Goal: Task Accomplishment & Management: Complete application form

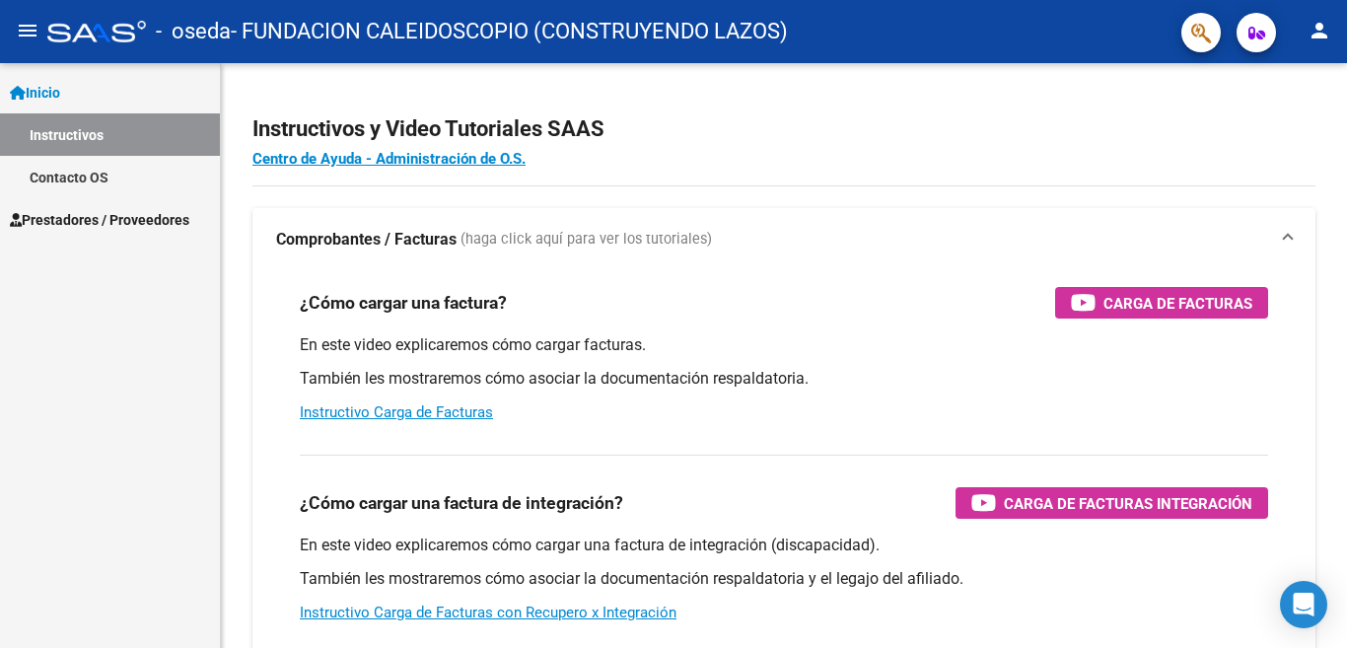
click at [153, 225] on span "Prestadores / Proveedores" at bounding box center [99, 220] width 179 height 22
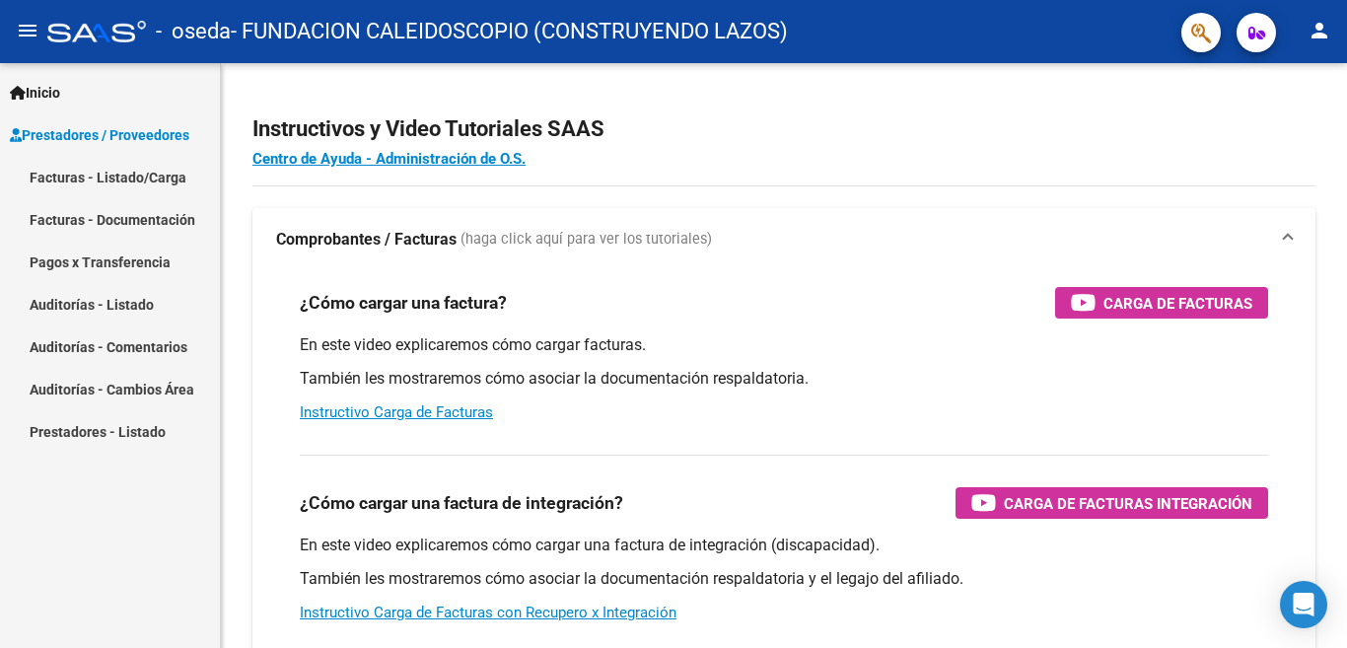
click at [21, 97] on icon at bounding box center [18, 93] width 16 height 14
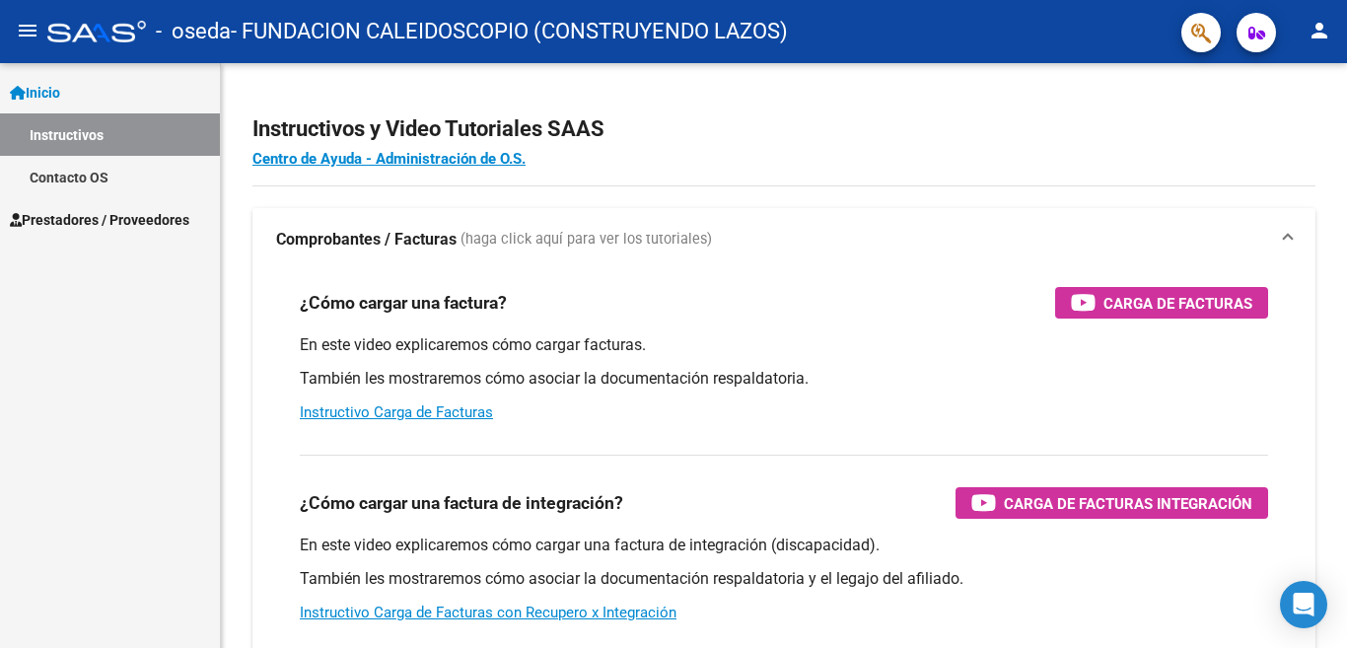
click at [1327, 40] on mat-icon "person" at bounding box center [1319, 31] width 24 height 24
click at [1309, 77] on button "person Mi Perfil" at bounding box center [1279, 82] width 120 height 47
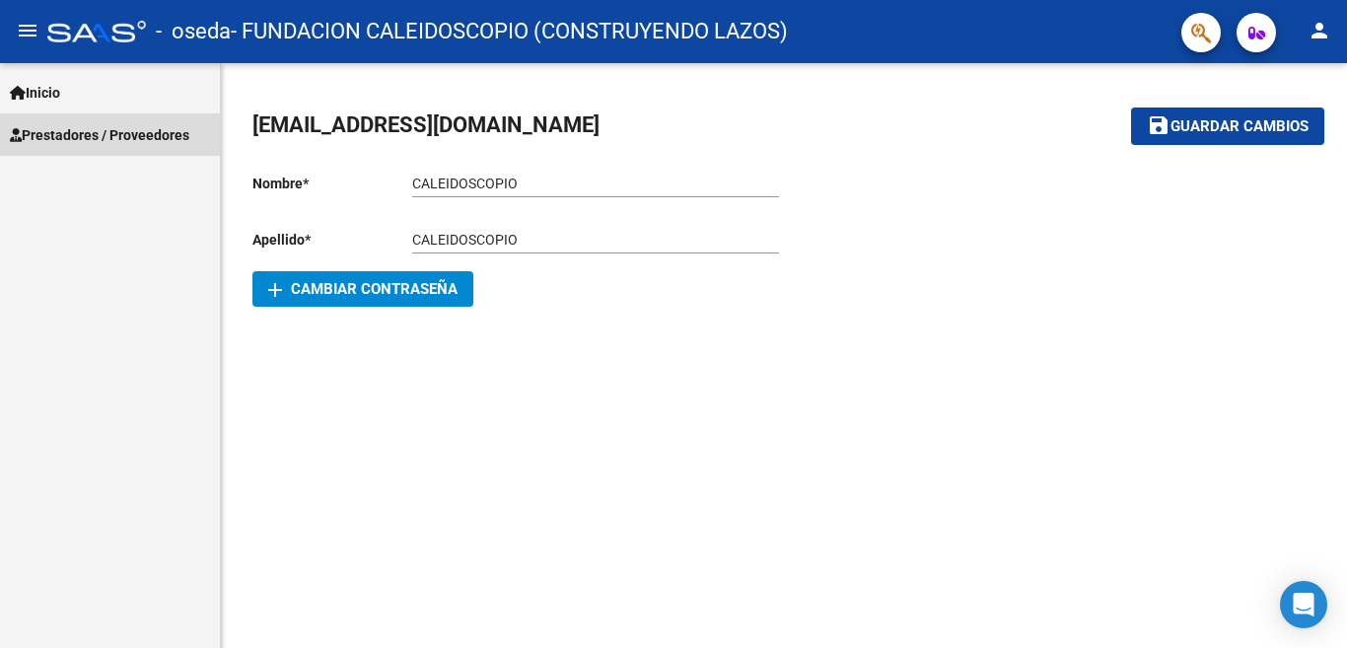
click at [38, 137] on span "Prestadores / Proveedores" at bounding box center [99, 135] width 179 height 22
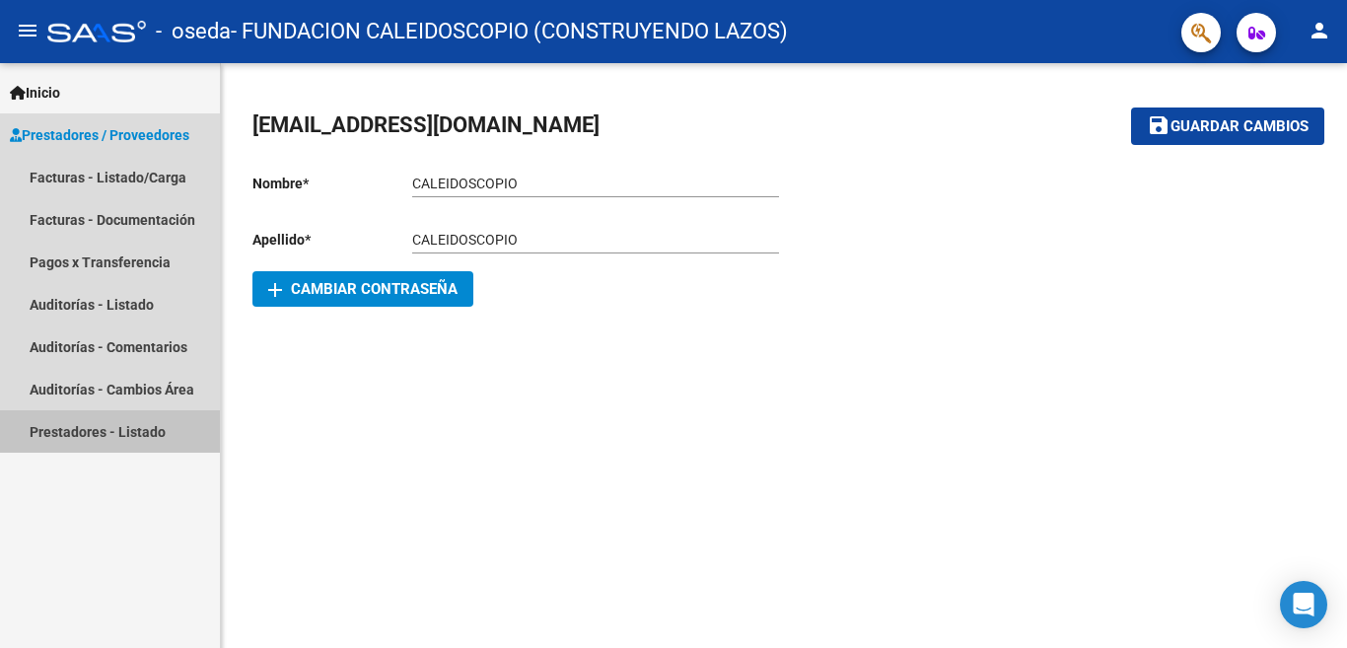
click at [46, 433] on link "Prestadores - Listado" at bounding box center [110, 431] width 220 height 42
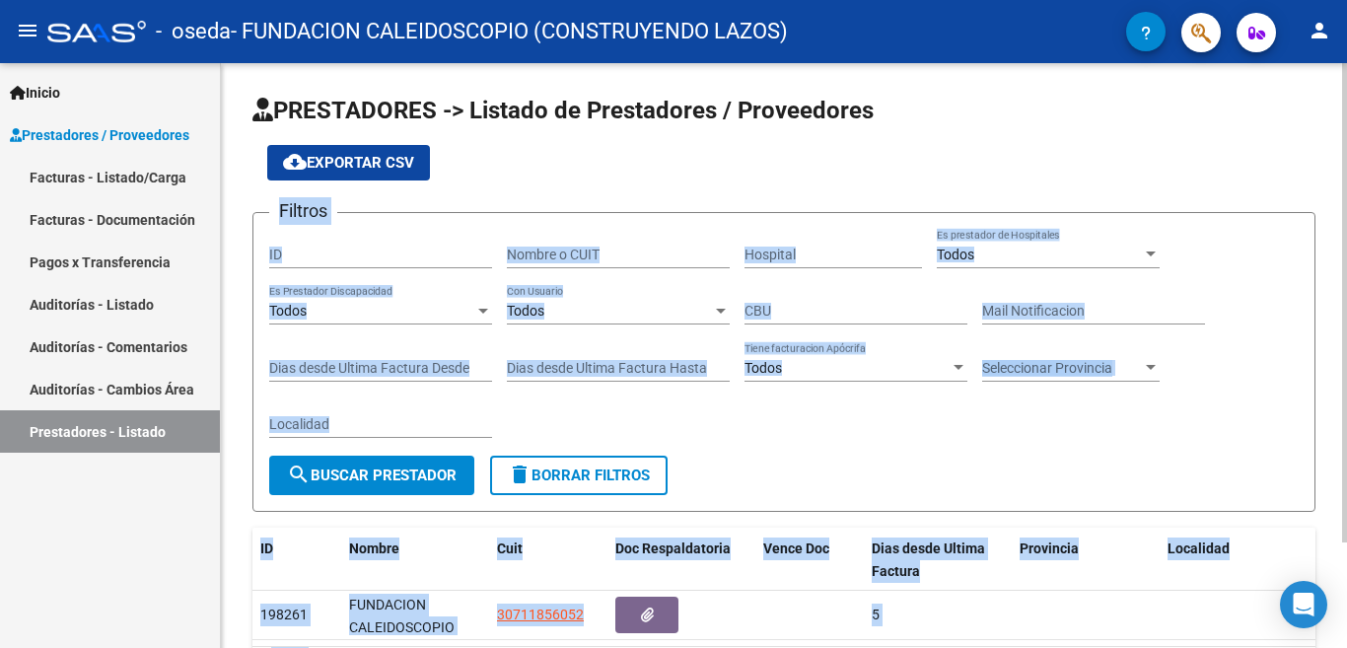
drag, startPoint x: 1340, startPoint y: 167, endPoint x: 1346, endPoint y: 240, distance: 73.2
click at [1346, 240] on div "PRESTADORES -> Listado de Prestadores / Proveedores cloud_download Exportar CSV…" at bounding box center [786, 411] width 1131 height 696
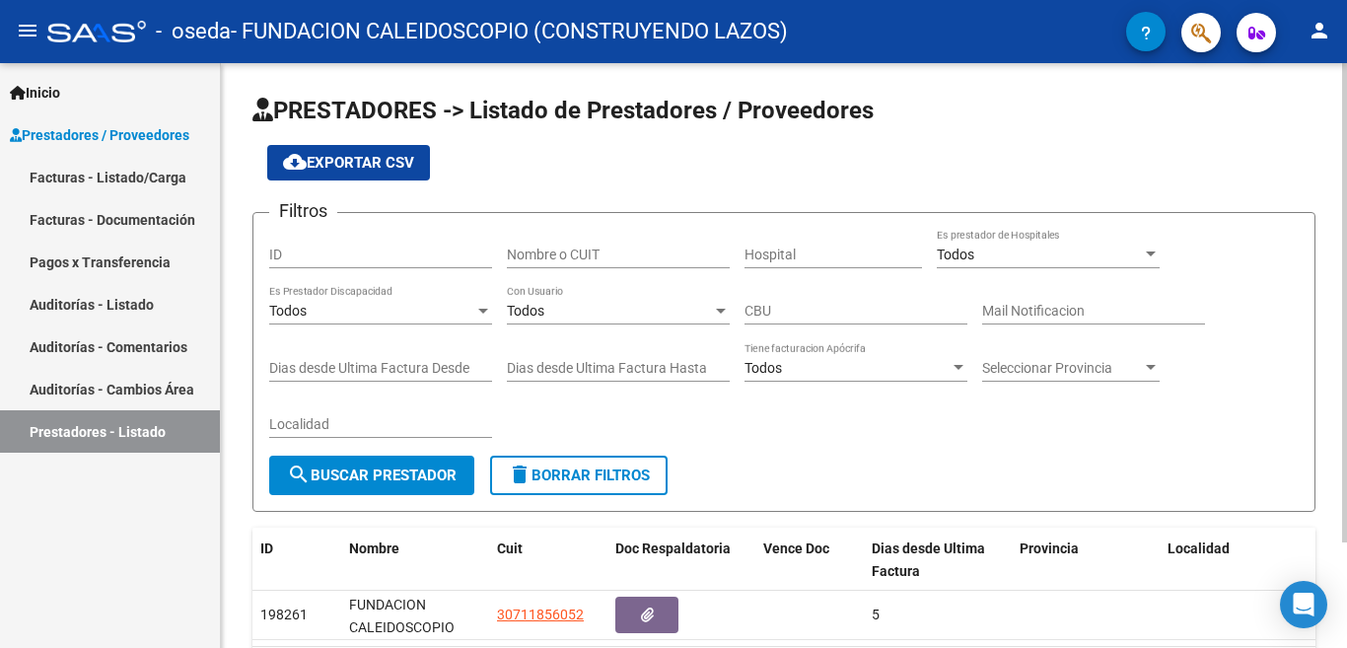
click at [1291, 149] on div "cloud_download Exportar CSV" at bounding box center [783, 162] width 1063 height 35
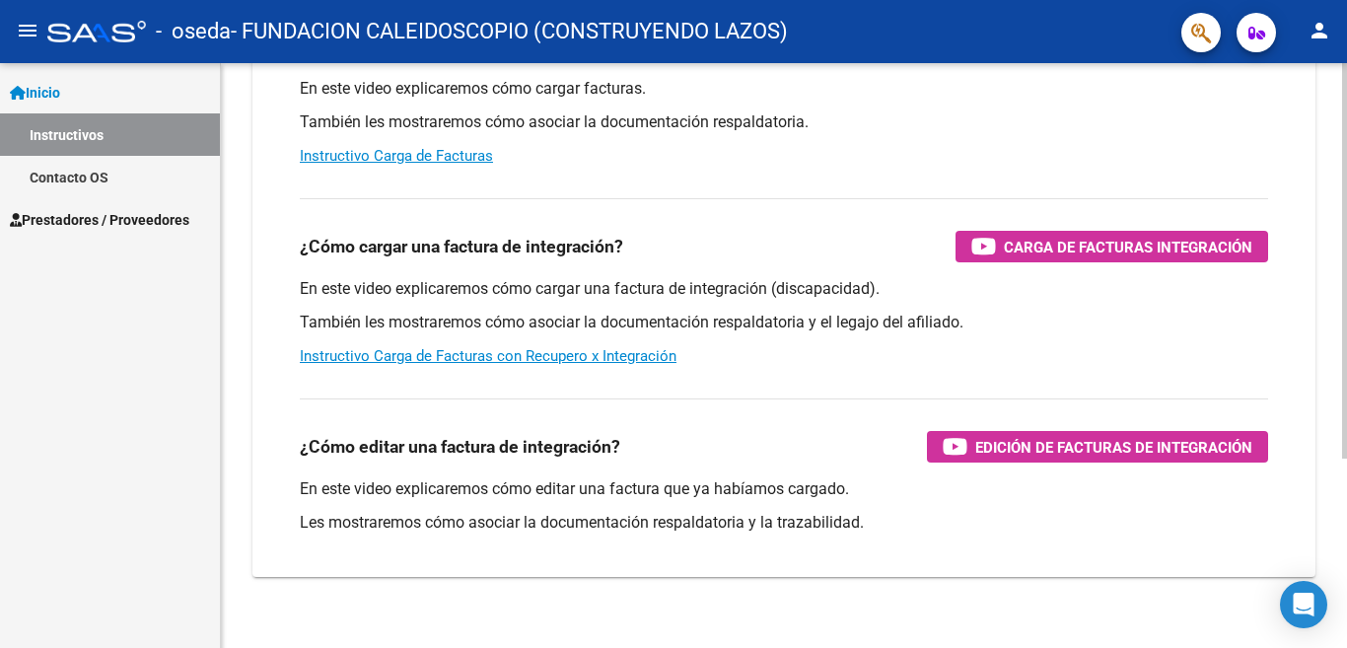
scroll to position [280, 0]
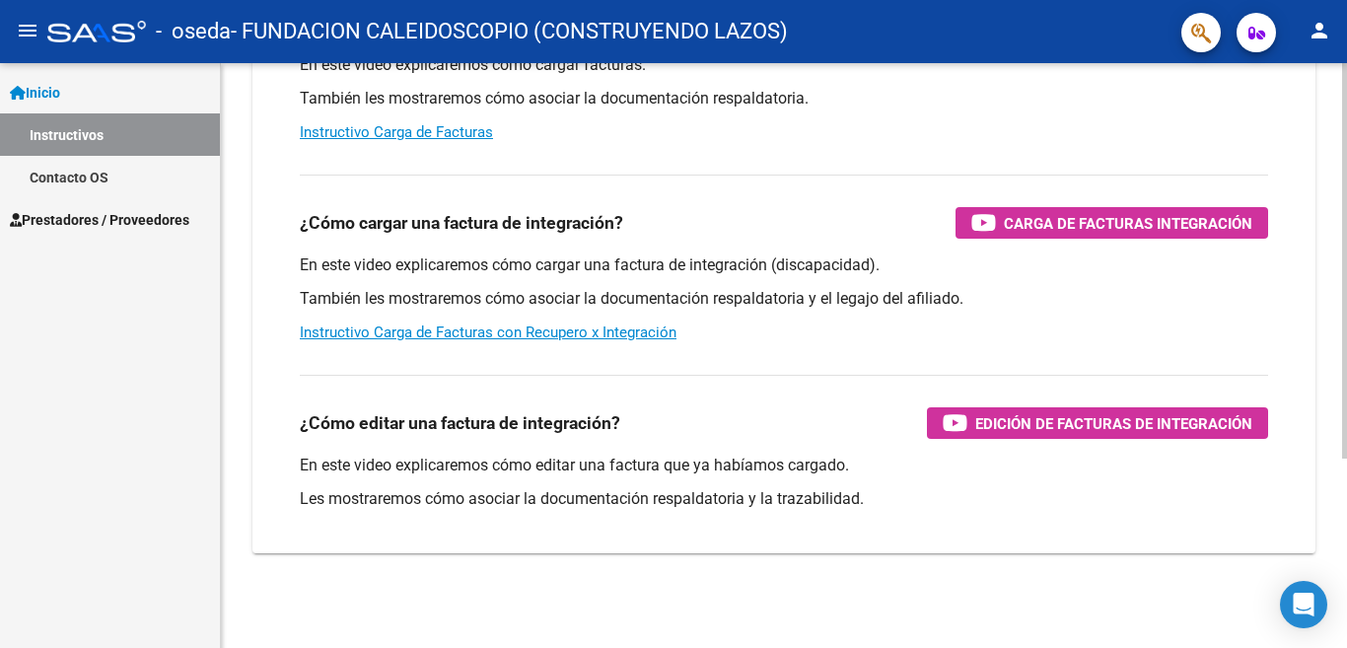
click at [1346, 412] on div at bounding box center [1344, 260] width 5 height 395
click at [27, 32] on mat-icon "menu" at bounding box center [28, 31] width 24 height 24
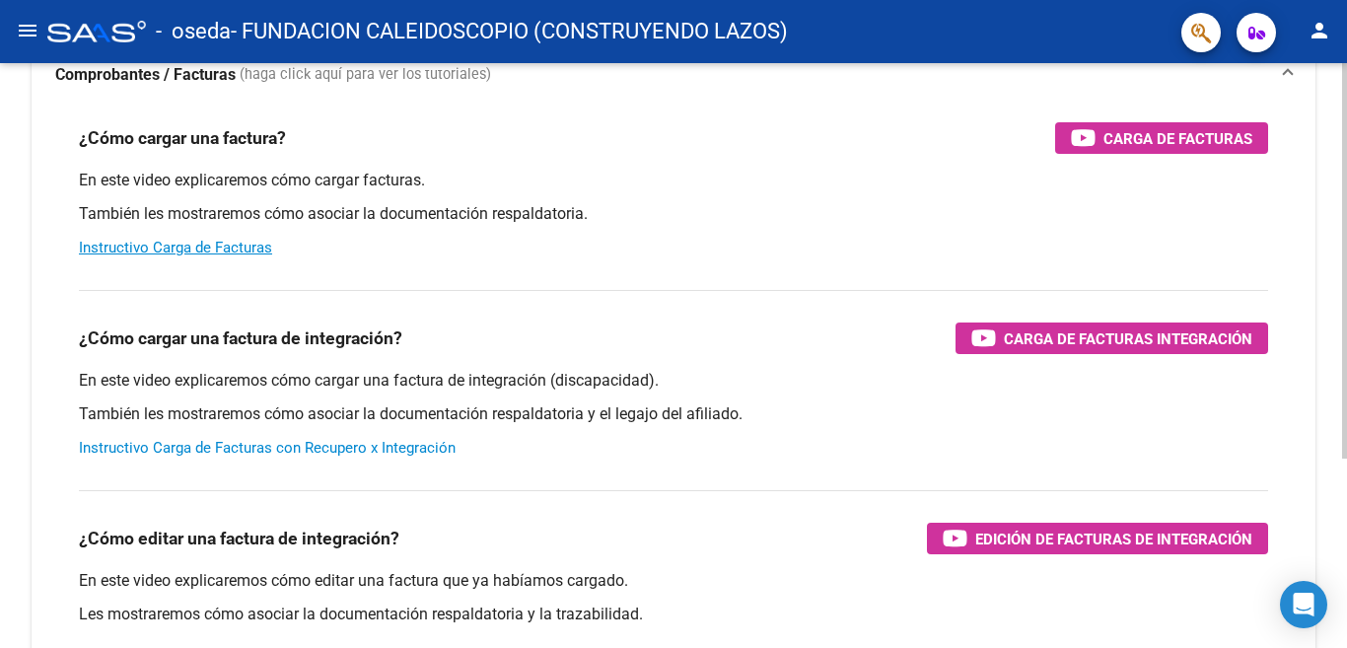
scroll to position [197, 0]
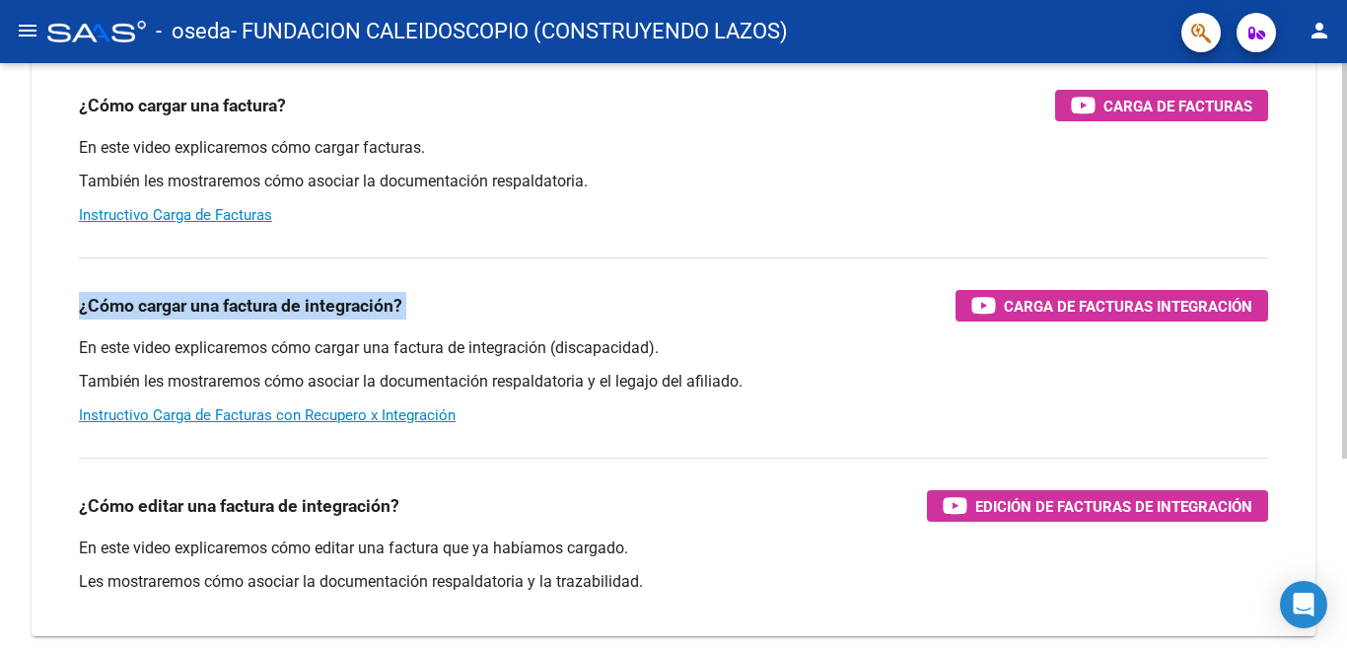
drag, startPoint x: 1337, startPoint y: 245, endPoint x: 1336, endPoint y: 289, distance: 44.4
click at [1336, 289] on div "Instructivos y Video Tutoriales SAAS Centro de Ayuda - Administración de O.S. C…" at bounding box center [673, 298] width 1347 height 865
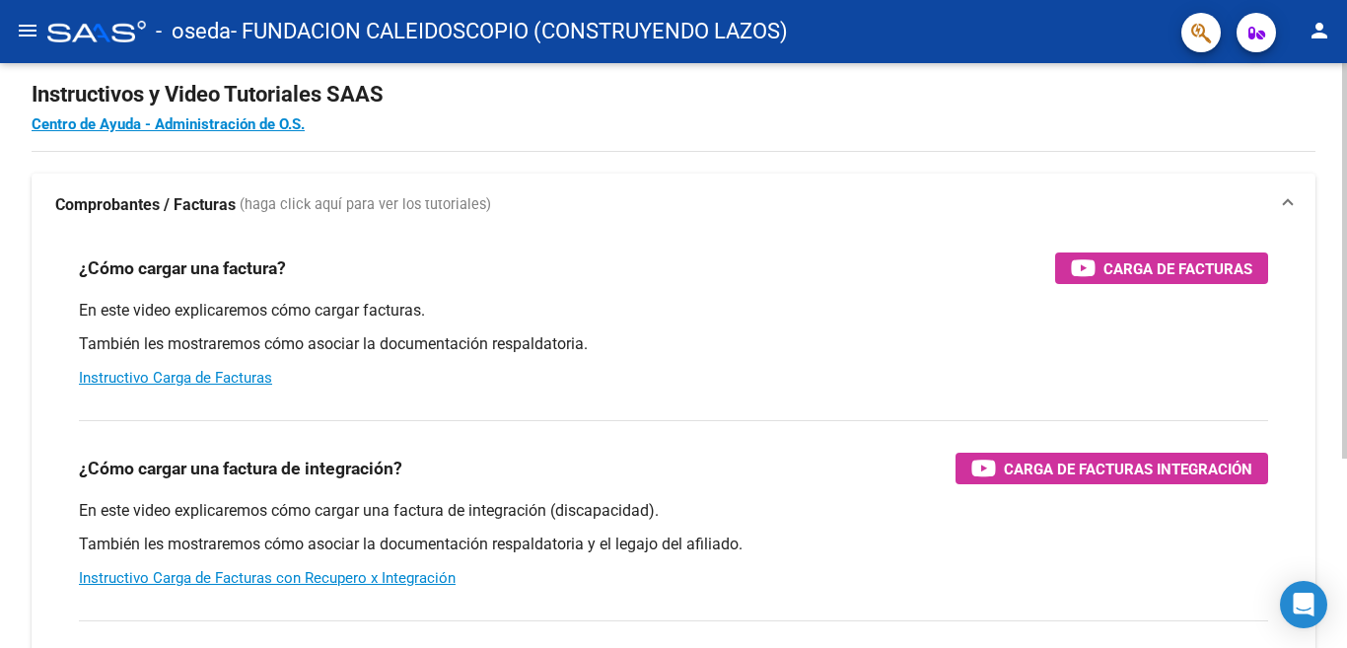
scroll to position [29, 0]
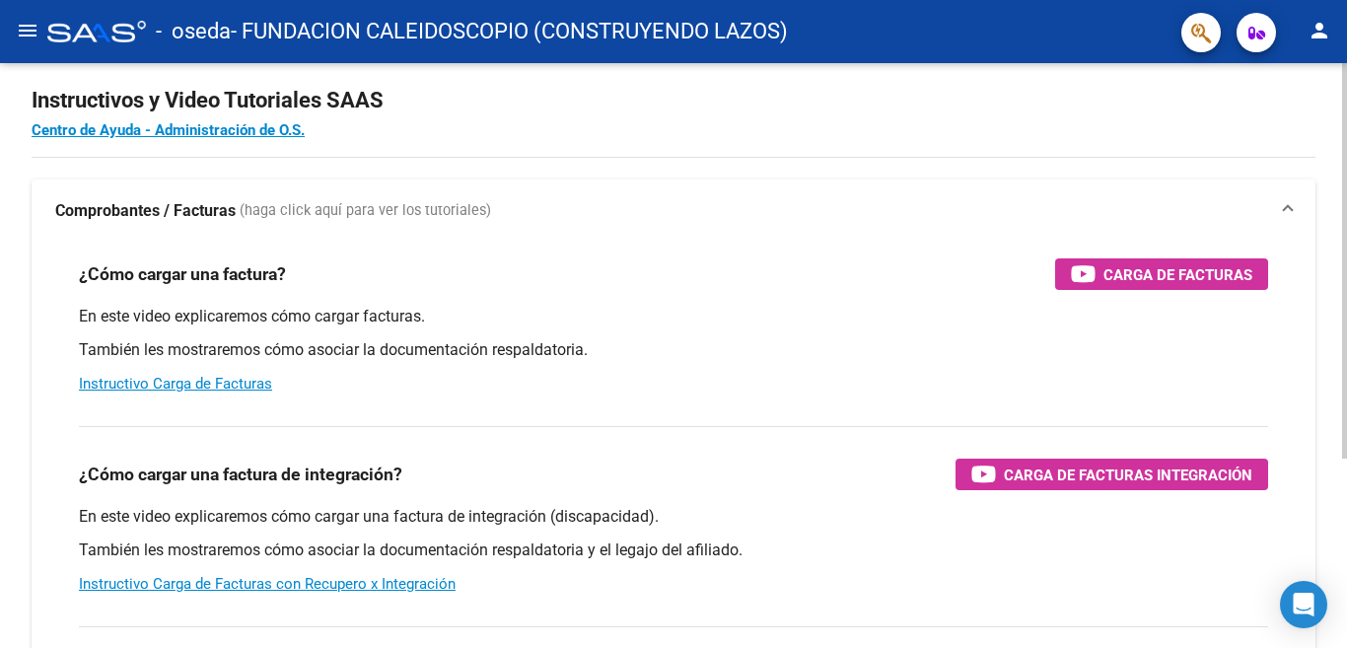
click at [1338, 162] on div "Instructivos y Video Tutoriales SAAS Centro de Ayuda - Administración de O.S. C…" at bounding box center [676, 467] width 1352 height 865
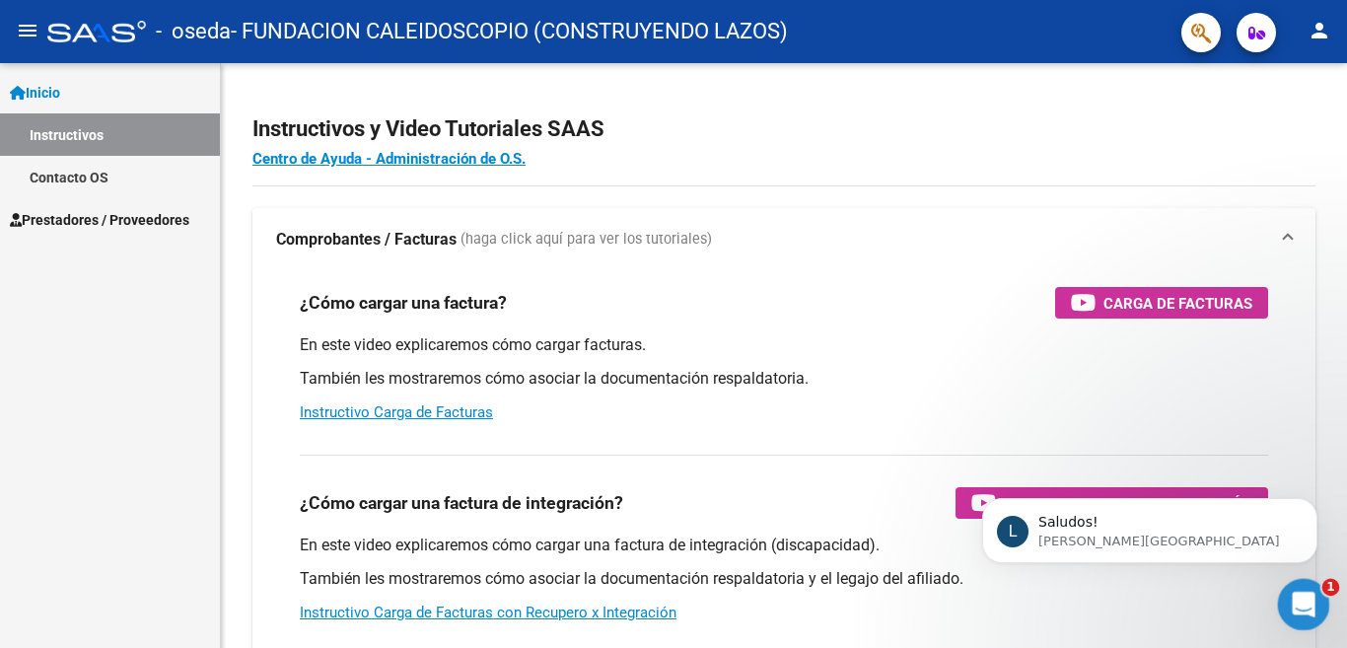
click at [1294, 601] on icon "Abrir Intercom Messenger" at bounding box center [1301, 602] width 33 height 33
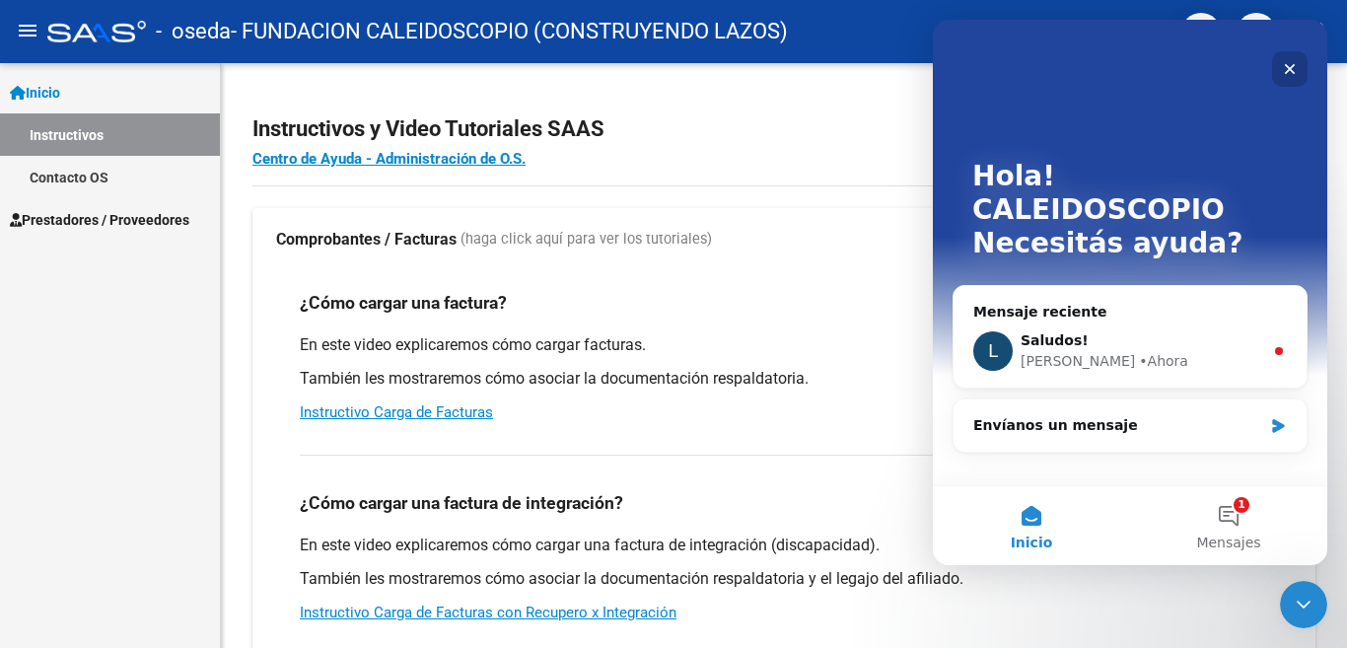
click at [1289, 73] on icon "Cerrar" at bounding box center [1290, 69] width 16 height 16
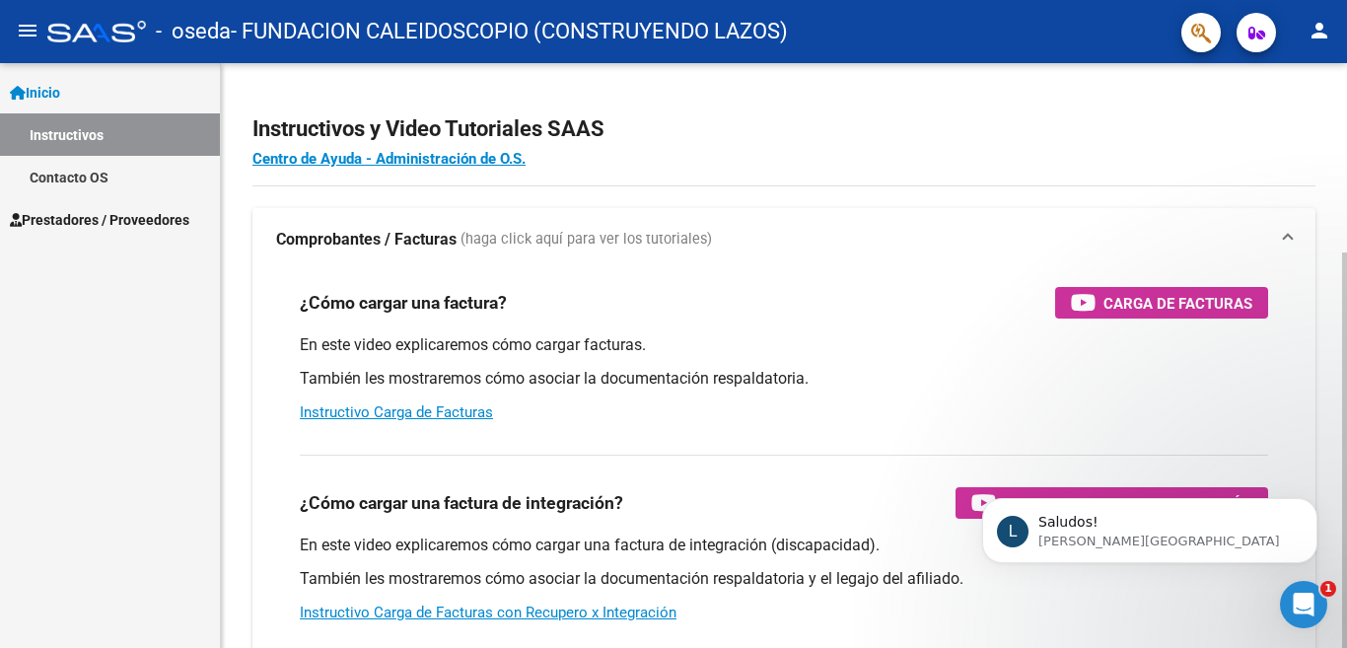
drag, startPoint x: 1339, startPoint y: 226, endPoint x: 1337, endPoint y: 245, distance: 18.8
click at [1337, 245] on div "Instructivos y Video Tutoriales SAAS Centro de Ayuda - Administración de O.S. C…" at bounding box center [784, 495] width 1126 height 865
click at [1318, 165] on div "Instructivos y Video Tutoriales SAAS Centro de Ayuda - Administración de O.S. C…" at bounding box center [786, 495] width 1131 height 865
click at [40, 91] on span "Inicio" at bounding box center [35, 93] width 50 height 22
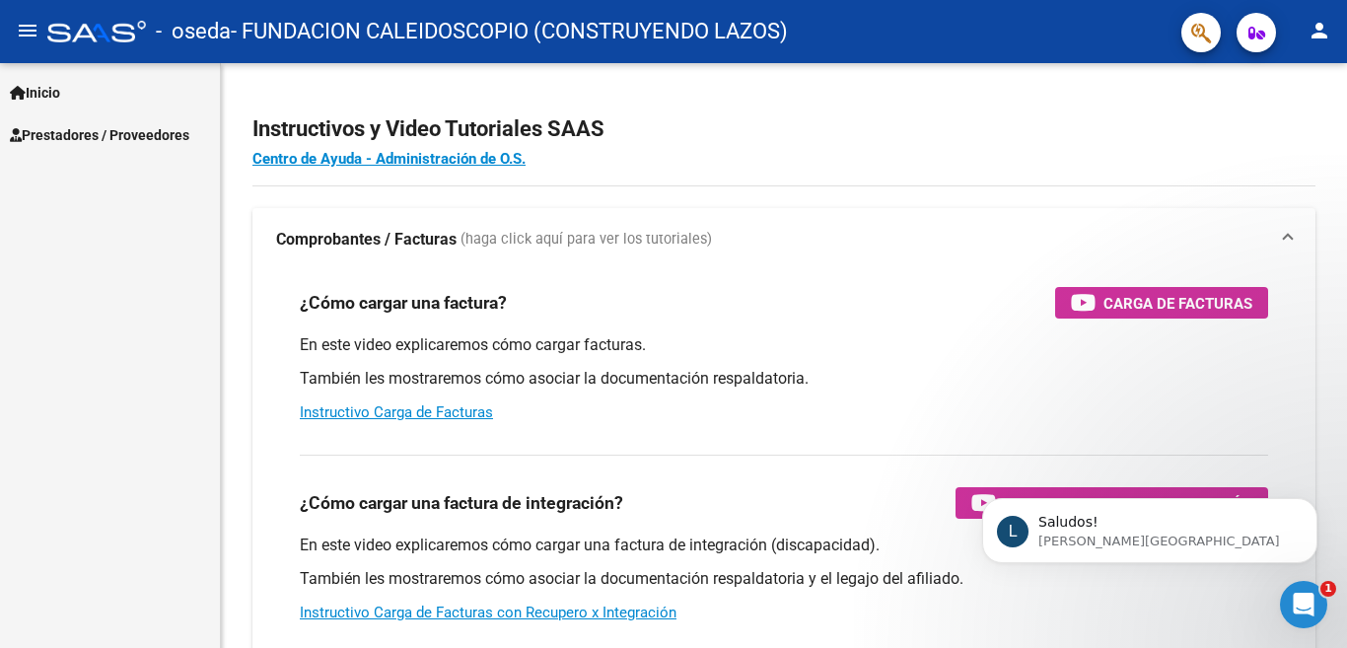
click at [13, 137] on icon at bounding box center [16, 135] width 12 height 14
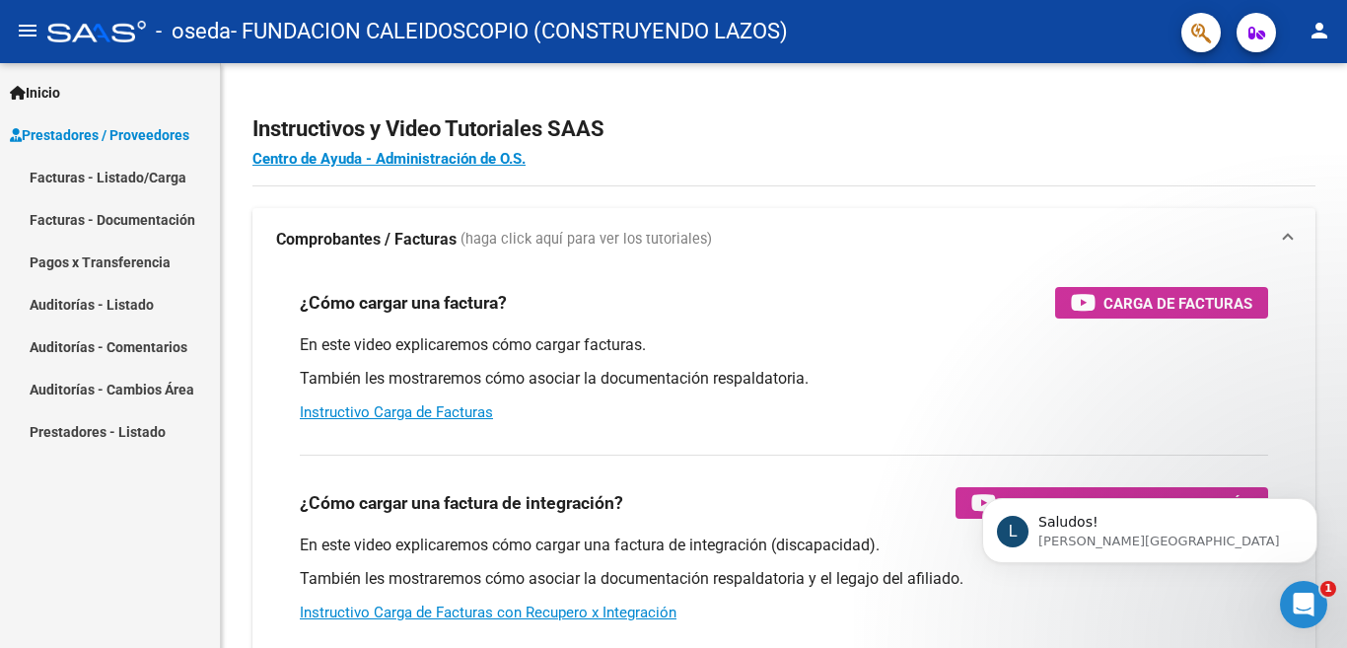
click at [1326, 330] on div "Instructivos y Video Tutoriales SAAS Centro de Ayuda - Administración de O.S. C…" at bounding box center [786, 495] width 1131 height 865
click at [1315, 33] on mat-icon "person" at bounding box center [1319, 31] width 24 height 24
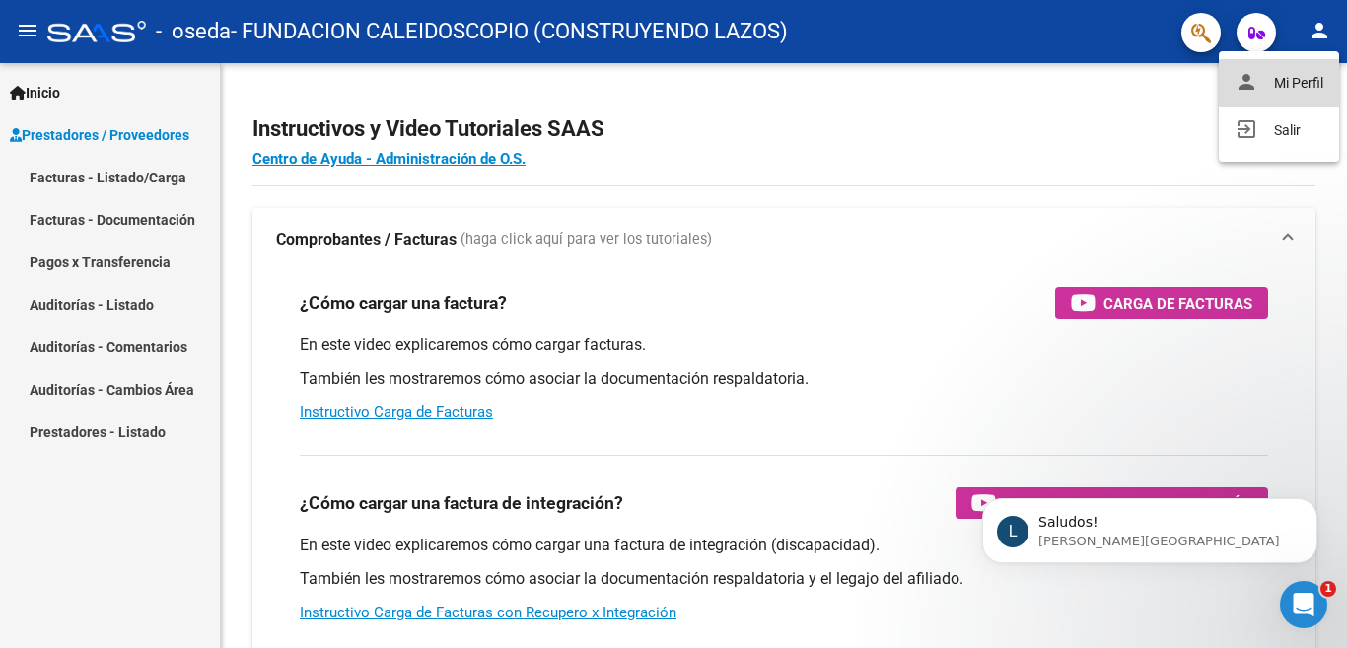
click at [1298, 80] on button "person Mi Perfil" at bounding box center [1279, 82] width 120 height 47
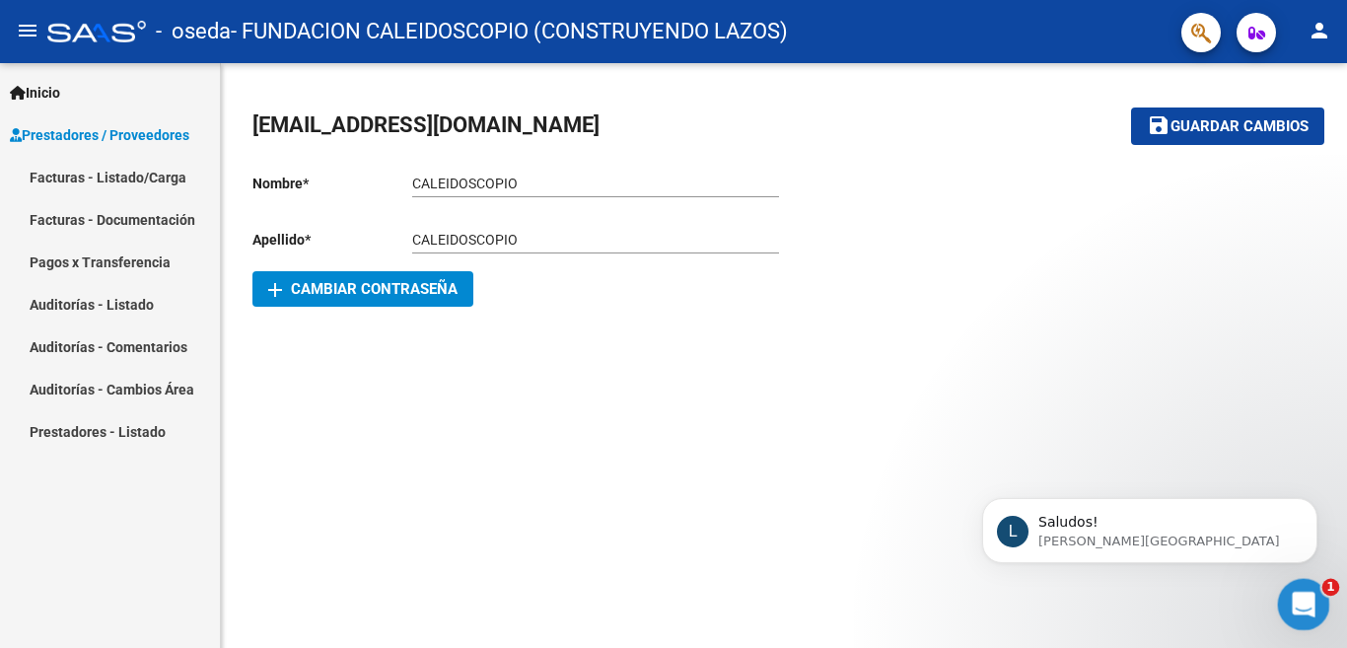
click at [1297, 610] on icon "Abrir Intercom Messenger" at bounding box center [1301, 602] width 33 height 33
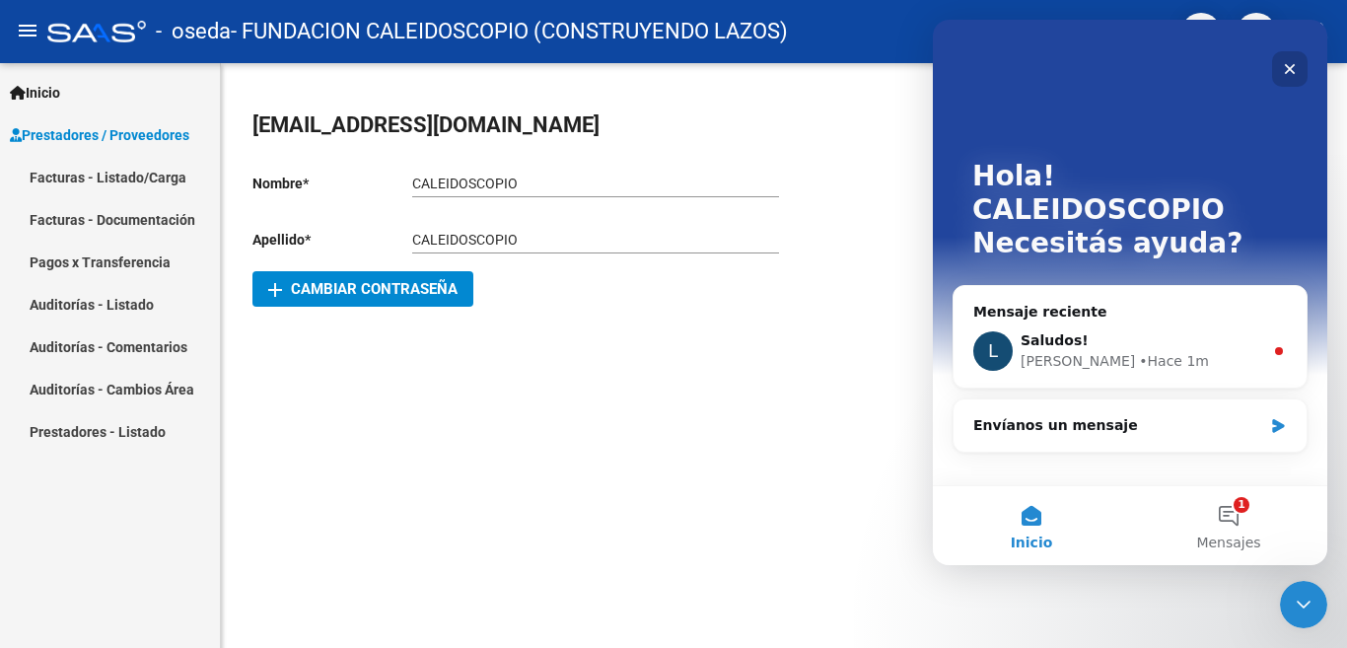
click at [1293, 68] on icon "Cerrar" at bounding box center [1290, 69] width 16 height 16
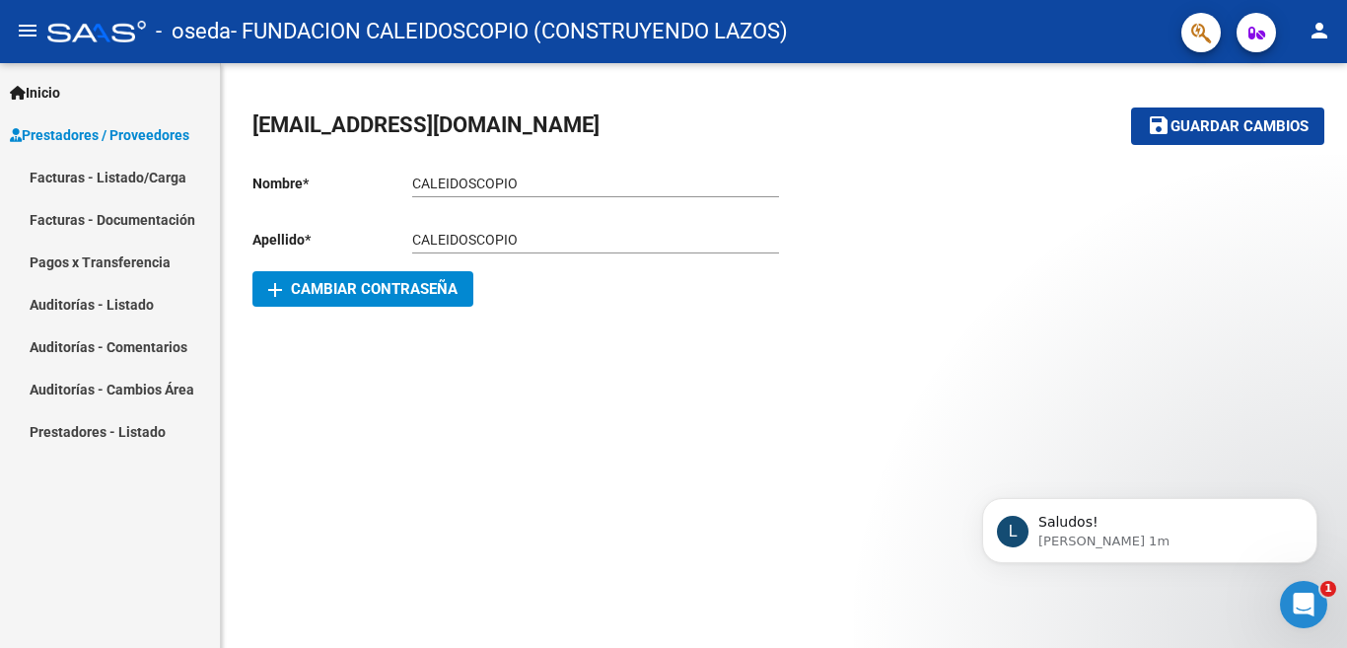
click at [87, 135] on span "Prestadores / Proveedores" at bounding box center [99, 135] width 179 height 22
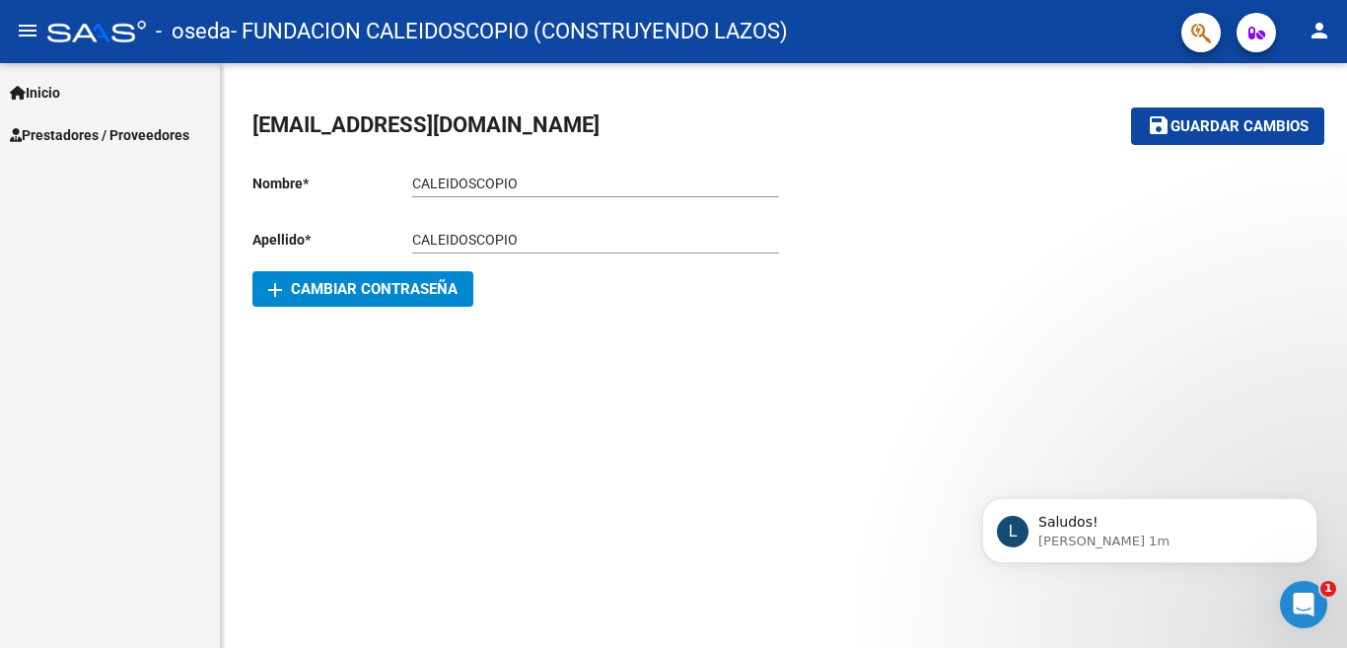
click at [31, 99] on span "Inicio" at bounding box center [35, 93] width 50 height 22
click at [42, 175] on link "Contacto OS" at bounding box center [110, 177] width 220 height 42
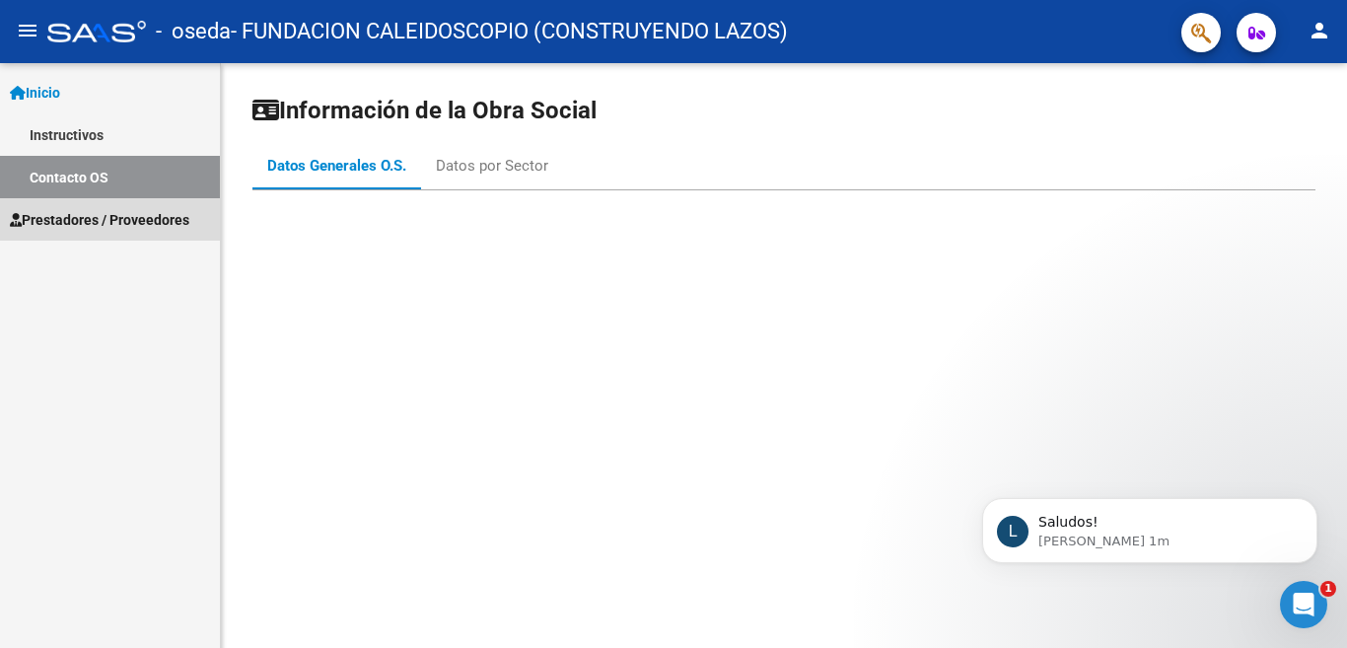
click at [79, 219] on span "Prestadores / Proveedores" at bounding box center [99, 220] width 179 height 22
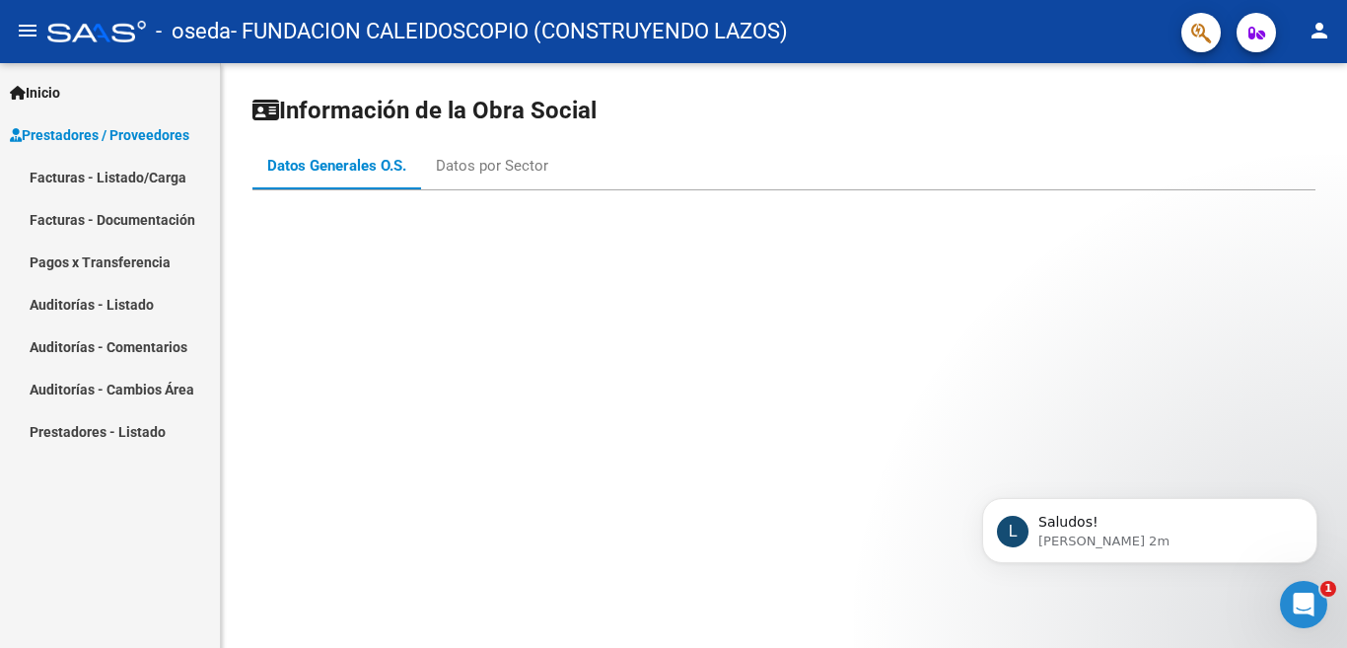
click at [266, 109] on icon at bounding box center [265, 110] width 27 height 24
drag, startPoint x: 1346, startPoint y: 142, endPoint x: 1340, endPoint y: 620, distance: 478.2
click at [1340, 618] on mat-sidenav-content "Información de la Obra Social Datos Generales O.S. Datos por Sector" at bounding box center [784, 355] width 1126 height 585
click at [1340, 625] on mat-sidenav-content "Información de la Obra Social Datos Generales O.S. Datos por Sector" at bounding box center [784, 355] width 1126 height 585
click at [1310, 595] on icon "Abrir Intercom Messenger" at bounding box center [1301, 602] width 33 height 33
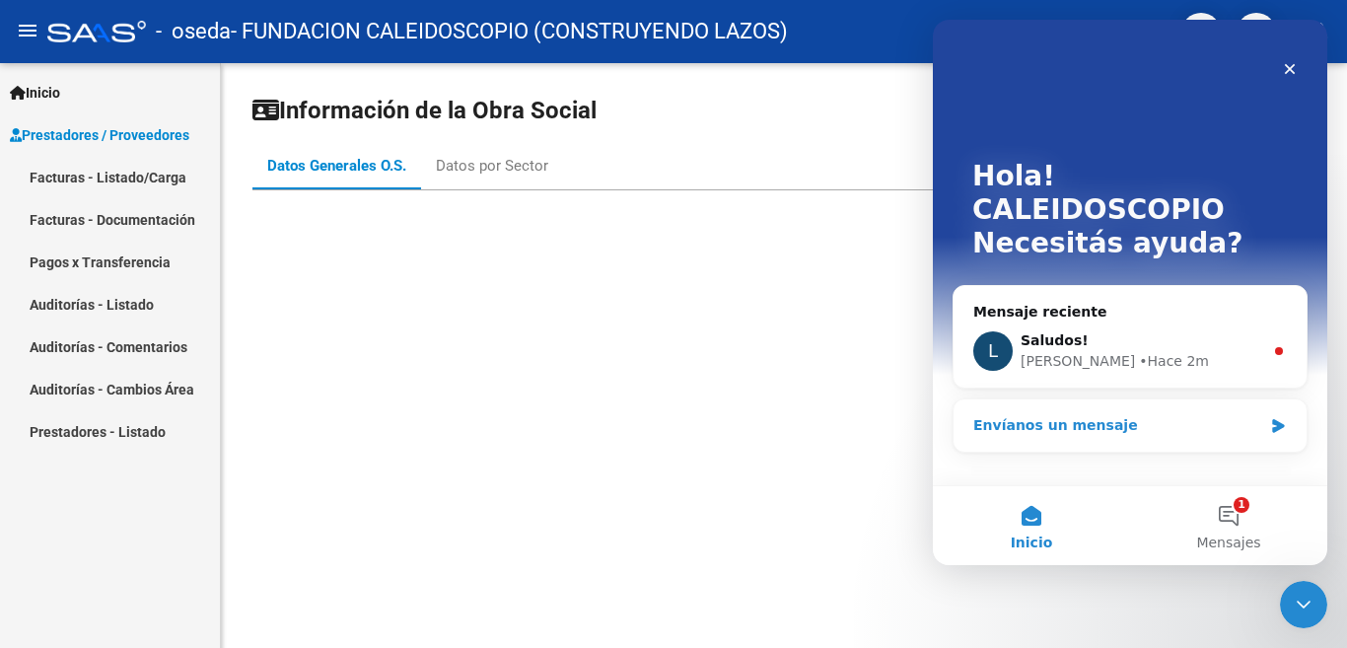
click at [1272, 418] on icon "Intercom Messenger" at bounding box center [1278, 426] width 17 height 16
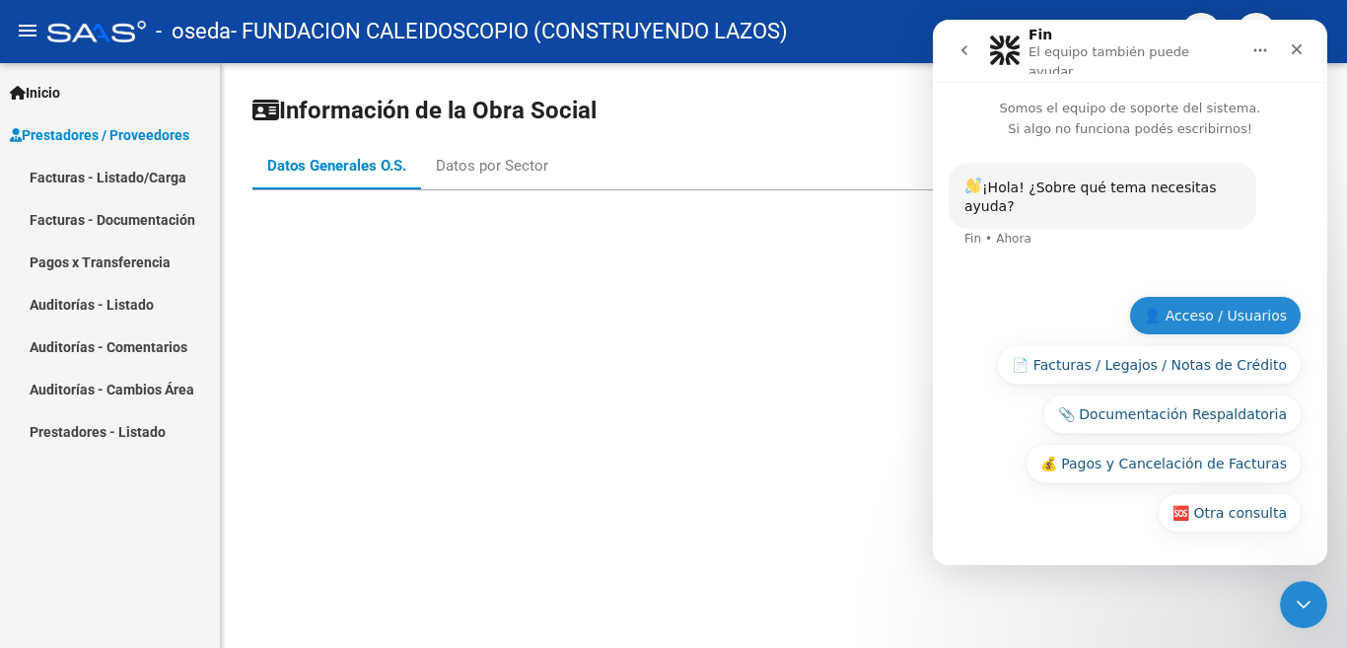
click at [1198, 316] on button "👤 Acceso / Usuarios" at bounding box center [1215, 315] width 173 height 39
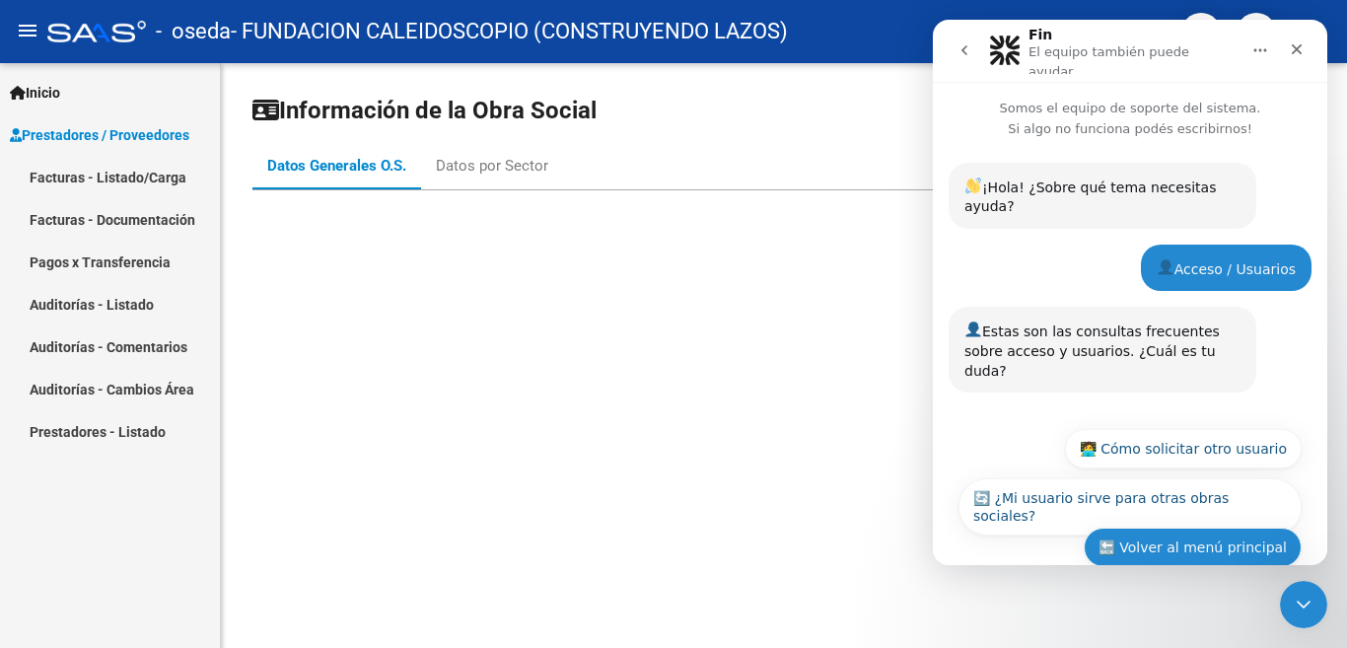
click at [1187, 527] on button "🔙 Volver al menú principal" at bounding box center [1193, 546] width 218 height 39
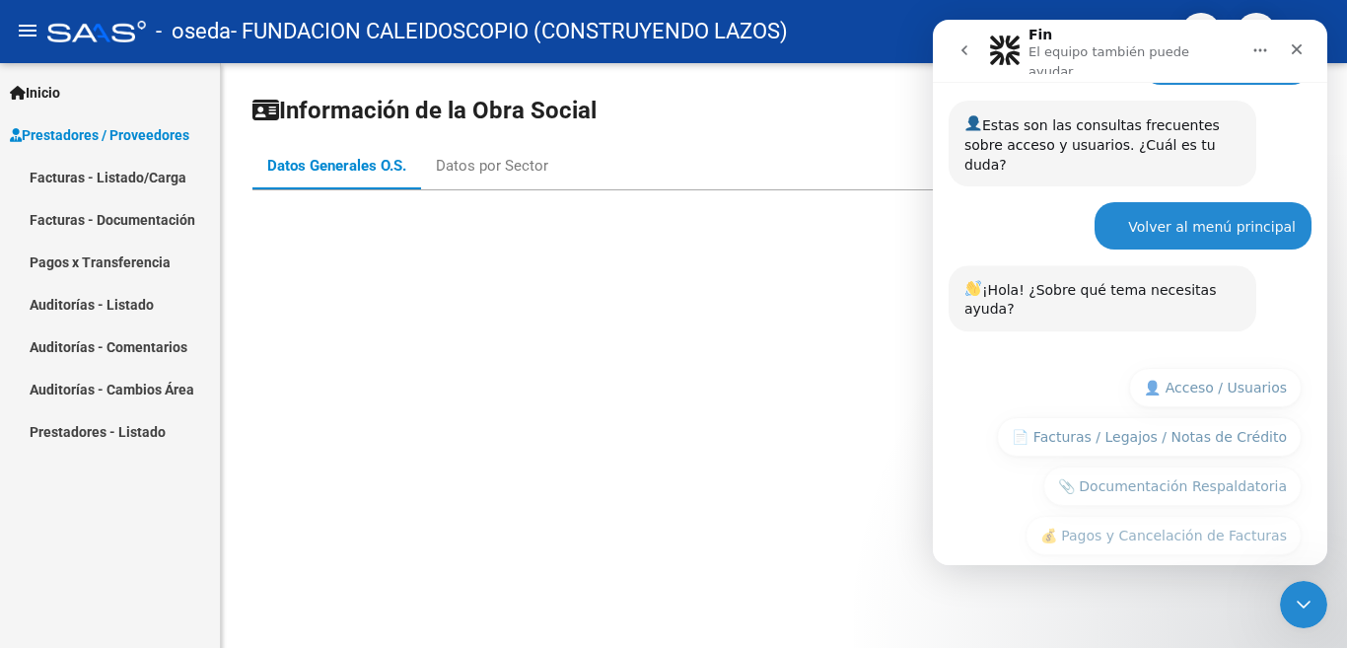
scroll to position [207, 0]
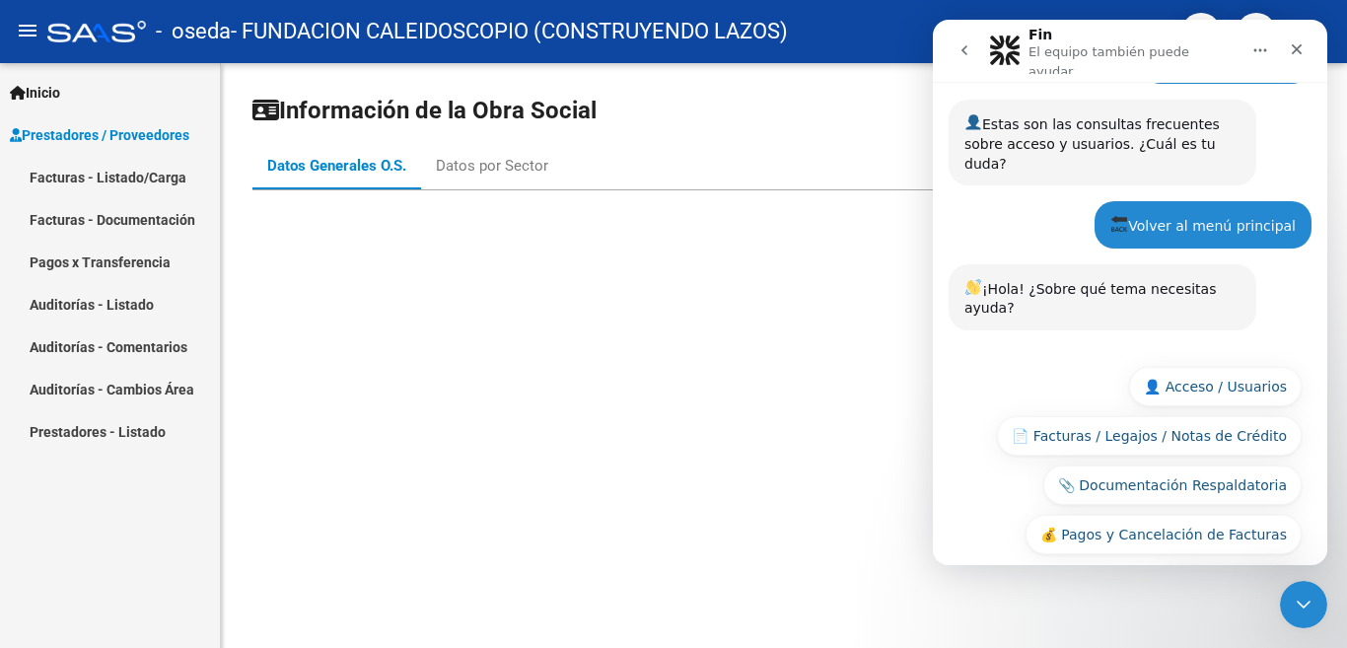
drag, startPoint x: 1318, startPoint y: 300, endPoint x: 1320, endPoint y: 329, distance: 29.6
click at [1320, 354] on div "🆘 Otra consulta 👤 Acceso / Usuarios 📄 Facturas / Legajos / Notas de Crédito 📎 D…" at bounding box center [1130, 486] width 394 height 265
click at [1279, 367] on button "👤 Acceso / Usuarios" at bounding box center [1215, 386] width 173 height 39
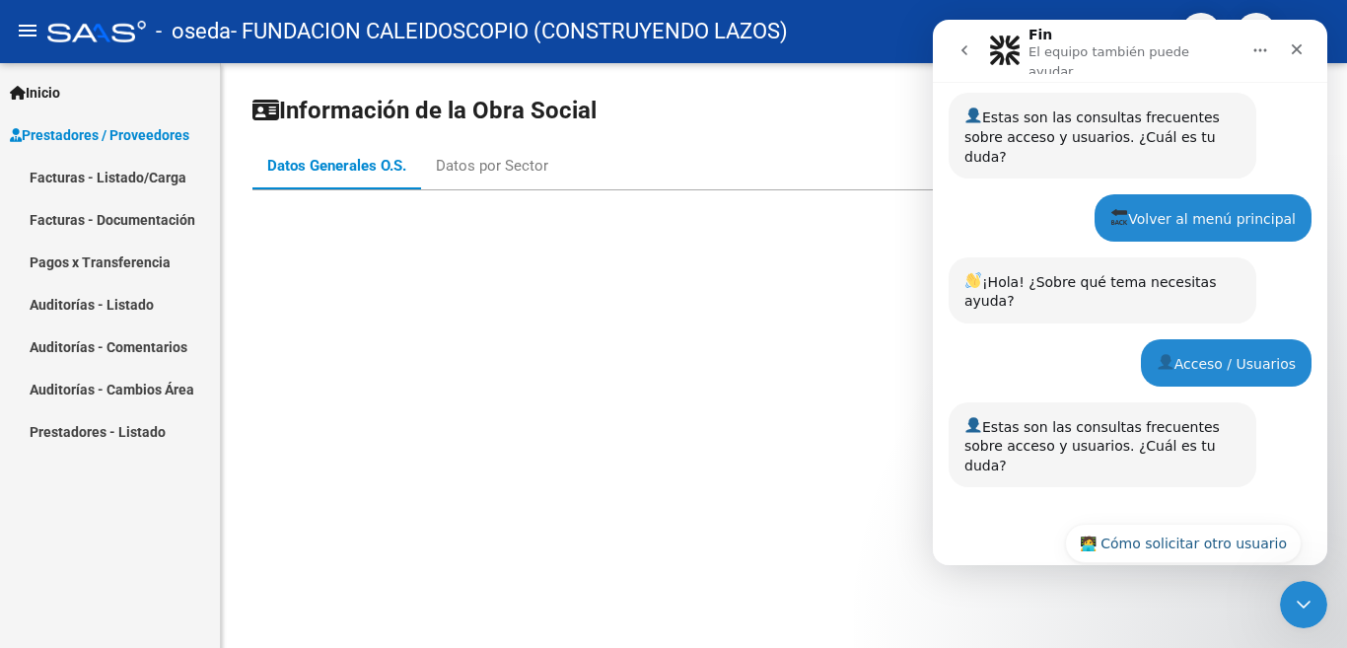
scroll to position [250, 0]
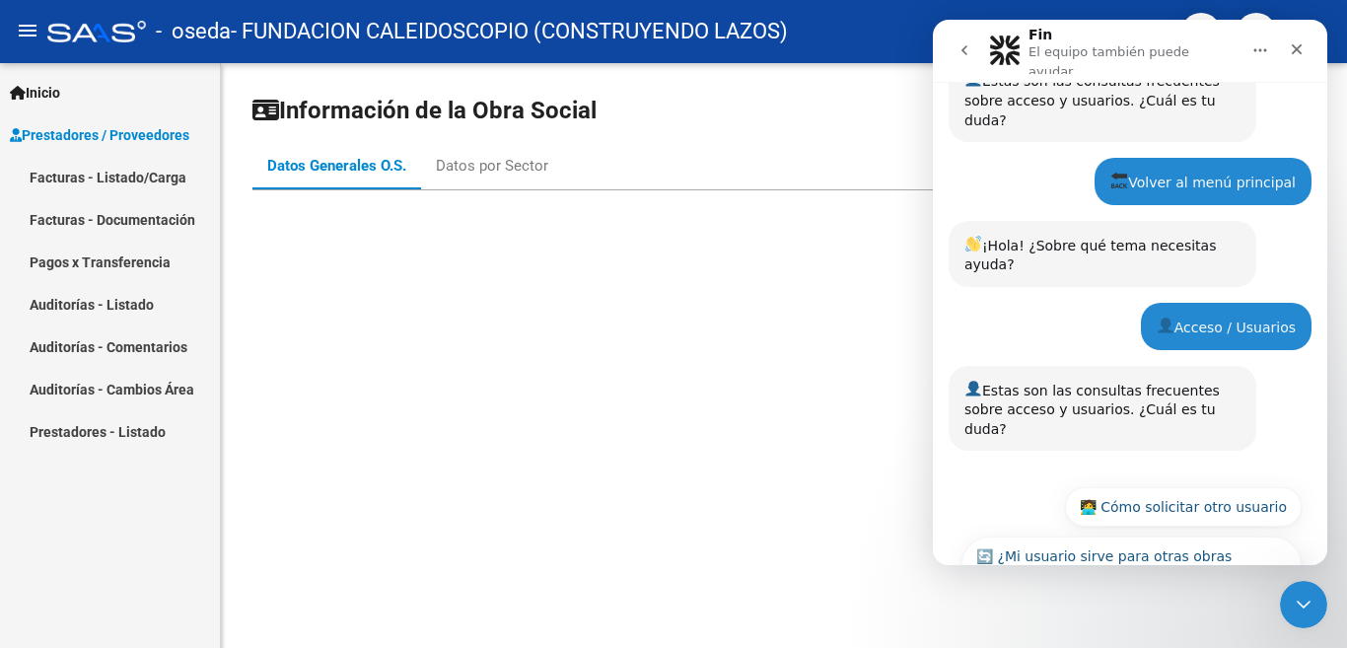
click at [1015, 367] on div "Estas son las consultas frecuentes sobre acceso y usuarios. ¿Cuál es tu duda? F…" at bounding box center [1129, 420] width 363 height 109
drag, startPoint x: 1321, startPoint y: 316, endPoint x: 1335, endPoint y: 262, distance: 56.0
click at [1327, 262] on html "Fin El equipo también puede ayudar Somos el equipo de soporte del sistema. Si a…" at bounding box center [1130, 292] width 394 height 545
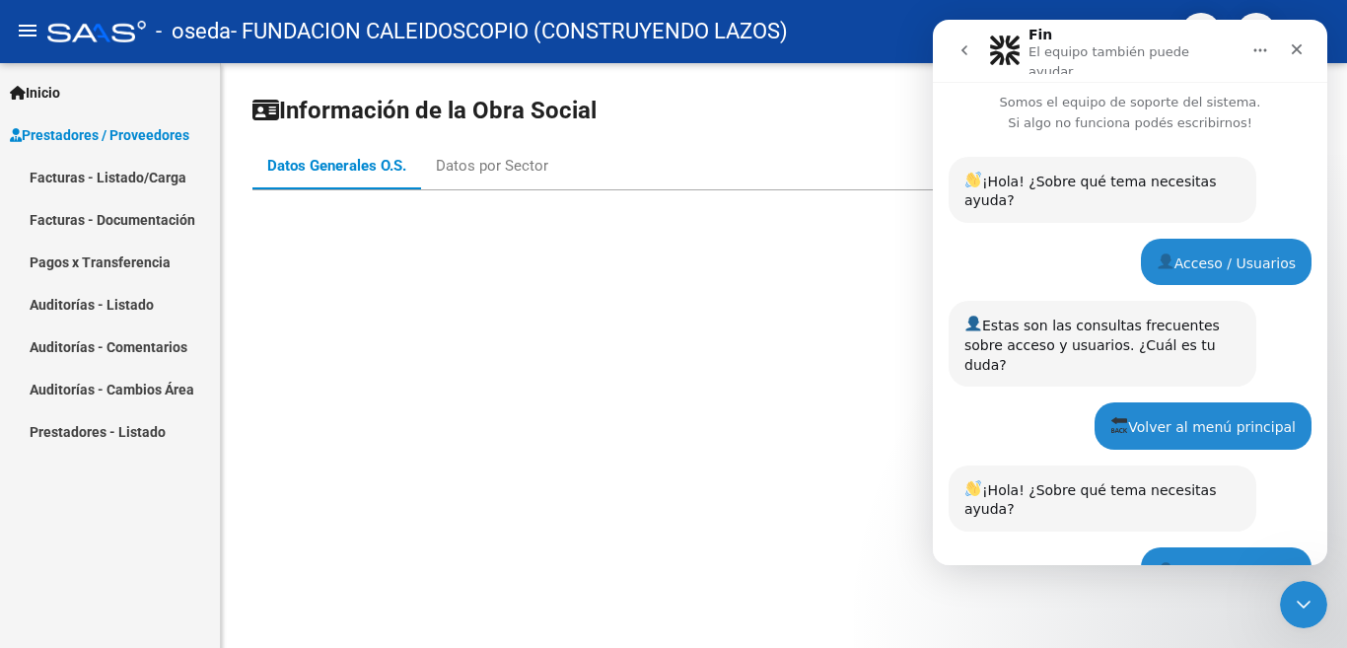
scroll to position [0, 0]
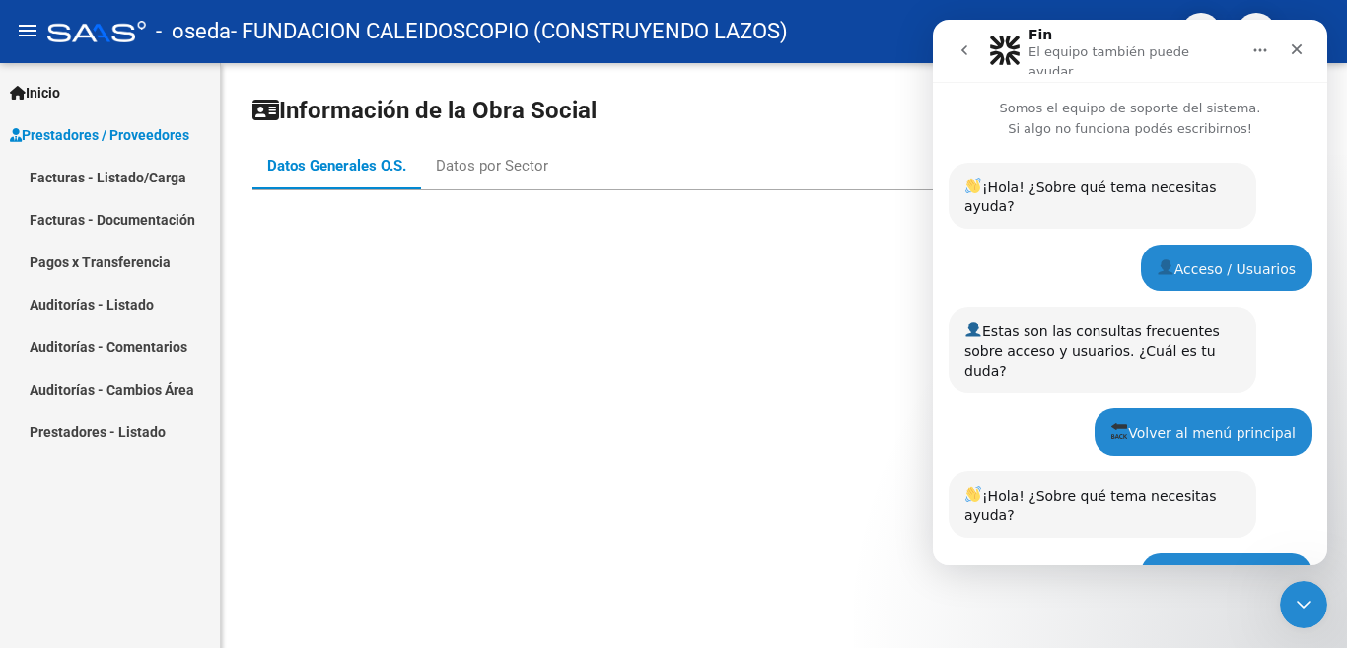
drag, startPoint x: 1320, startPoint y: 352, endPoint x: 1309, endPoint y: 537, distance: 185.7
click at [1323, 473] on div "Somos el equipo de soporte del sistema. Si algo no funciona podés escribirnos! …" at bounding box center [1130, 323] width 394 height 483
click at [1297, 603] on icon "Cerrar Intercom Messenger" at bounding box center [1301, 602] width 24 height 24
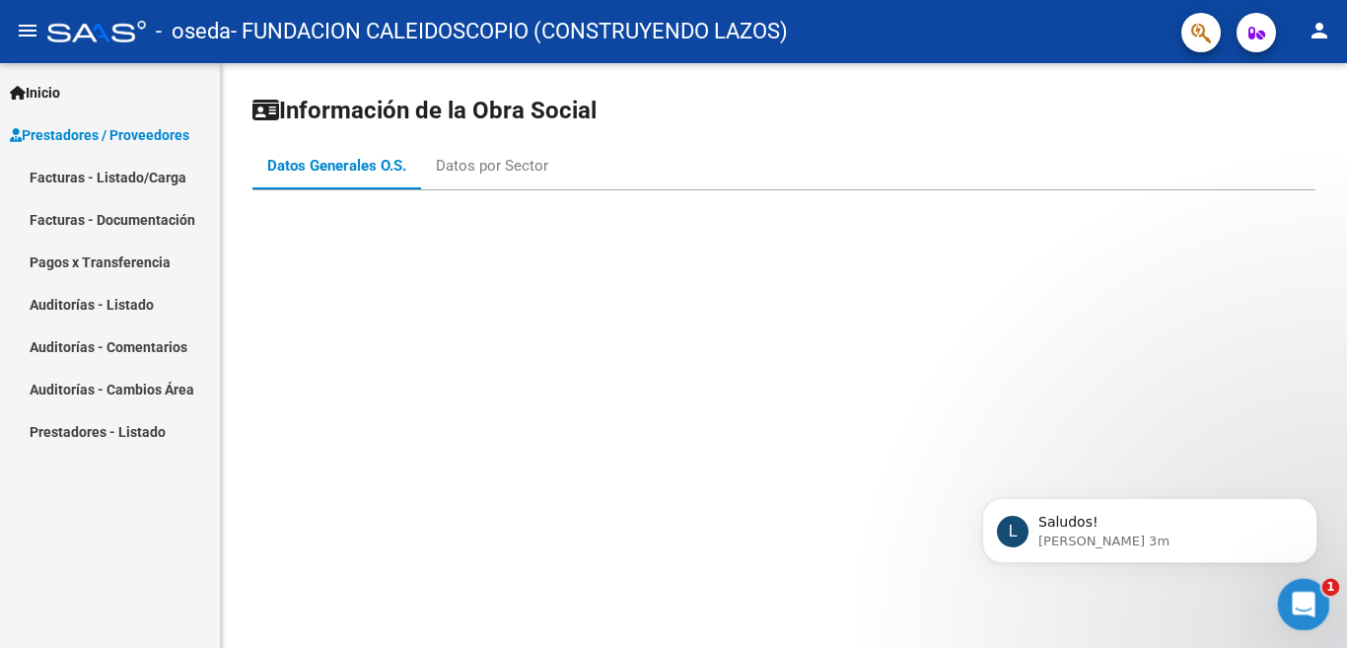
click at [1289, 602] on icon "Abrir Intercom Messenger" at bounding box center [1301, 602] width 33 height 33
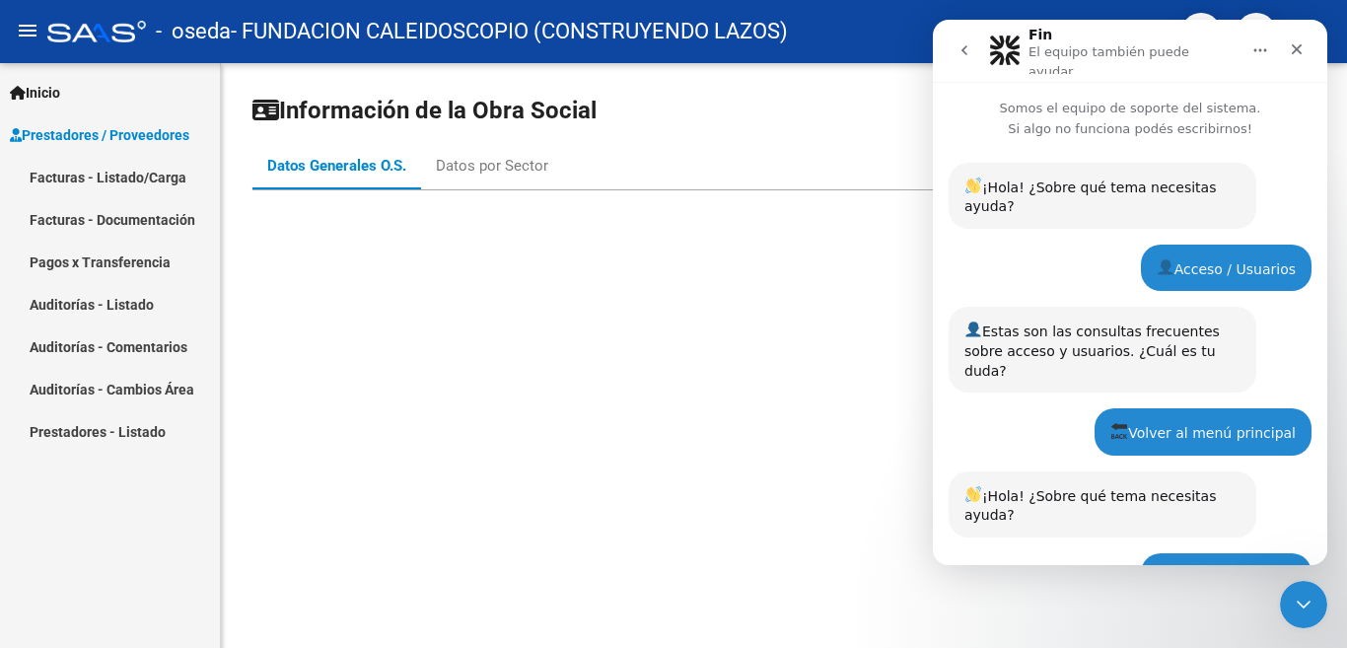
scroll to position [250, 0]
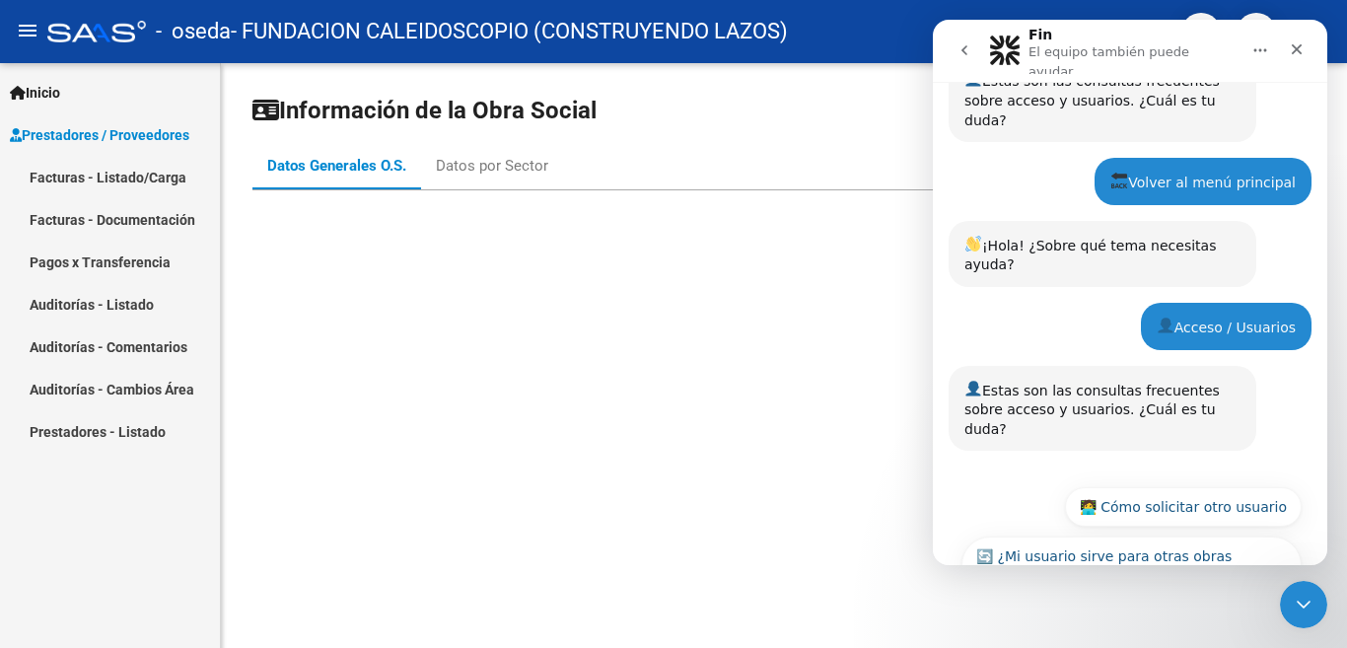
drag, startPoint x: 1315, startPoint y: 285, endPoint x: 1311, endPoint y: 226, distance: 59.3
click at [1311, 226] on div "¡Hola! ¿Sobre qué tema necesitas ayuda? Fin • Ahora Acceso / Usuarios CALEIDOSC…" at bounding box center [1130, 182] width 394 height 587
click at [1314, 300] on div "¡Hola! ¿Sobre qué tema necesitas ayuda? Fin • Ahora Acceso / Usuarios CALEIDOSC…" at bounding box center [1130, 182] width 394 height 587
drag, startPoint x: 391, startPoint y: 284, endPoint x: 1335, endPoint y: 245, distance: 944.3
click at [1335, 245] on mat-sidenav-content "Información de la Obra Social Datos Generales O.S. Datos por Sector" at bounding box center [784, 355] width 1126 height 585
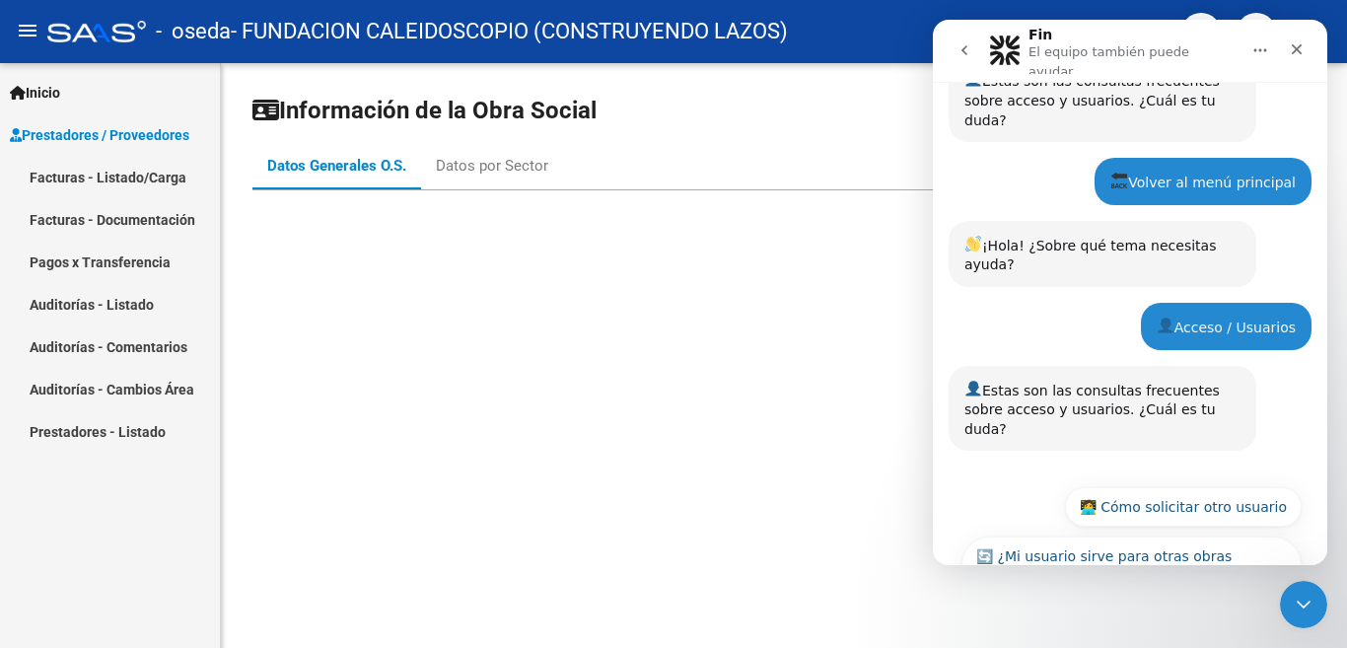
click at [1265, 49] on icon "Inicio" at bounding box center [1260, 50] width 13 height 3
click at [1264, 52] on icon "Inicio" at bounding box center [1260, 50] width 16 height 16
click at [1180, 170] on div "Volver al menú principal" at bounding box center [1202, 182] width 185 height 24
click at [1096, 233] on div "¡Hola! ¿Sobre qué tema necesitas ayuda?" at bounding box center [1102, 254] width 276 height 42
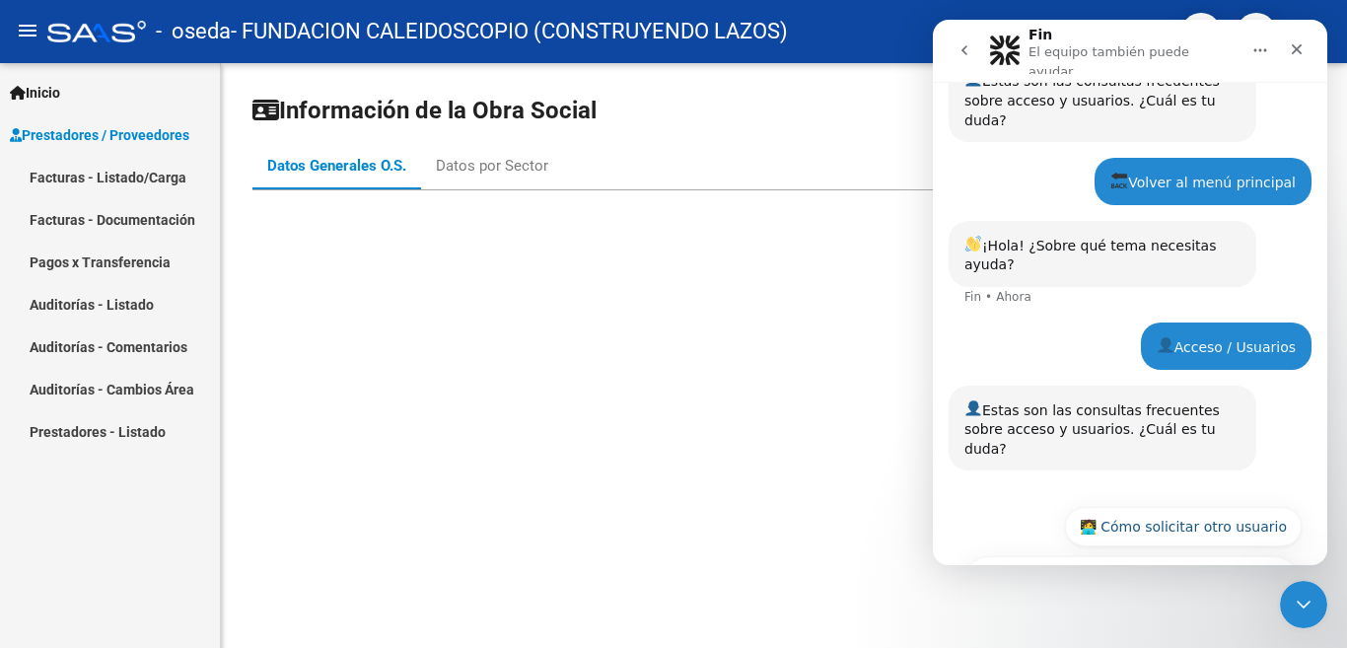
scroll to position [270, 0]
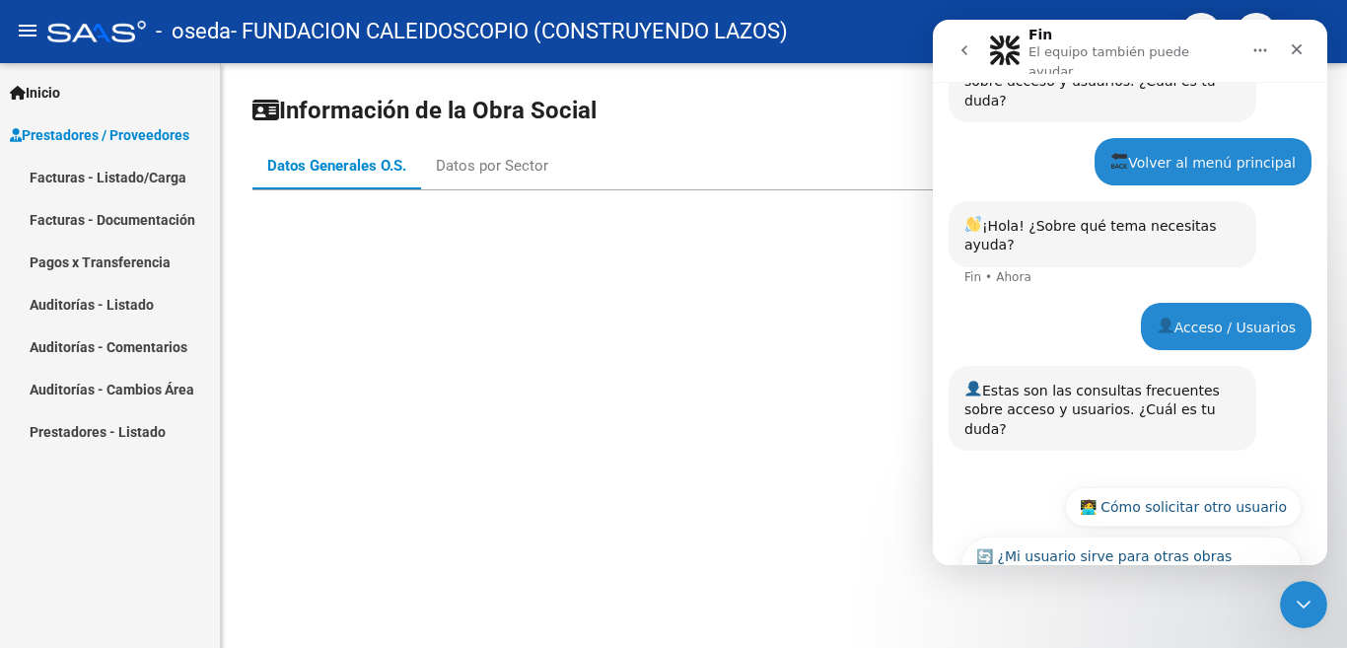
click at [1014, 216] on div "¡Hola! ¿Sobre qué tema necesitas ayuda? Fin • Ahora" at bounding box center [1129, 252] width 363 height 102
click at [1001, 271] on div "Fin • Ahora" at bounding box center [997, 277] width 67 height 12
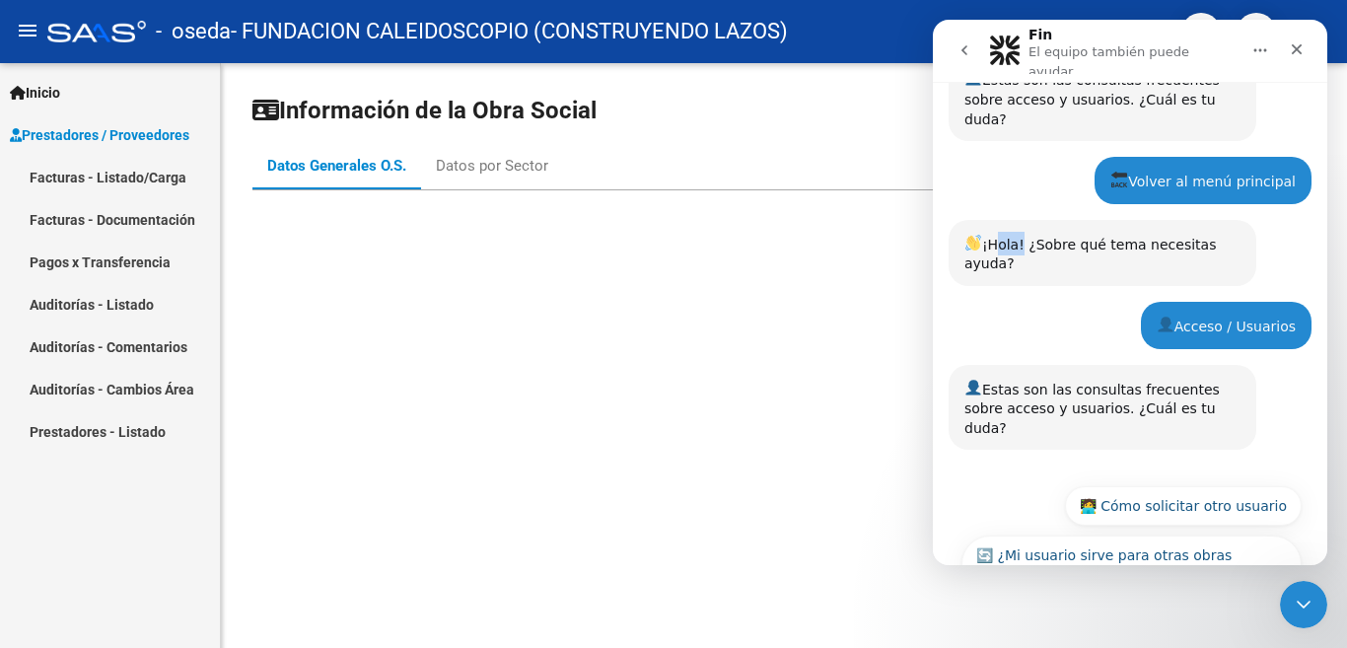
click at [1001, 220] on div "¡Hola! ¿Sobre qué tema necesitas ayuda? Fin • Ahora" at bounding box center [1102, 253] width 308 height 66
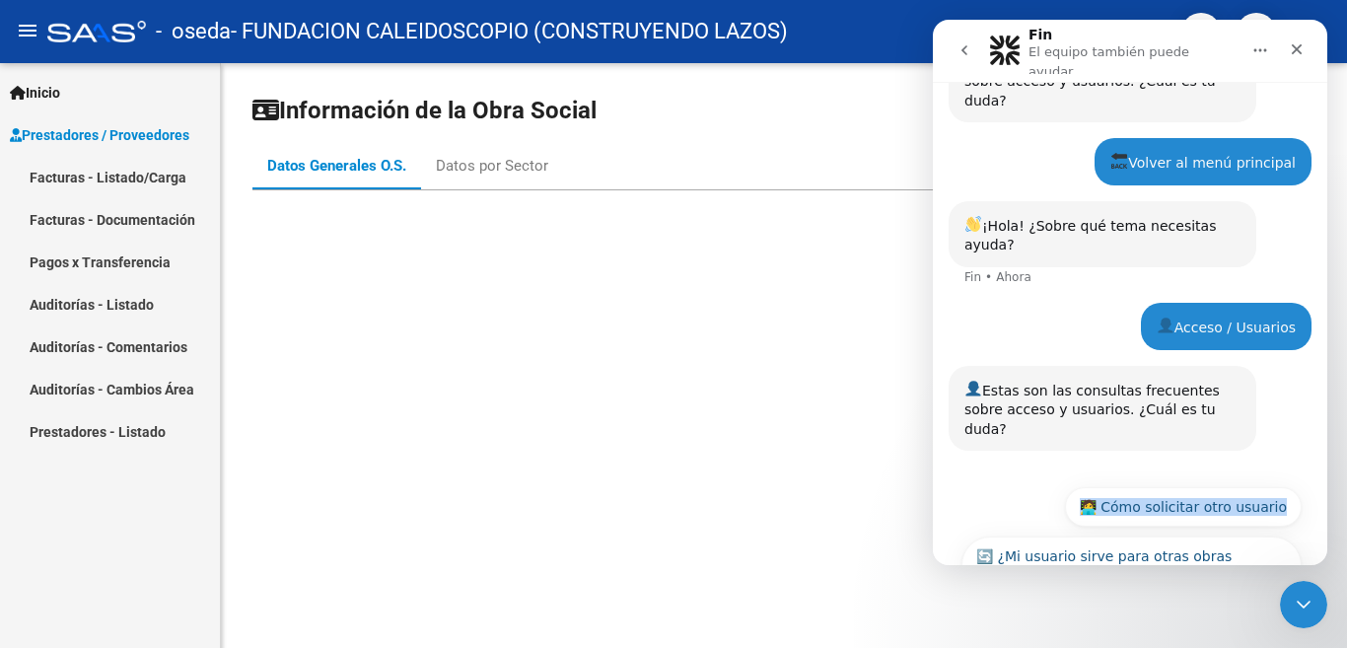
drag, startPoint x: 1320, startPoint y: 335, endPoint x: 1322, endPoint y: 478, distance: 143.0
click at [1323, 473] on div "Somos el equipo de soporte del sistema. Si algo no funciona podés escribirnos! …" at bounding box center [1130, 323] width 394 height 483
click at [1194, 617] on mat-sidenav-content "Información de la Obra Social Datos Generales O.S. Datos por Sector" at bounding box center [784, 355] width 1126 height 585
click at [1268, 586] on button "🔙 Volver al menú principal" at bounding box center [1193, 605] width 218 height 39
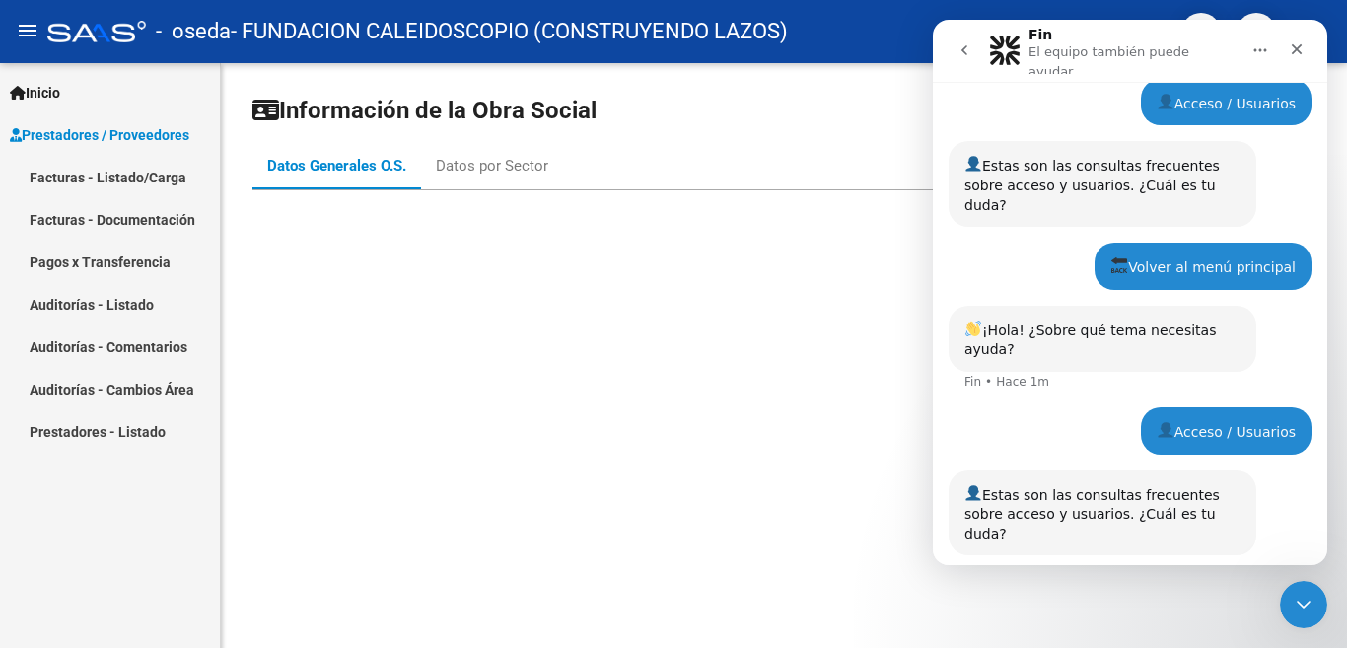
scroll to position [230, 0]
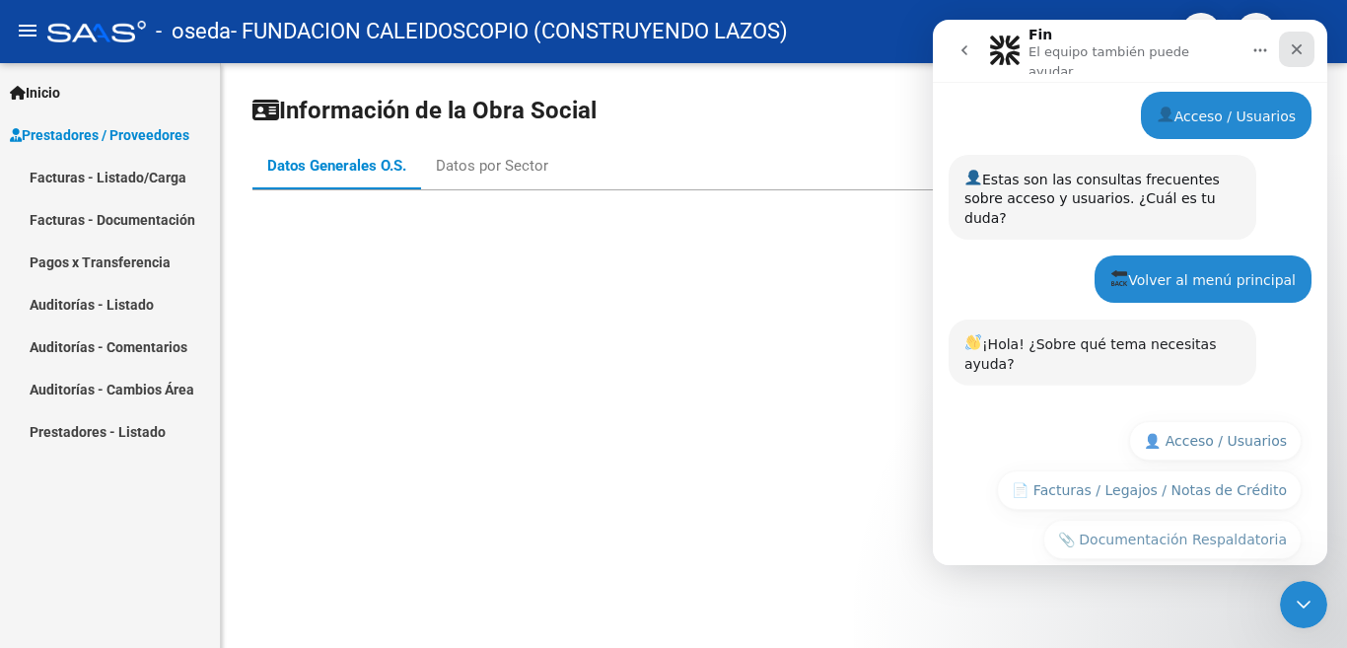
click at [1295, 44] on icon "Cerrar" at bounding box center [1297, 49] width 11 height 11
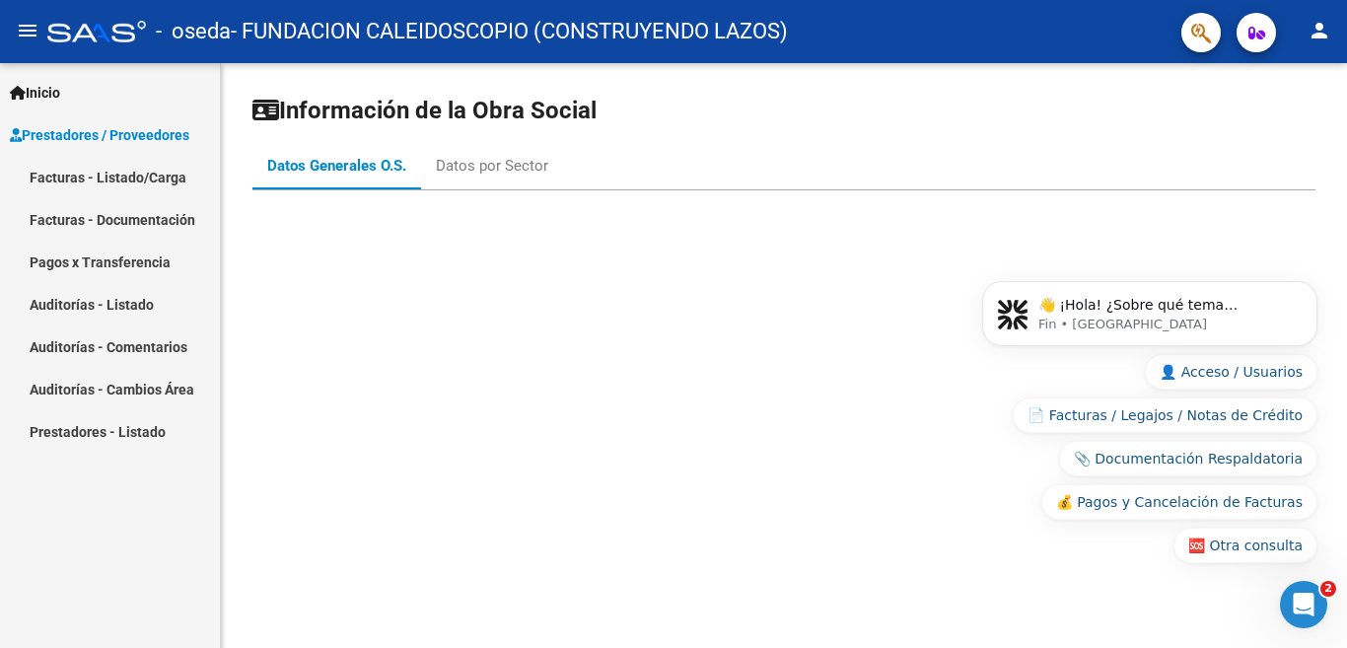
scroll to position [0, 0]
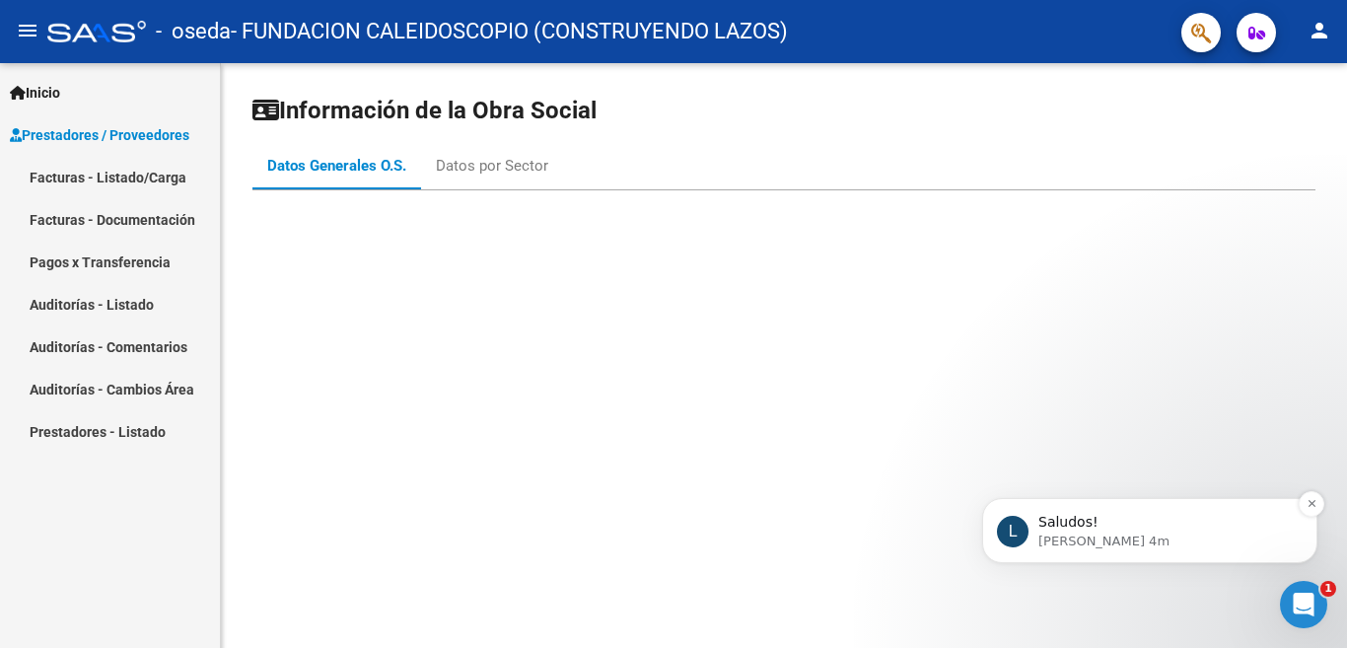
click at [1084, 529] on p "Saludos!" at bounding box center [1165, 523] width 254 height 20
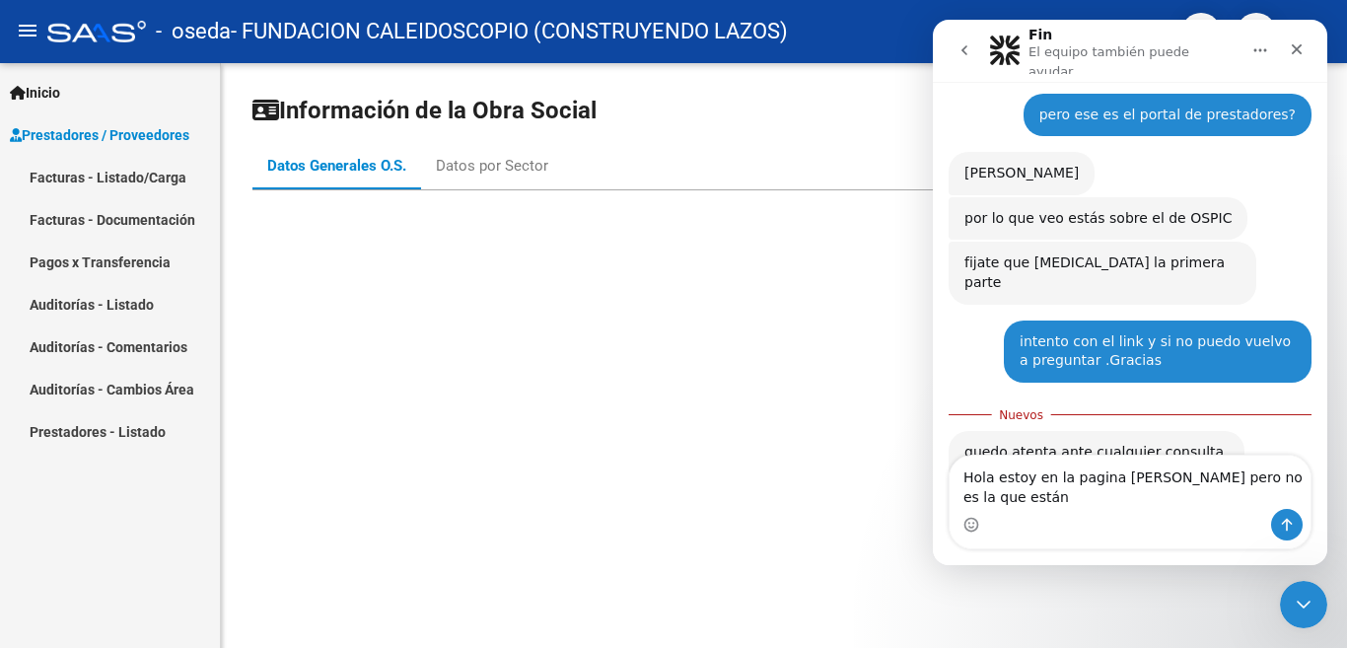
scroll to position [938, 0]
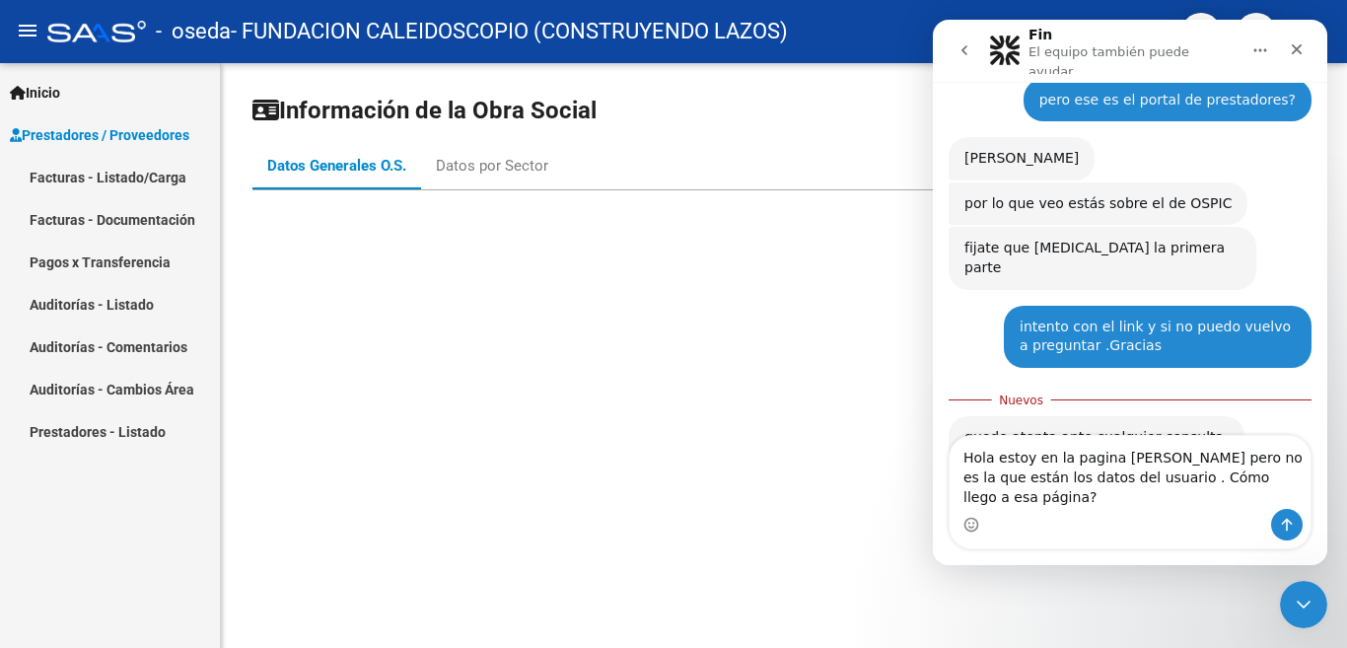
type textarea "Hola estoy en la pagina de oseda pero no es la que están los datos del usuario …"
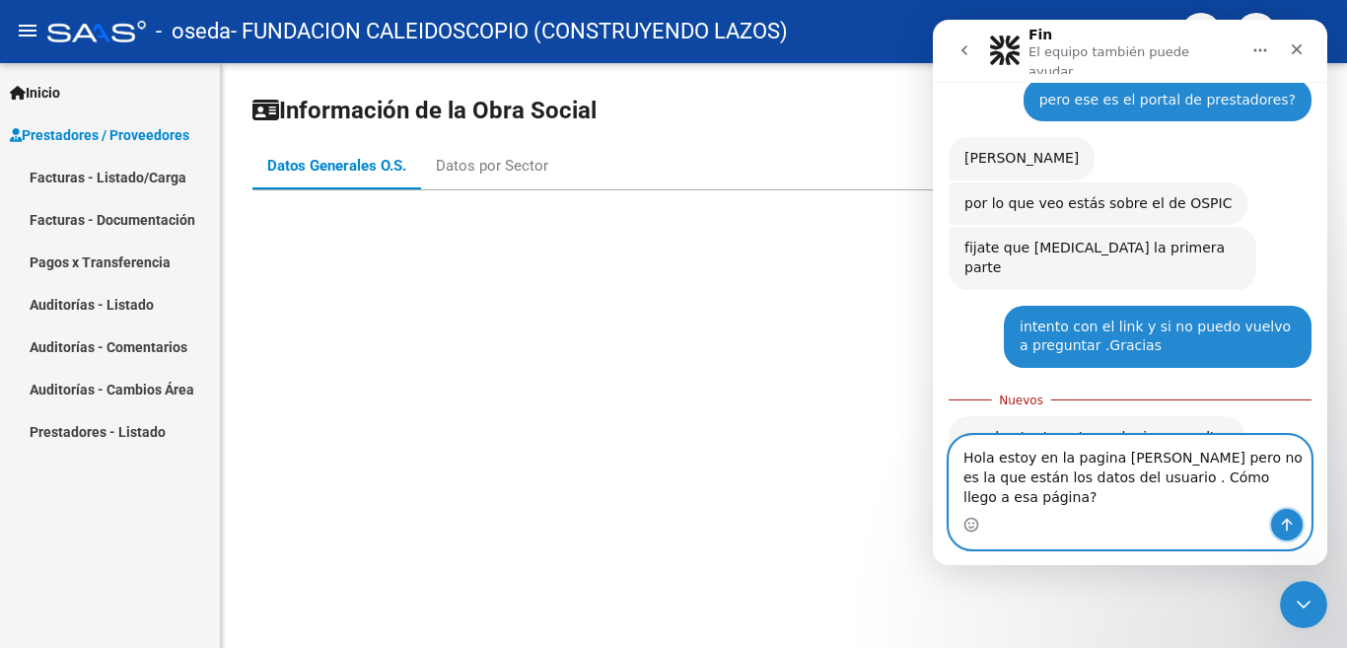
click at [1283, 519] on icon "Enviar un mensaje…" at bounding box center [1287, 525] width 16 height 16
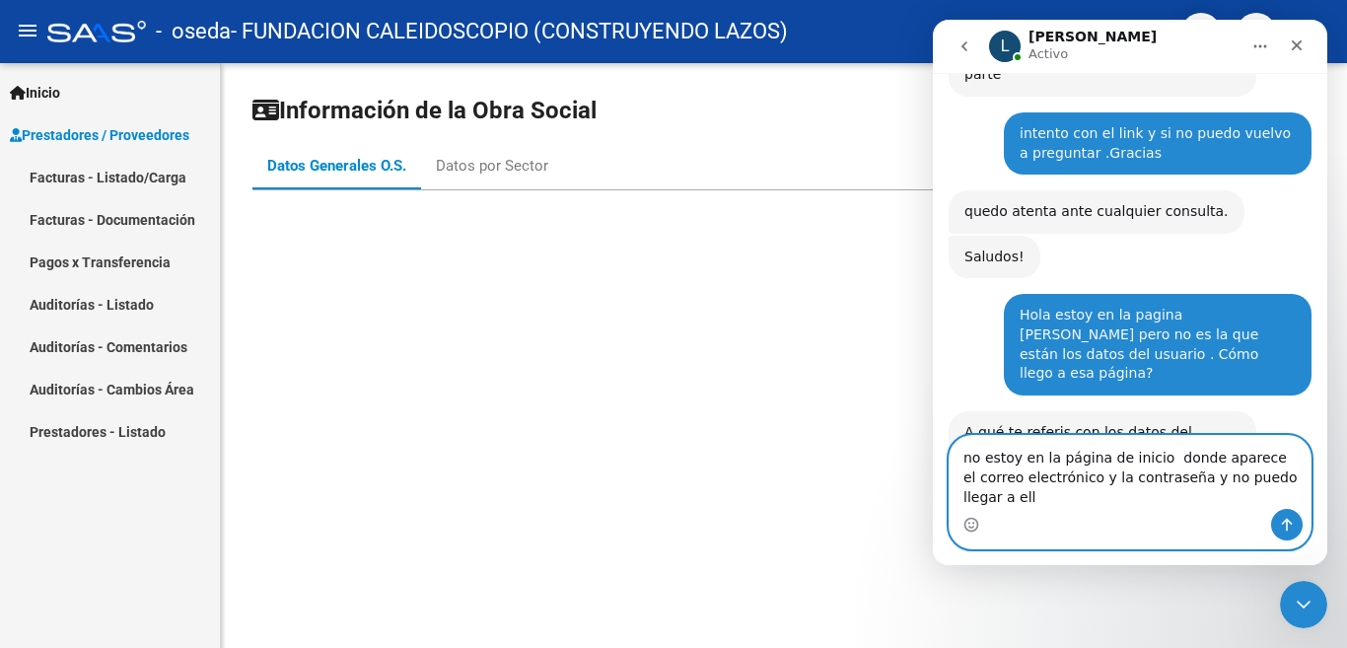
scroll to position [1131, 0]
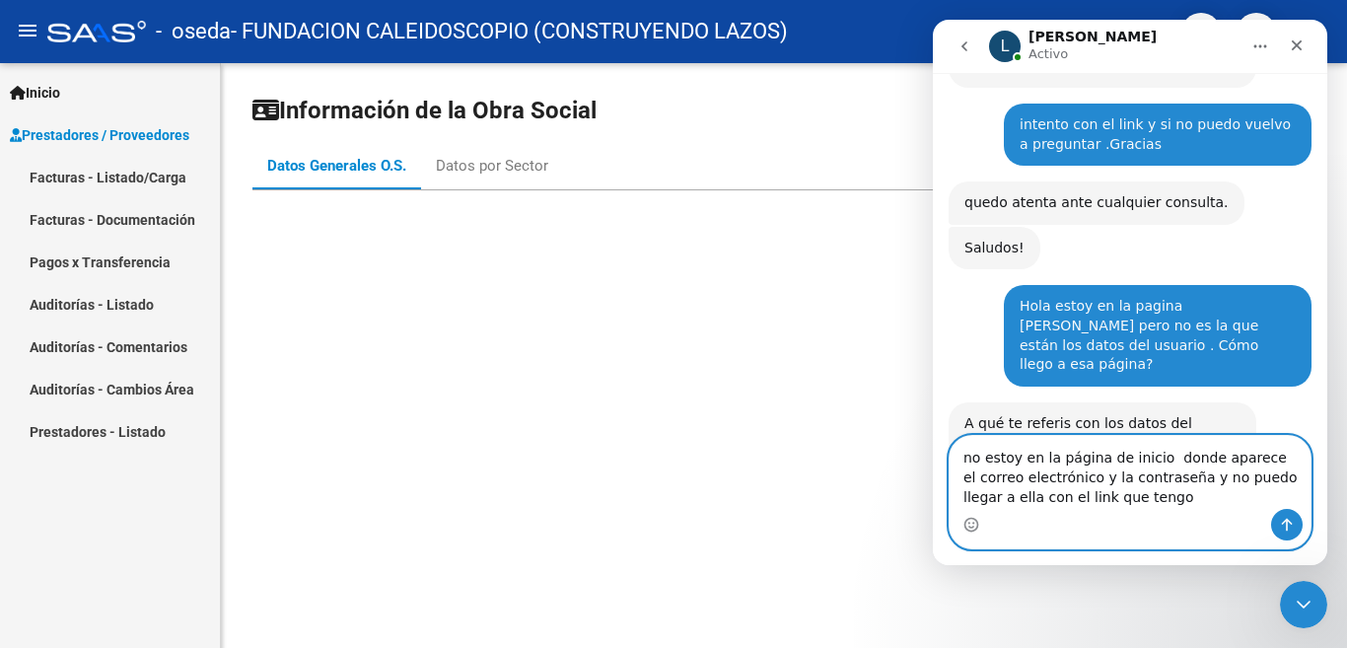
type textarea "no estoy en la página de inicio donde aparece el correo electrónico y la contra…"
click at [1288, 530] on icon "Enviar un mensaje…" at bounding box center [1287, 525] width 16 height 16
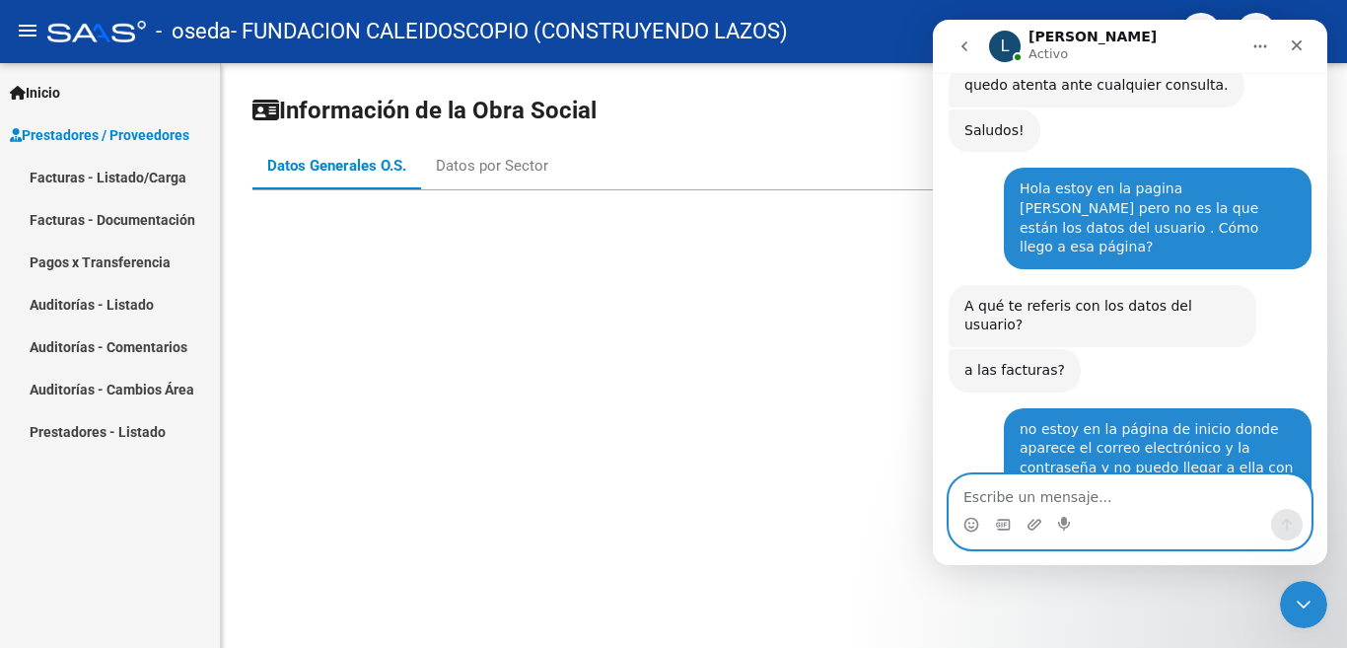
scroll to position [1247, 0]
click at [980, 494] on textarea "Escribe un mensaje..." at bounding box center [1129, 492] width 361 height 34
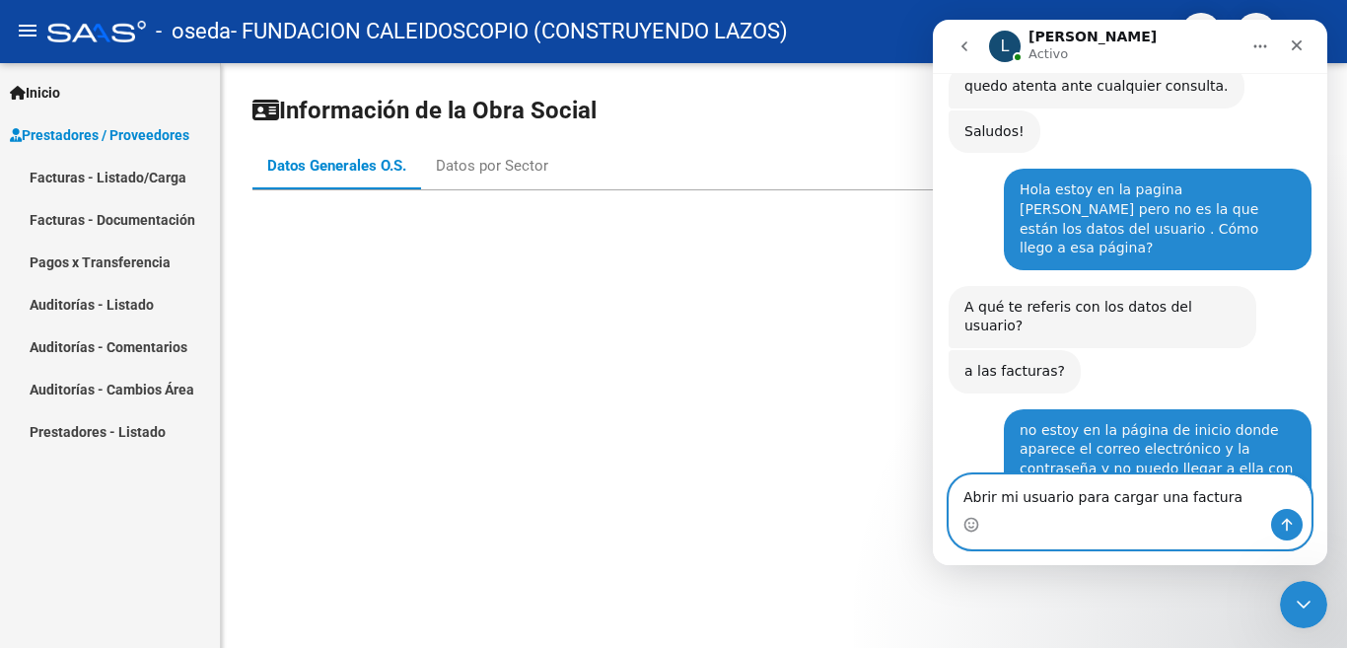
type textarea "Abrir mi usuario para cargar una factura"
click at [1290, 526] on icon "Enviar un mensaje…" at bounding box center [1287, 525] width 16 height 16
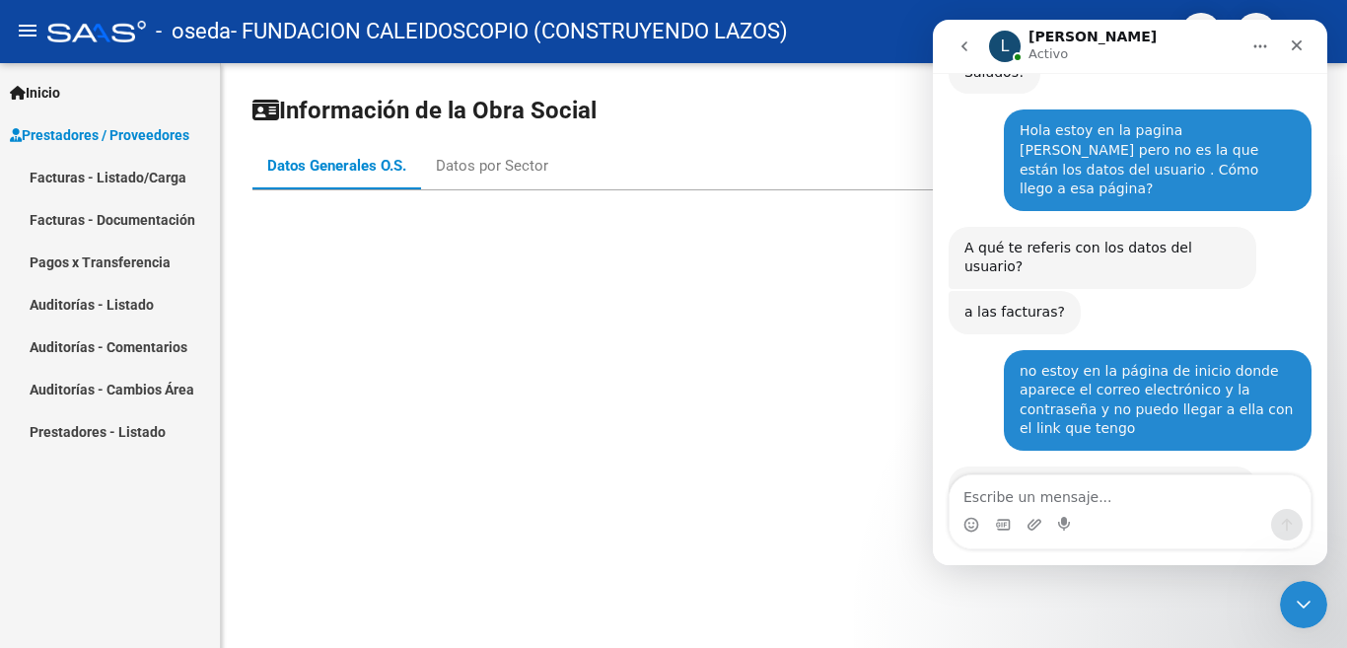
scroll to position [1382, 0]
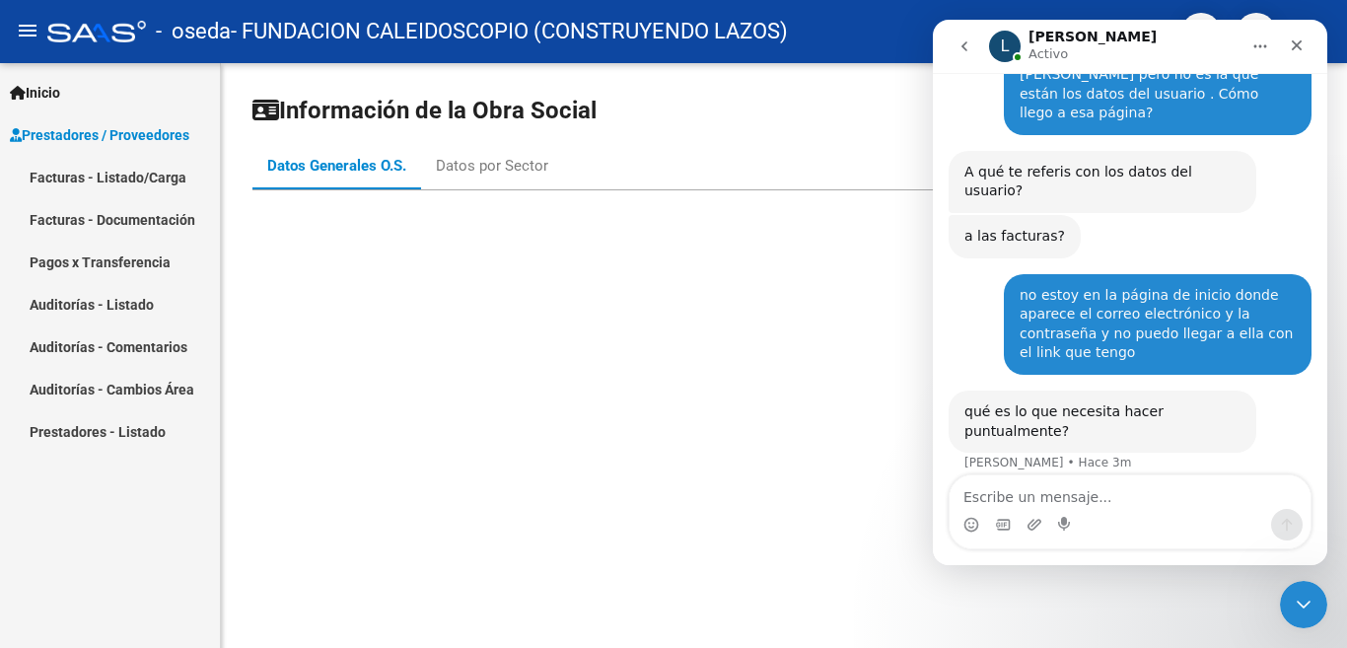
click at [537, 377] on mat-sidenav-content "Información de la Obra Social Datos Generales O.S. Datos por Sector" at bounding box center [784, 355] width 1126 height 585
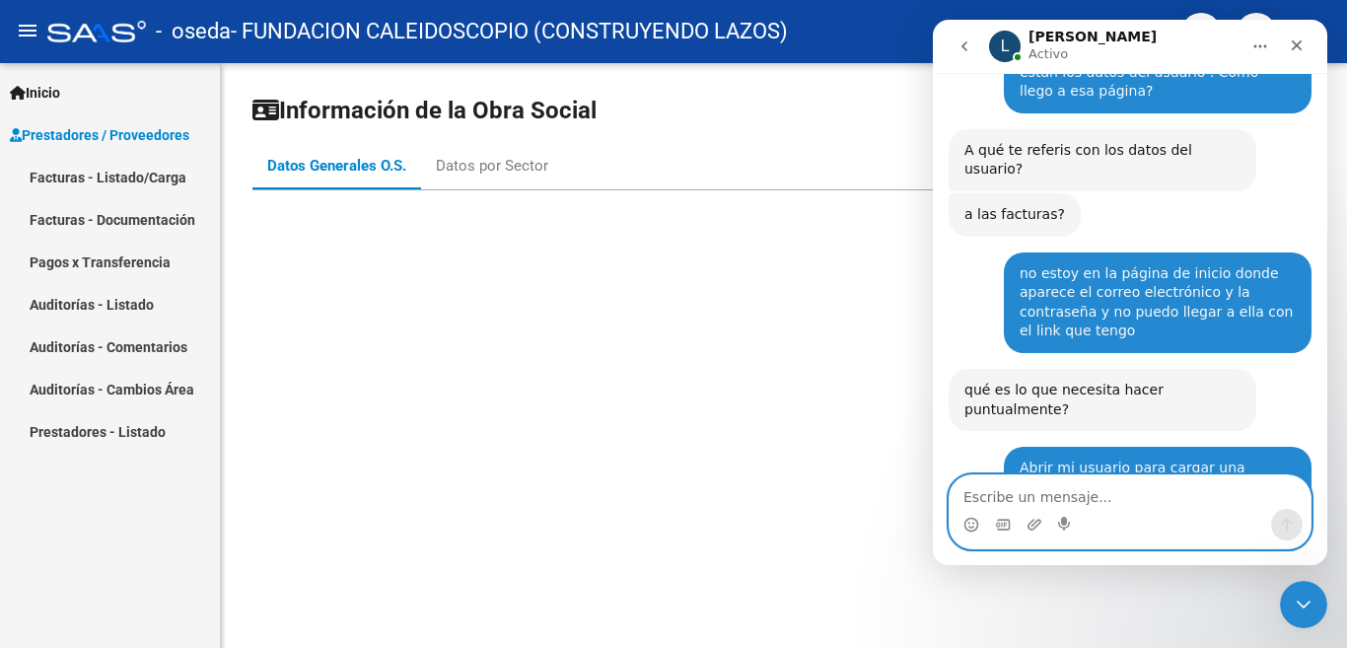
click at [1014, 506] on textarea "Escribe un mensaje..." at bounding box center [1129, 492] width 361 height 34
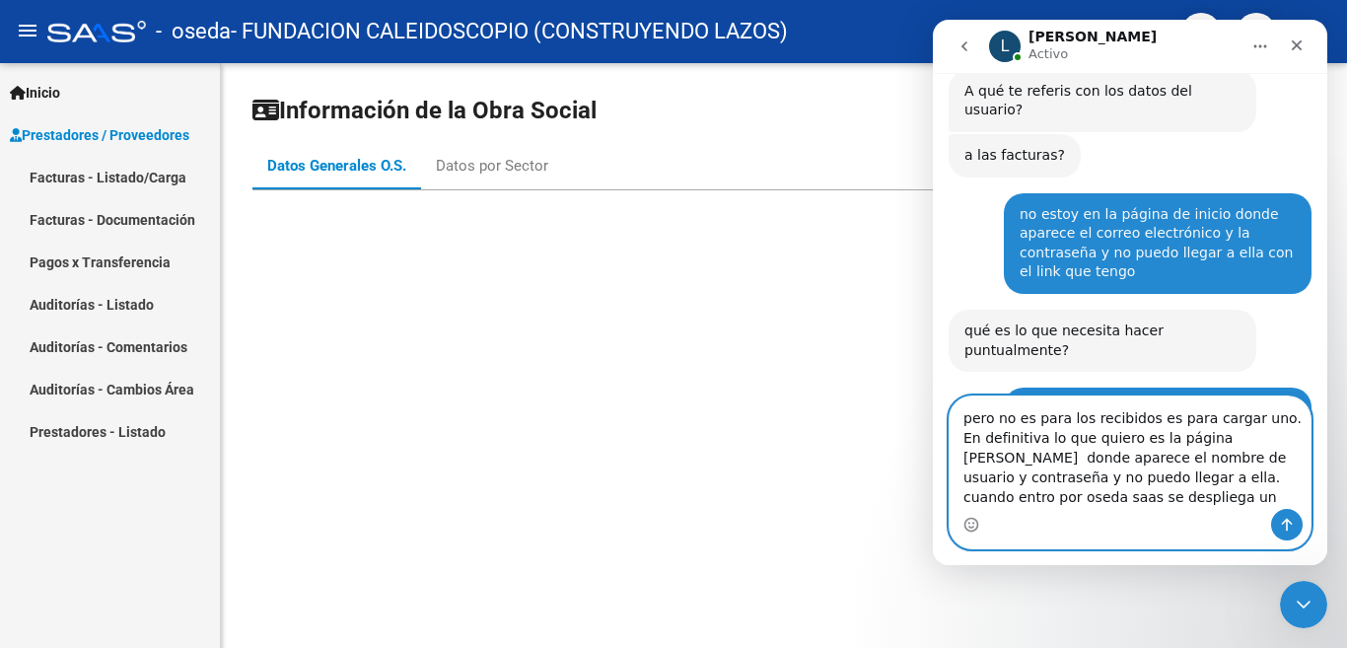
scroll to position [1483, 0]
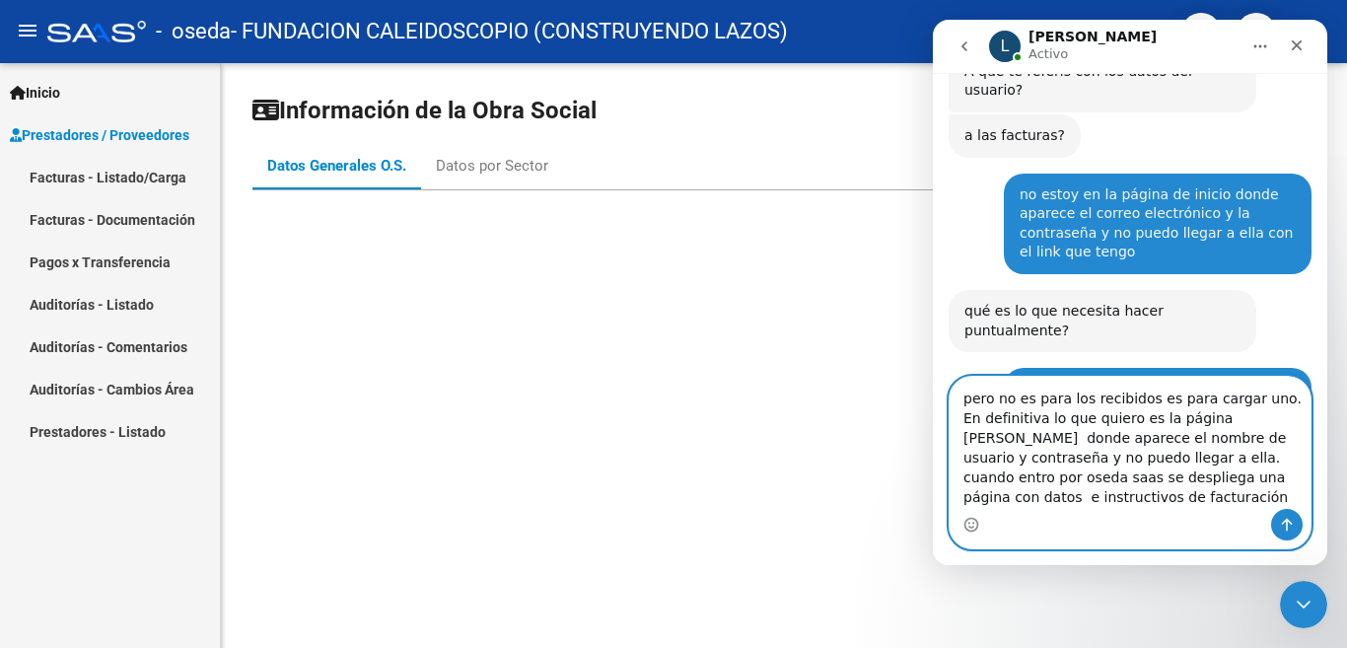
type textarea "pero no es para los recibidos es para cargar uno. En definitiva lo que quiero e…"
click at [1276, 525] on button "Enviar un mensaje…" at bounding box center [1287, 525] width 32 height 32
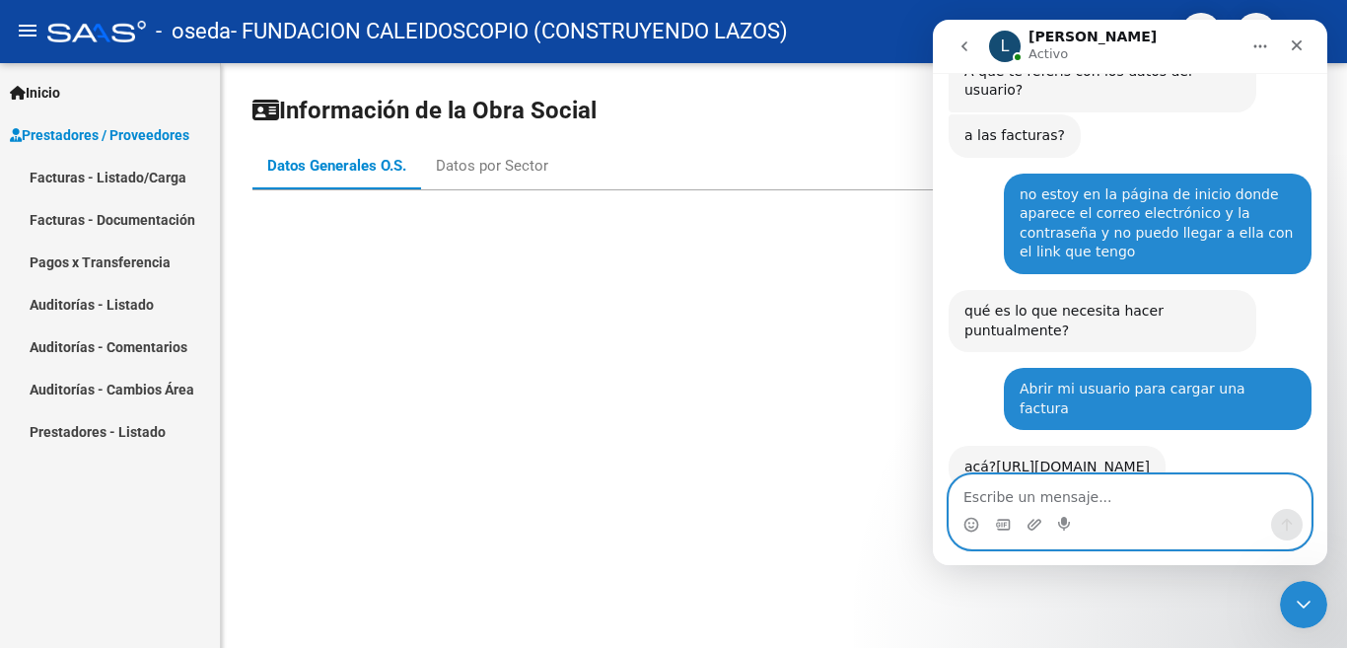
scroll to position [1578, 0]
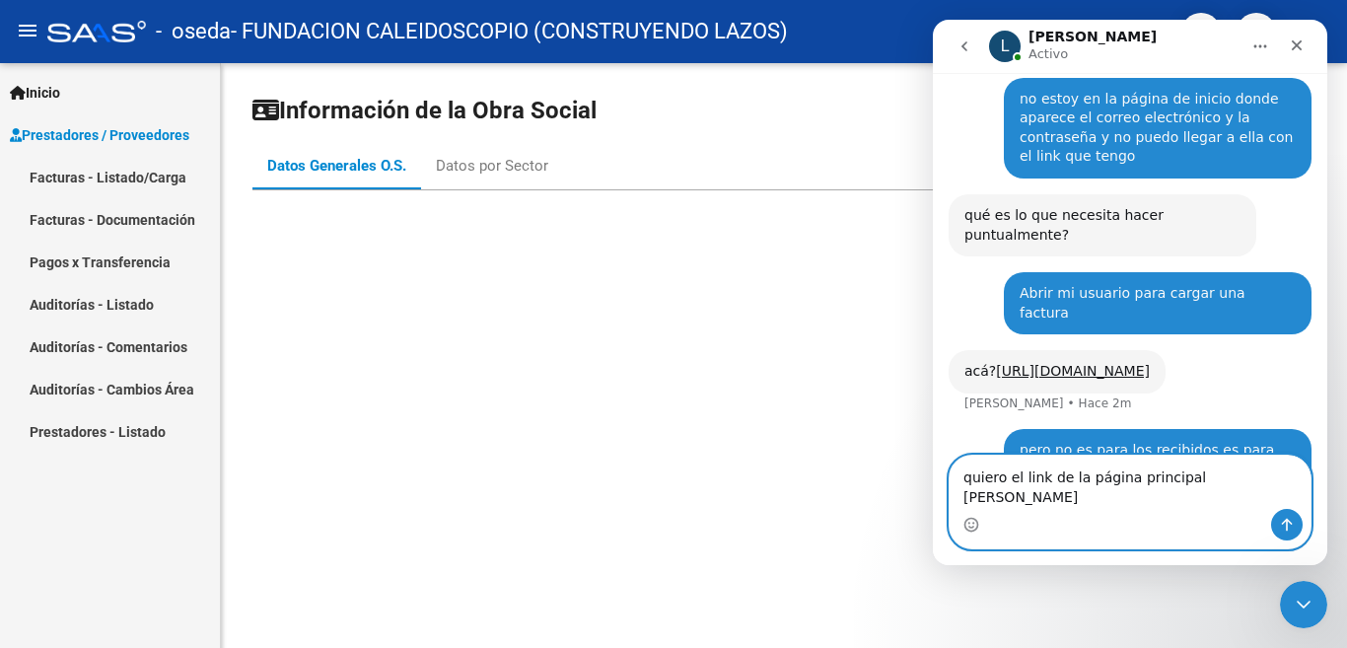
type textarea "quiero el link de la página principal de oseda"
click at [1278, 521] on button "Enviar un mensaje…" at bounding box center [1287, 525] width 32 height 32
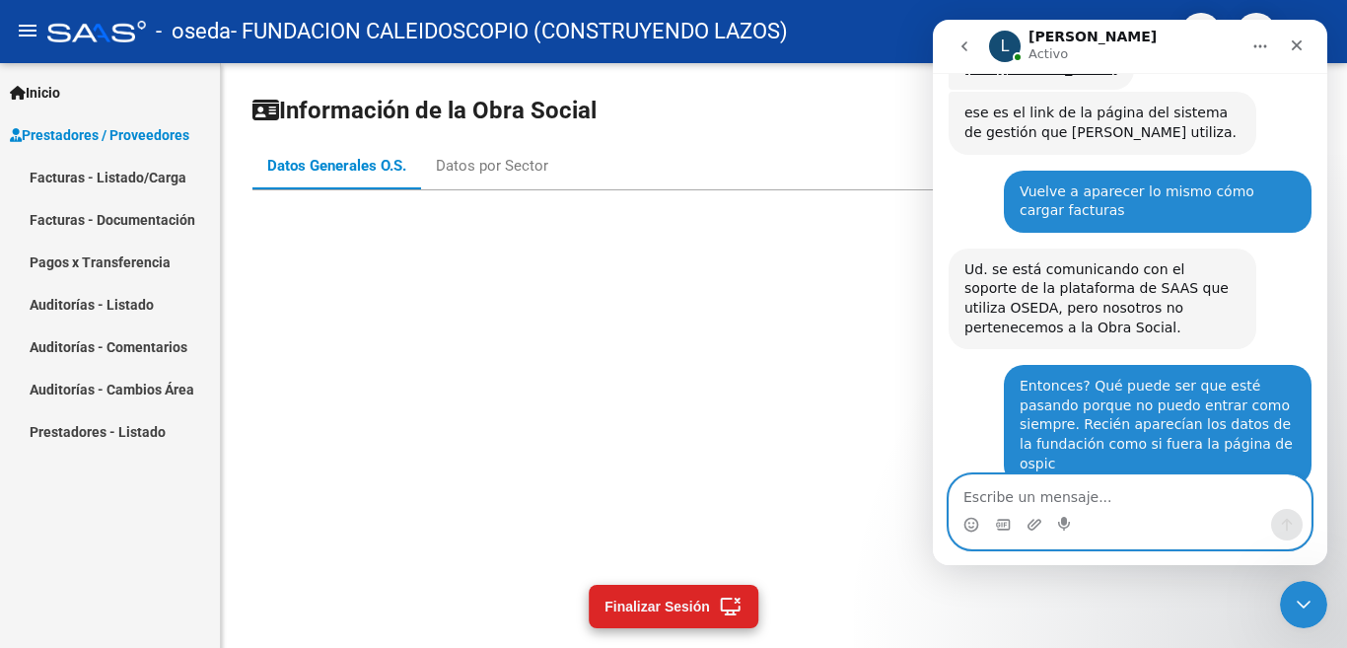
scroll to position [2270, 0]
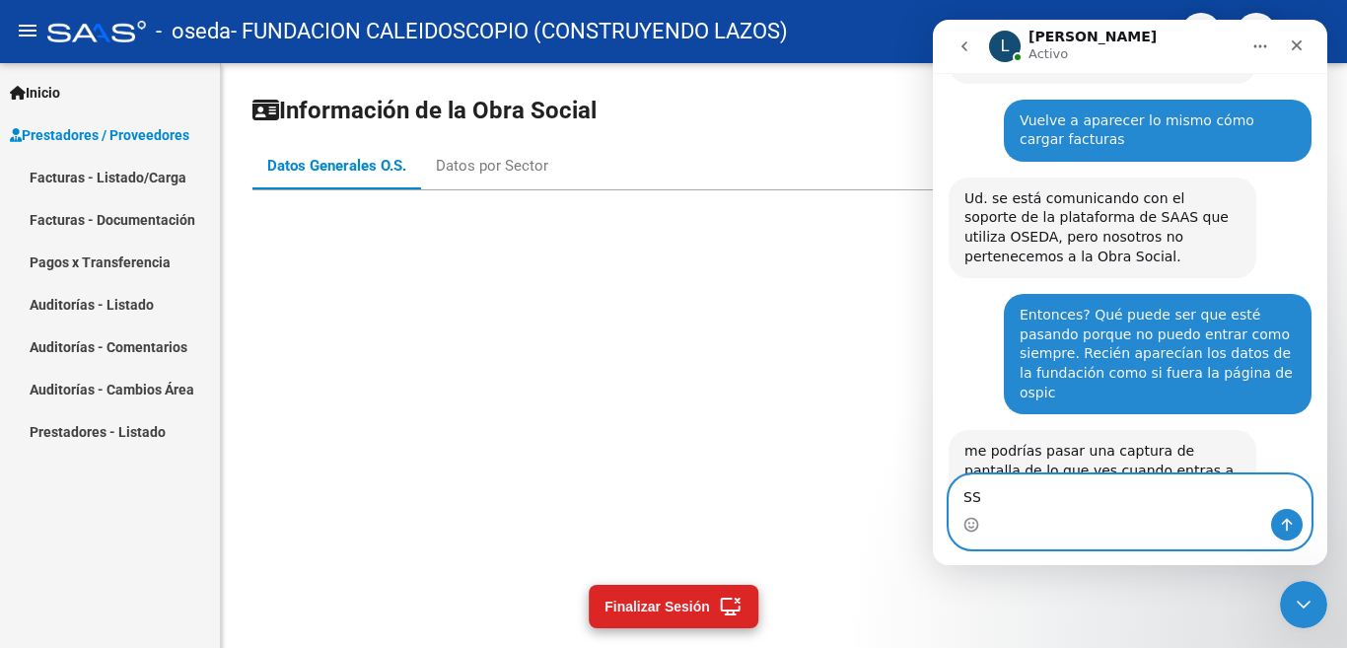
type textarea "S"
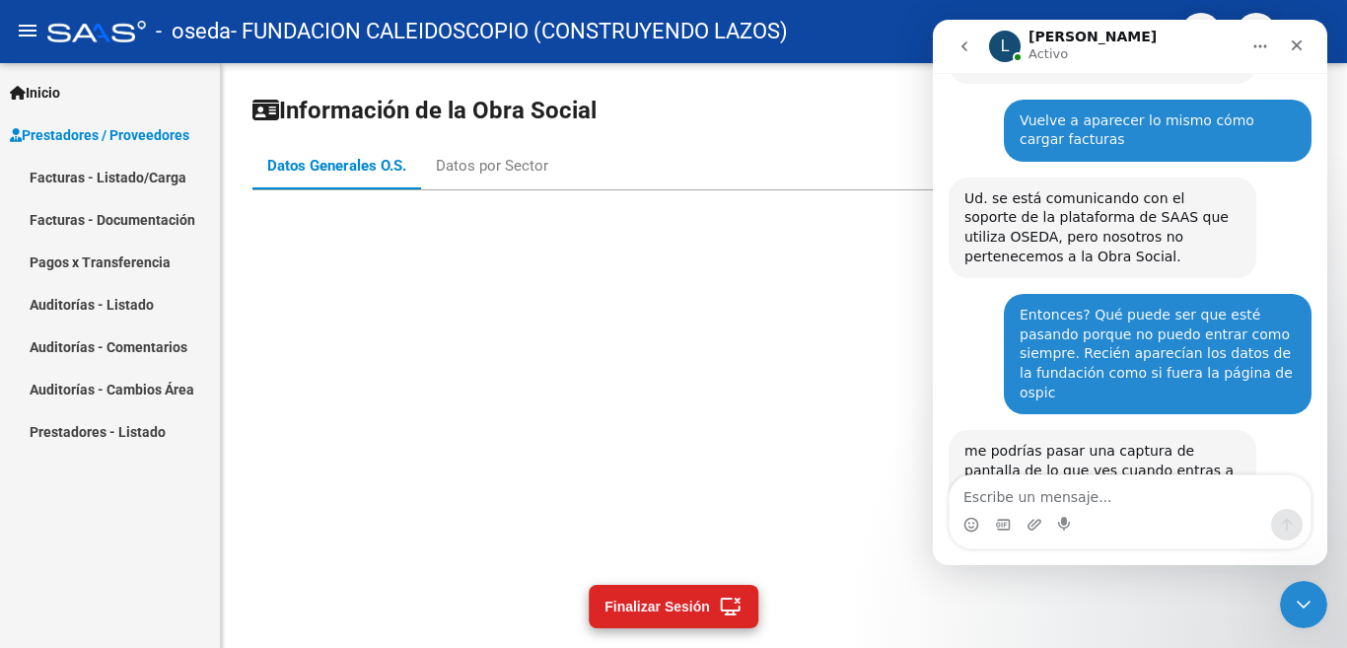
click at [436, 240] on mat-sidenav-content "Información de la Obra Social Datos Generales O.S. Datos por Sector" at bounding box center [784, 355] width 1126 height 585
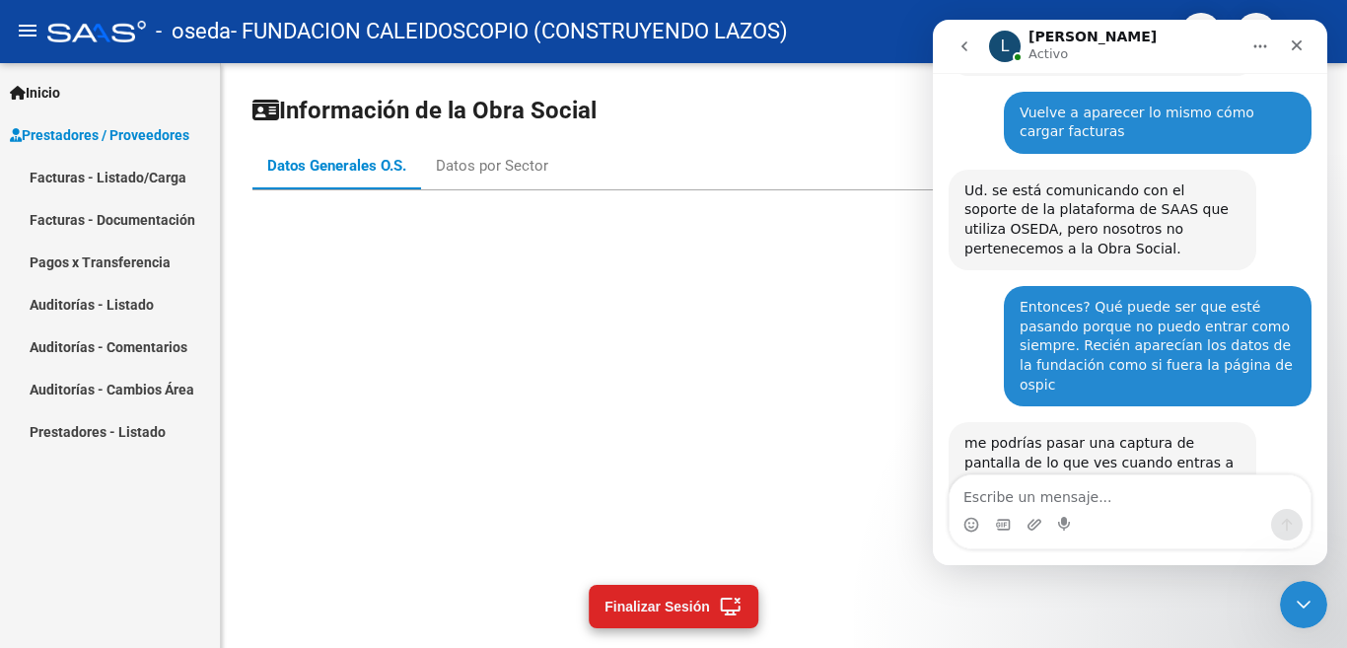
click at [496, 245] on mat-sidenav-content "Información de la Obra Social Datos Generales O.S. Datos por Sector" at bounding box center [784, 355] width 1126 height 585
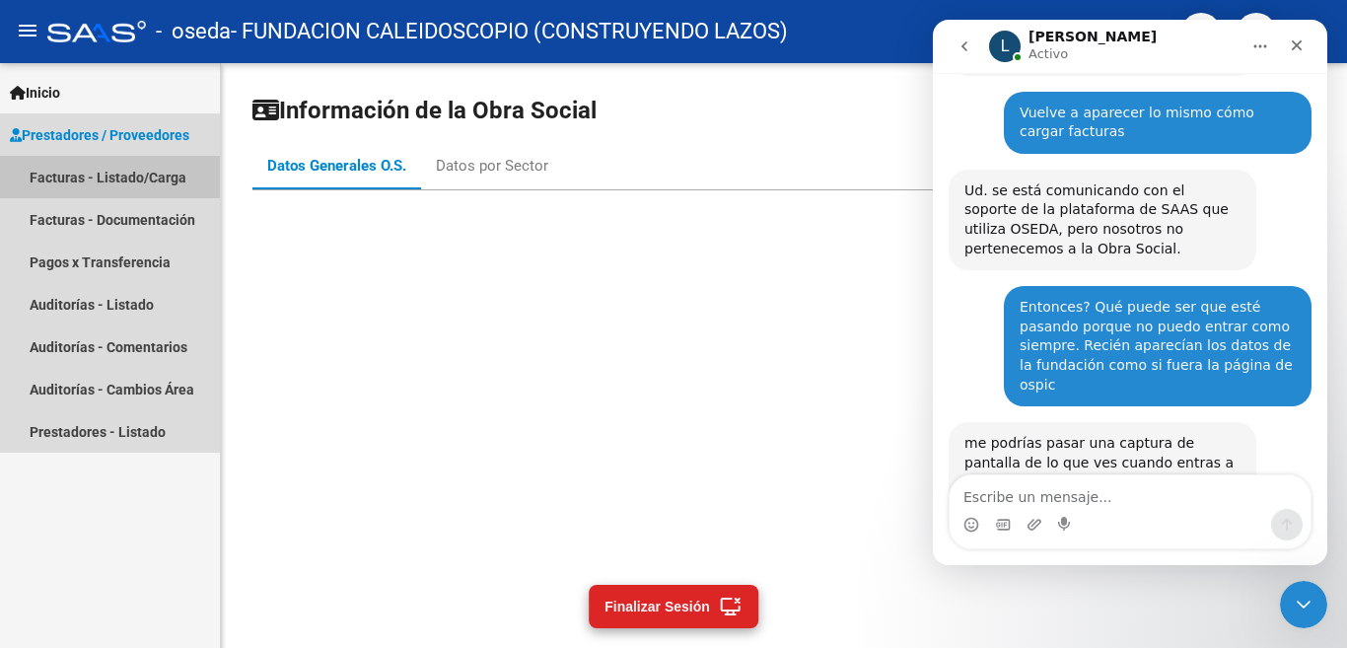
click at [120, 182] on link "Facturas - Listado/Carga" at bounding box center [110, 177] width 220 height 42
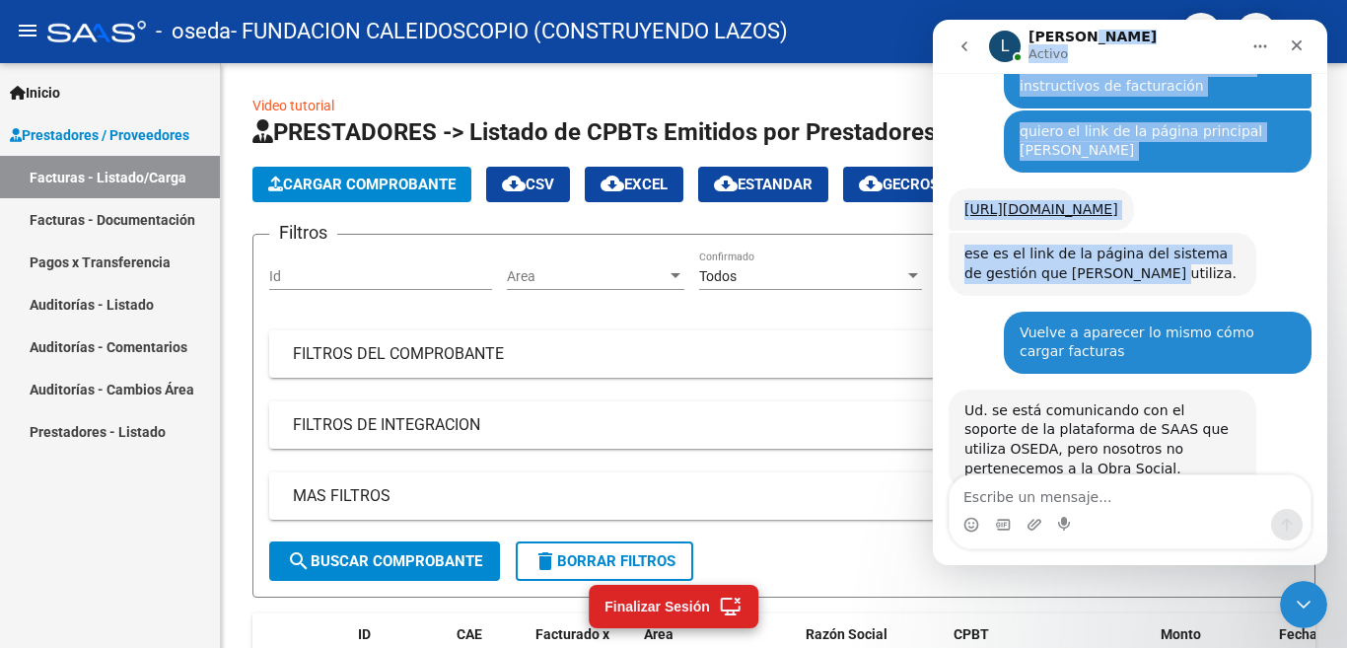
drag, startPoint x: 1187, startPoint y: 36, endPoint x: 1167, endPoint y: 82, distance: 49.5
click at [1167, 82] on div "L Ludmila Activo Somos el equipo de soporte del sistema. Si algo no funciona po…" at bounding box center [1130, 292] width 394 height 545
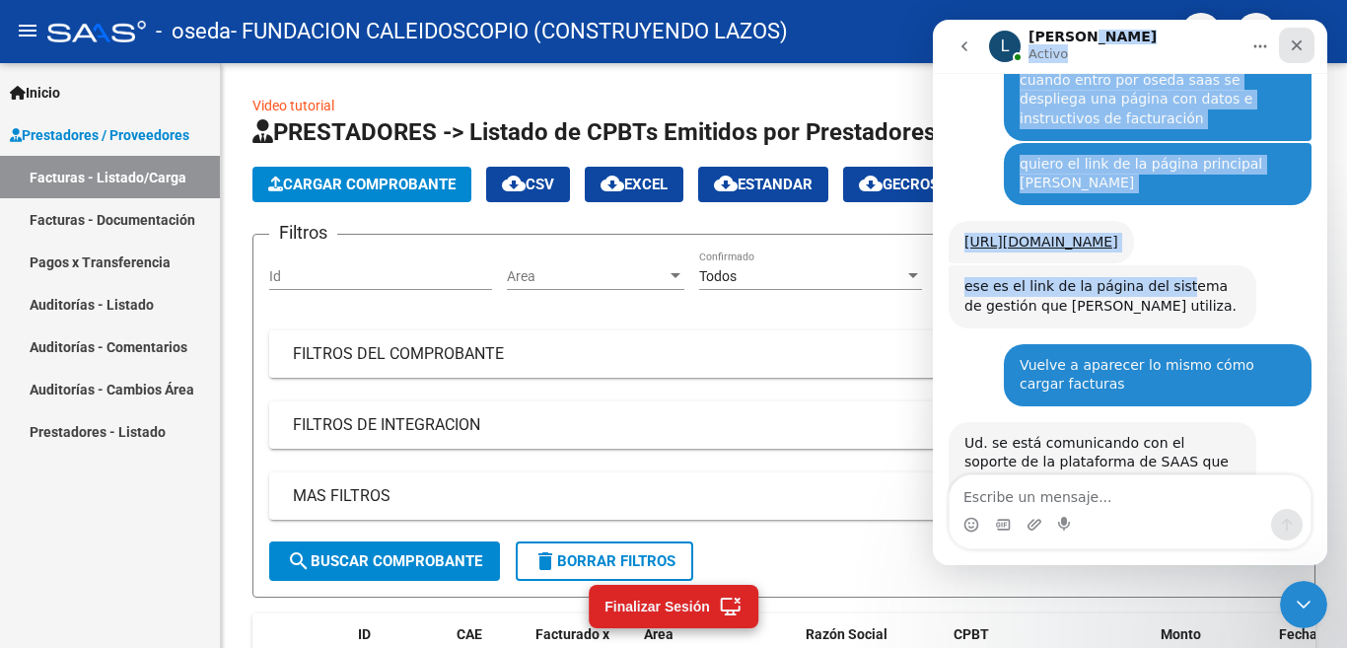
click at [1295, 52] on icon "Cerrar" at bounding box center [1297, 45] width 16 height 16
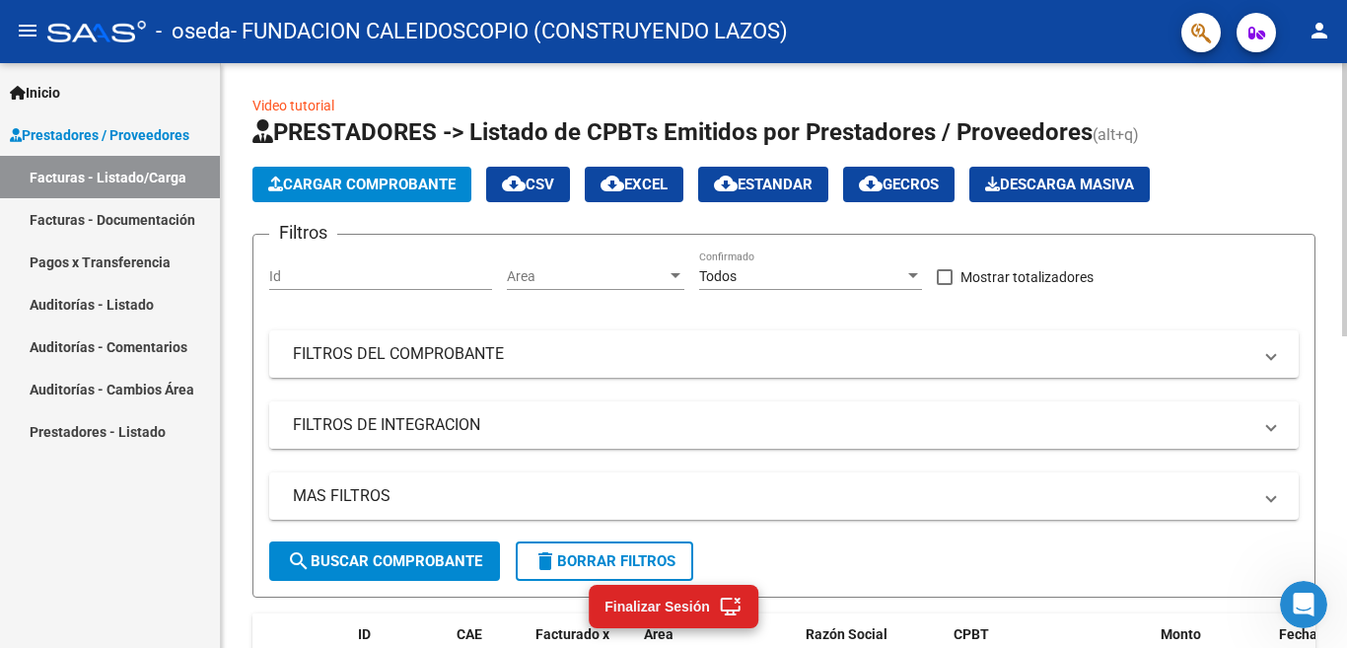
click at [1268, 428] on span at bounding box center [1271, 425] width 8 height 22
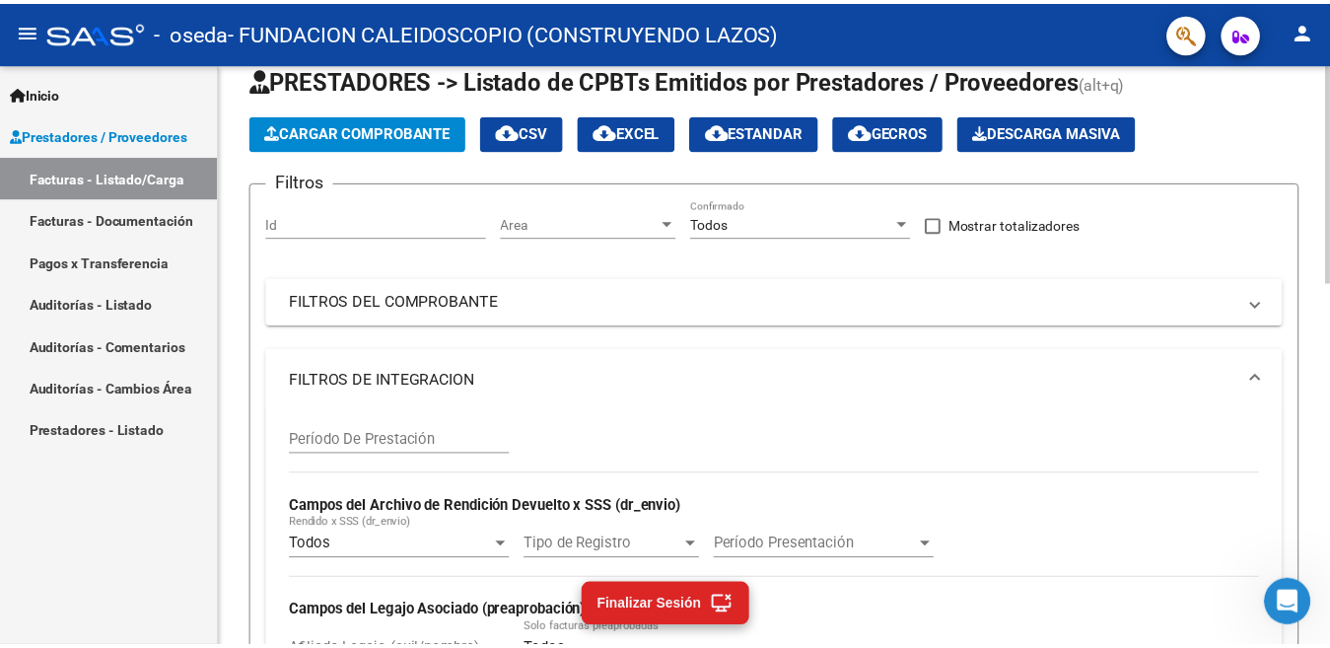
scroll to position [38, 0]
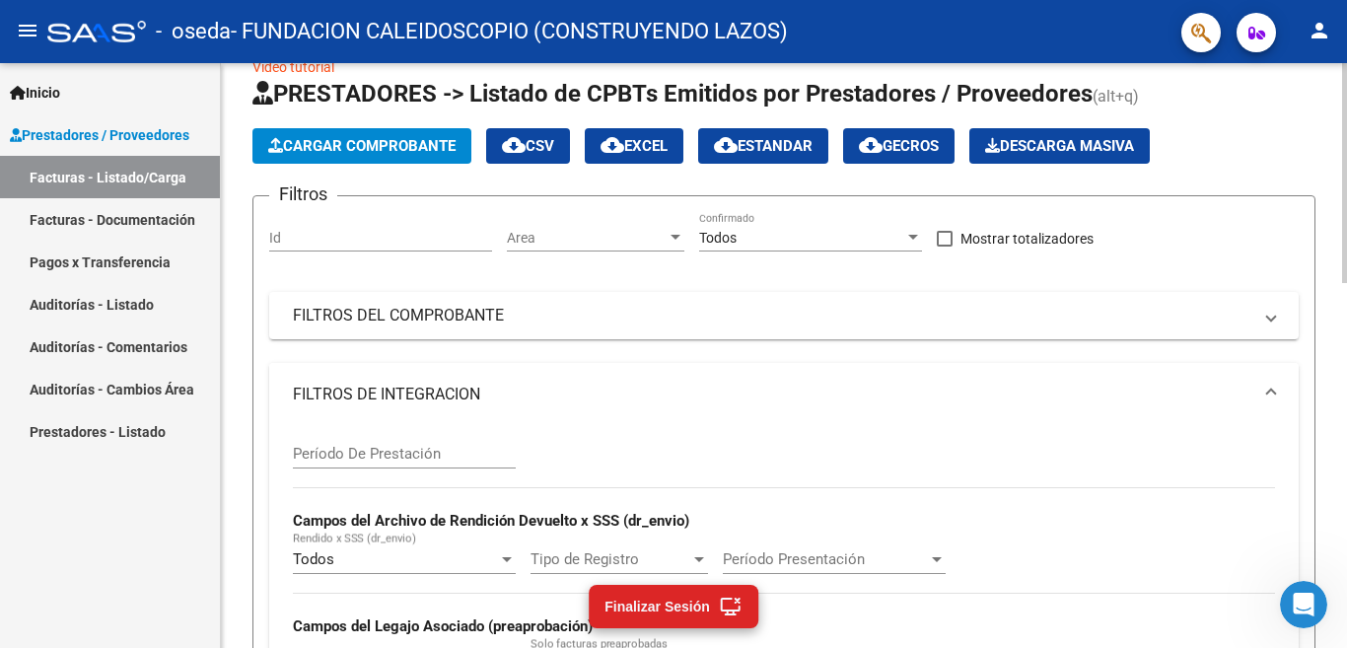
click at [1315, 32] on mat-icon "person" at bounding box center [1319, 31] width 24 height 24
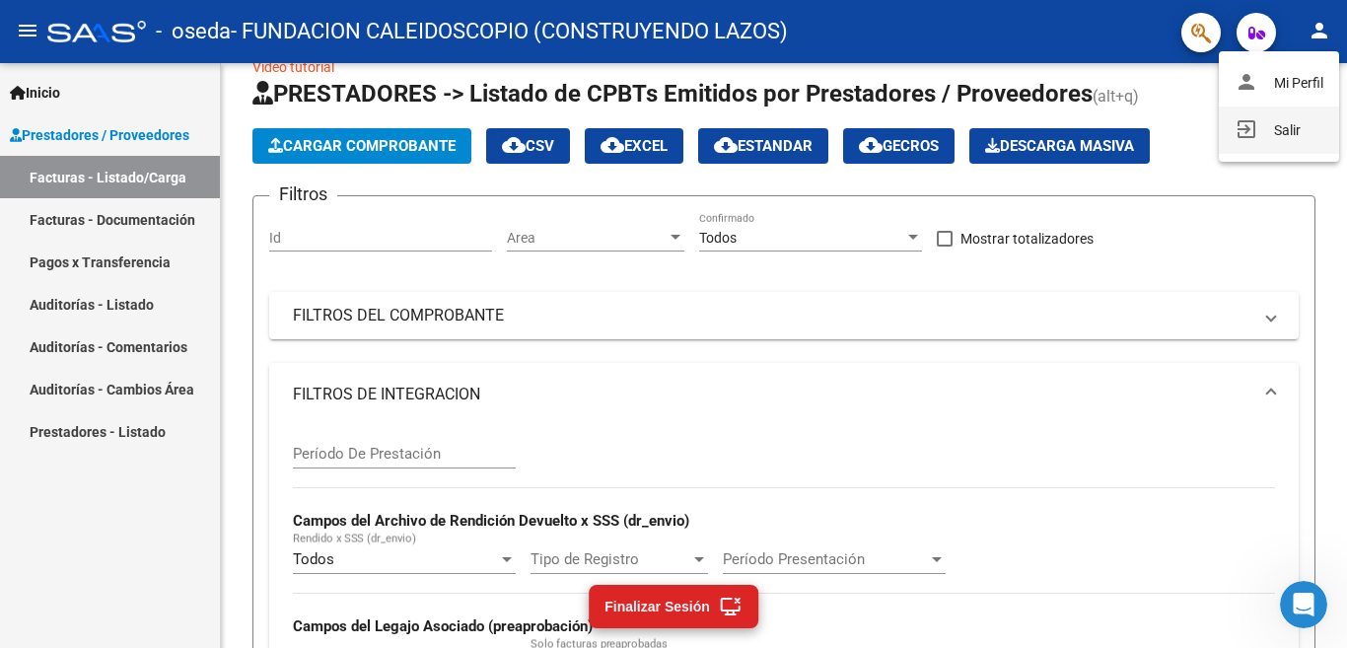
click at [1294, 132] on button "exit_to_app Salir" at bounding box center [1279, 129] width 120 height 47
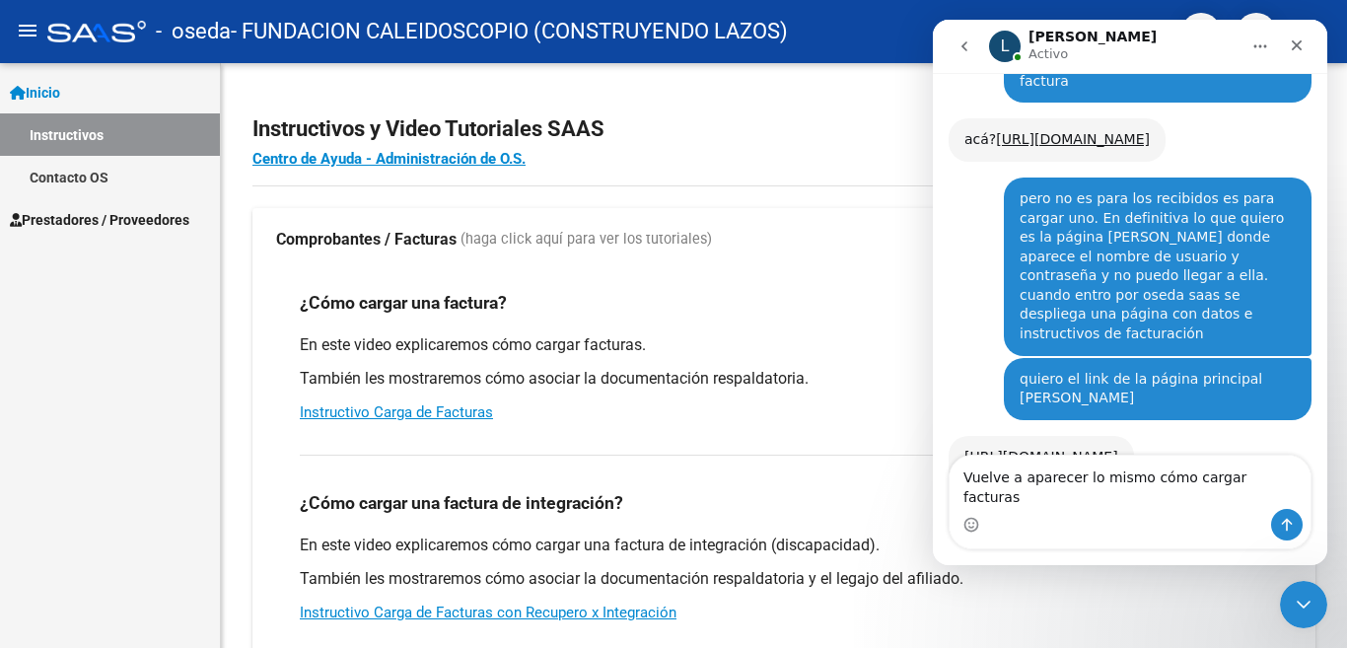
scroll to position [1822, 0]
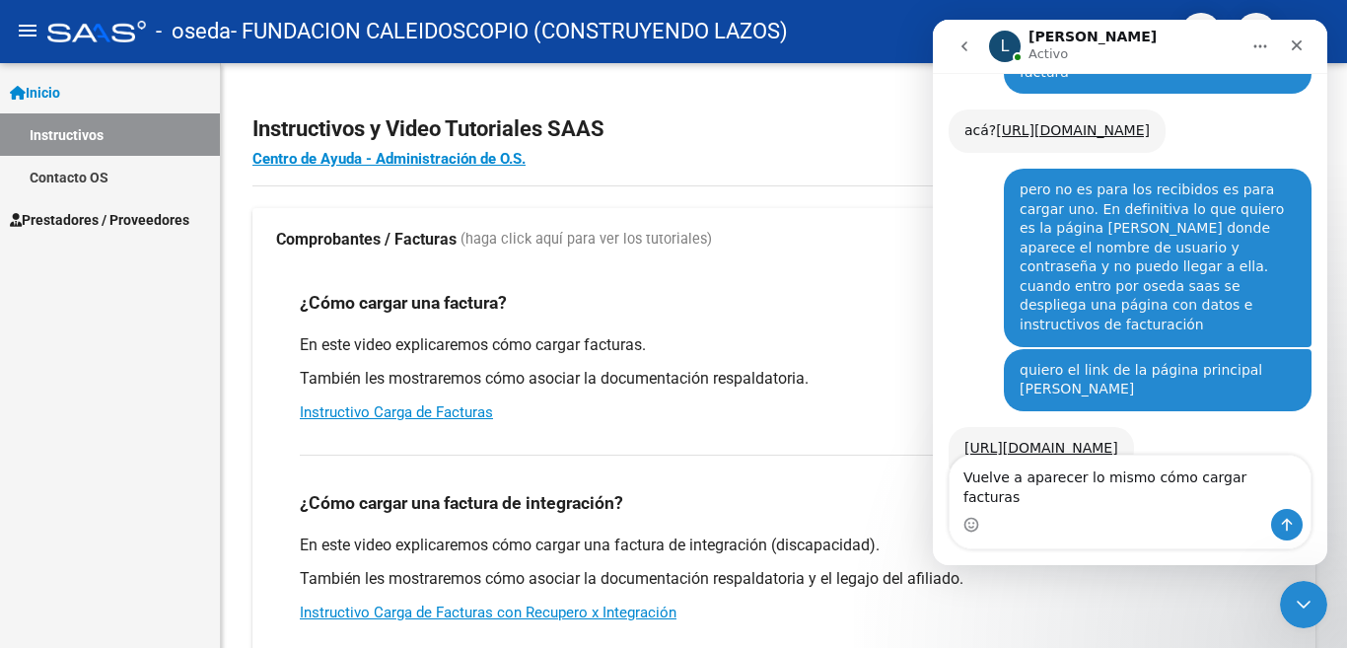
type textarea "Vuelve a aparecer lo mismo cómo cargar facturas"
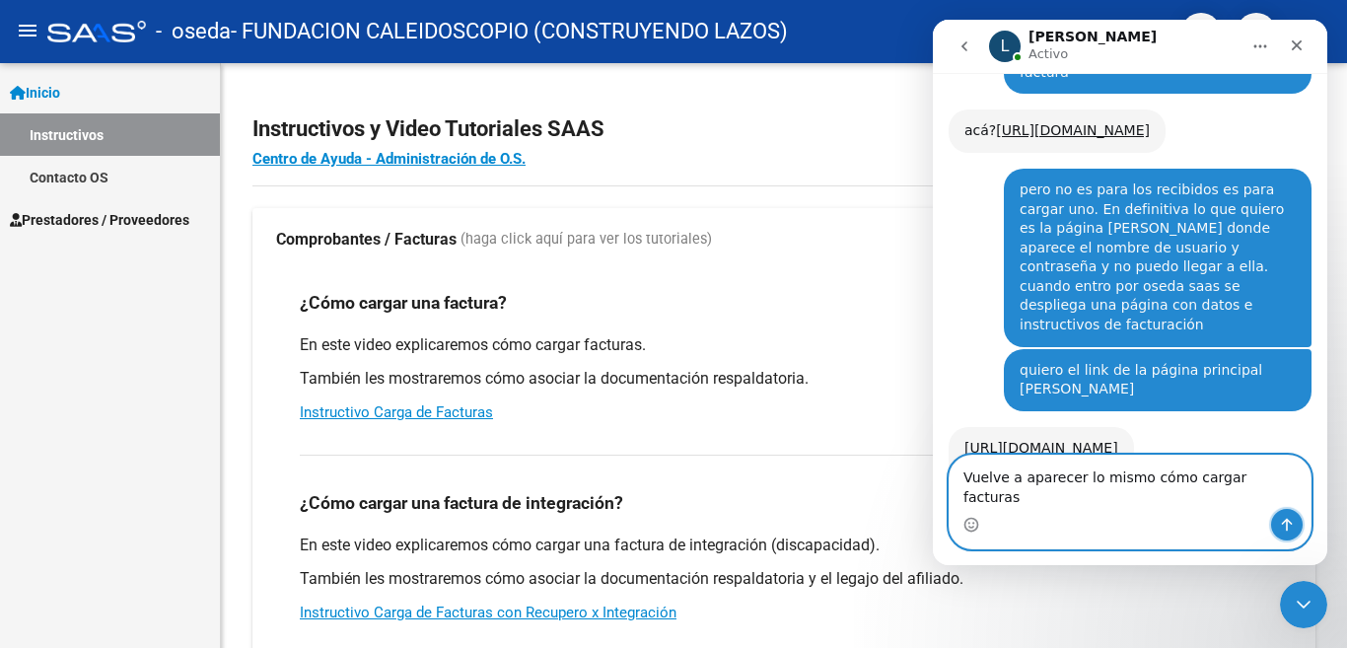
click at [1282, 530] on icon "Enviar un mensaje…" at bounding box center [1287, 525] width 16 height 16
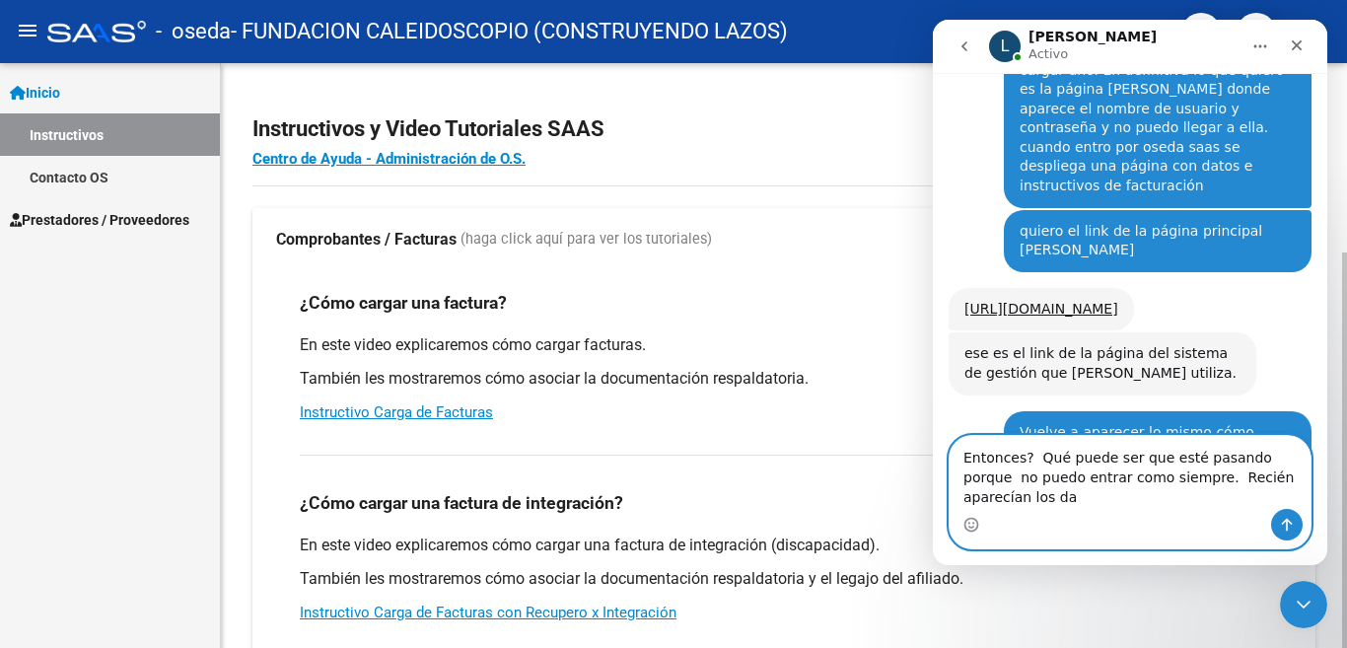
scroll to position [1981, 0]
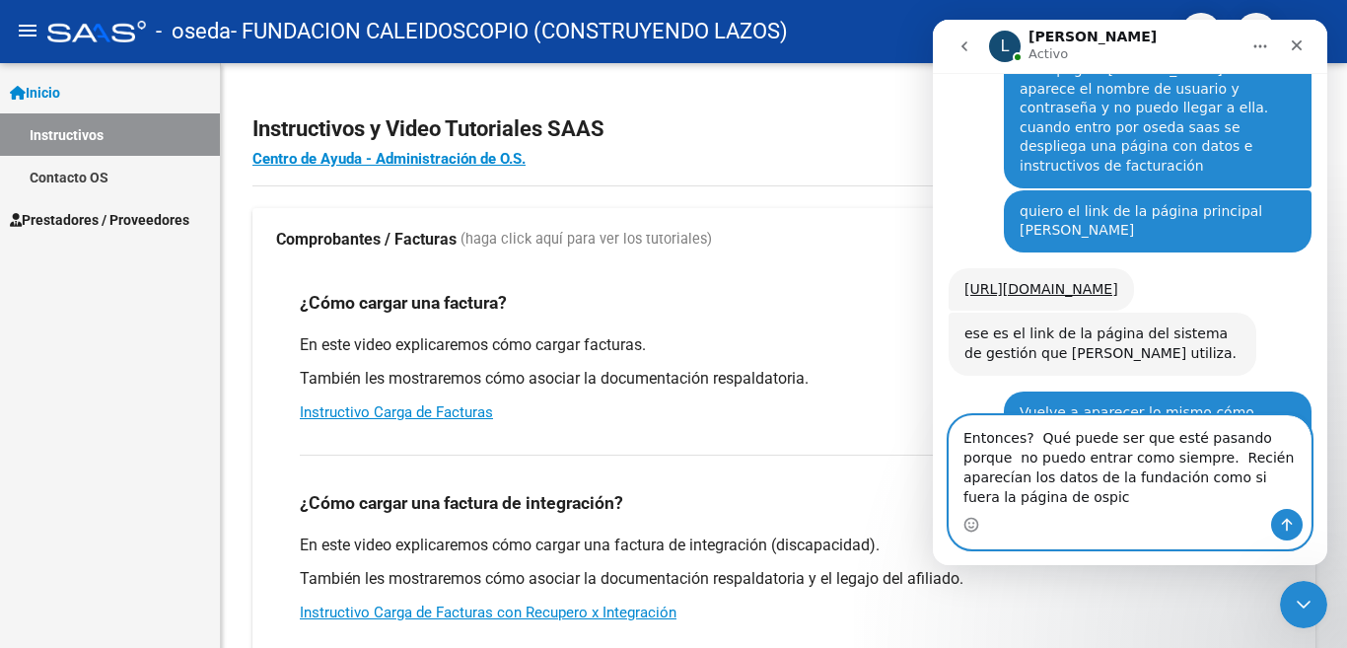
type textarea "Entonces? Qué puede ser que esté pasando porque no puedo entrar como siempre. R…"
click at [1291, 528] on icon "Enviar un mensaje…" at bounding box center [1287, 525] width 16 height 16
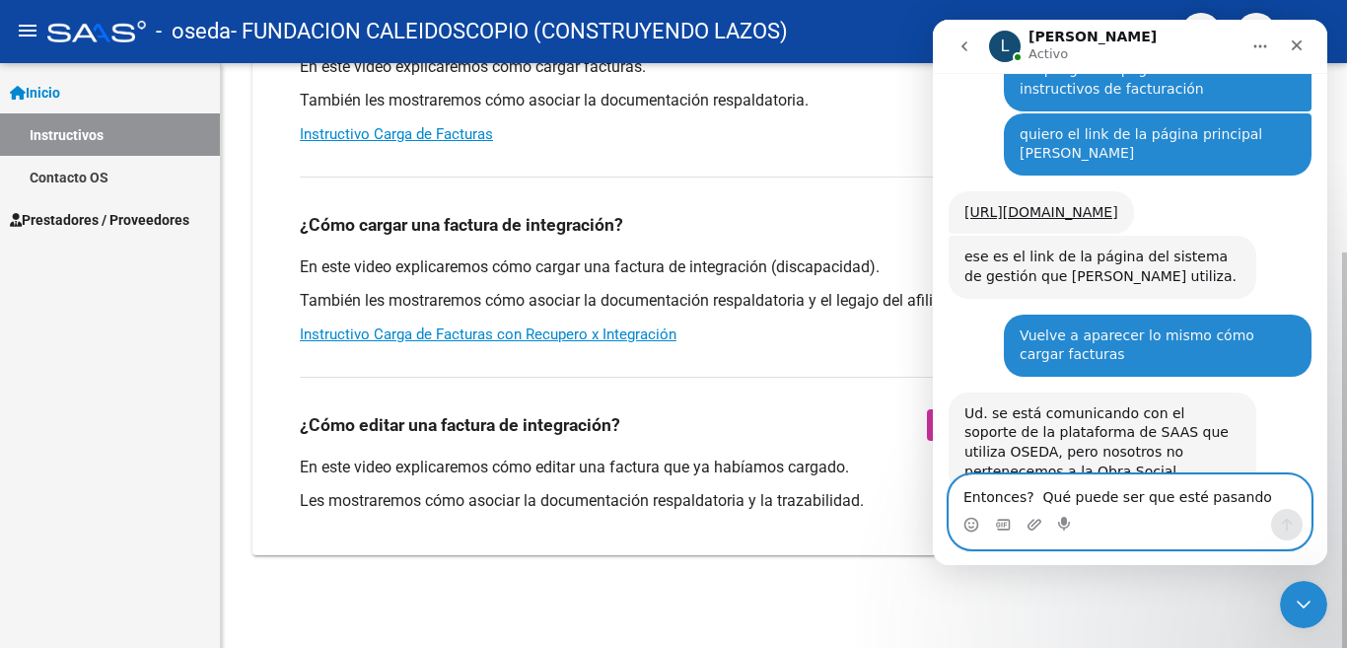
scroll to position [280, 0]
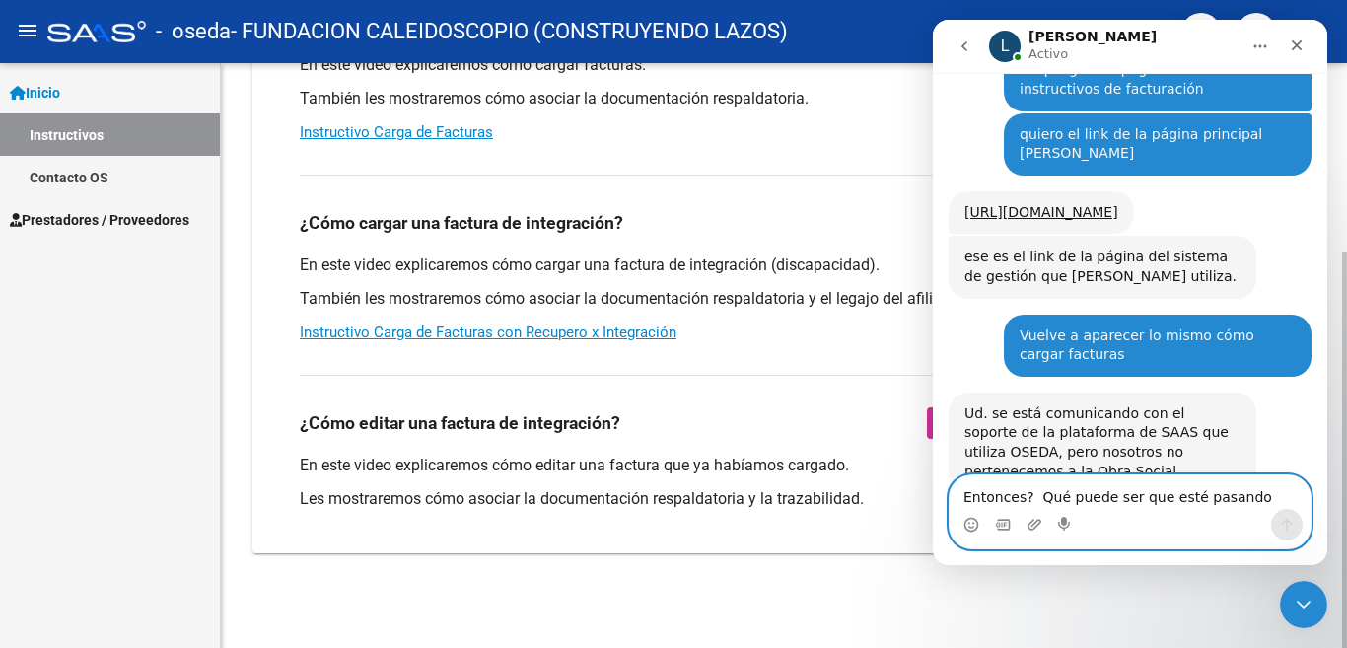
click at [1327, 603] on div "Instructivos y Video Tutoriales SAAS Centro de Ayuda - Administración de O.S. C…" at bounding box center [786, 215] width 1131 height 865
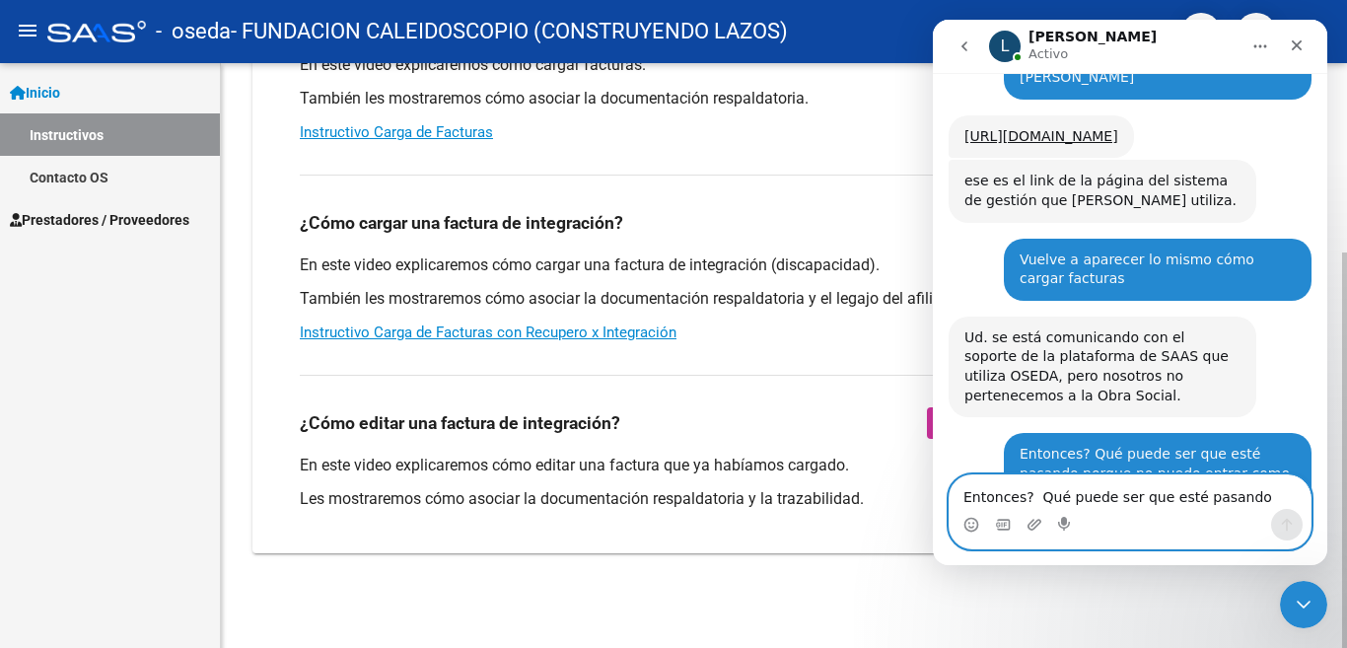
scroll to position [2194, 0]
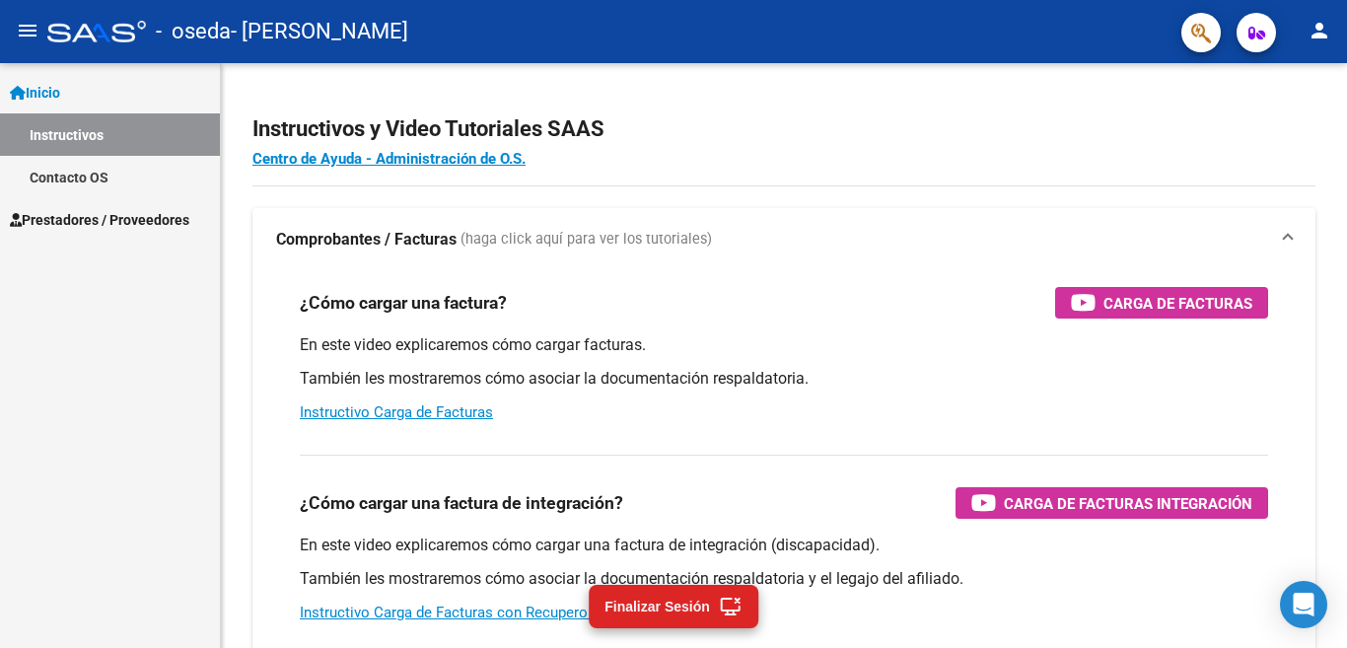
click at [1314, 35] on mat-icon "person" at bounding box center [1319, 31] width 24 height 24
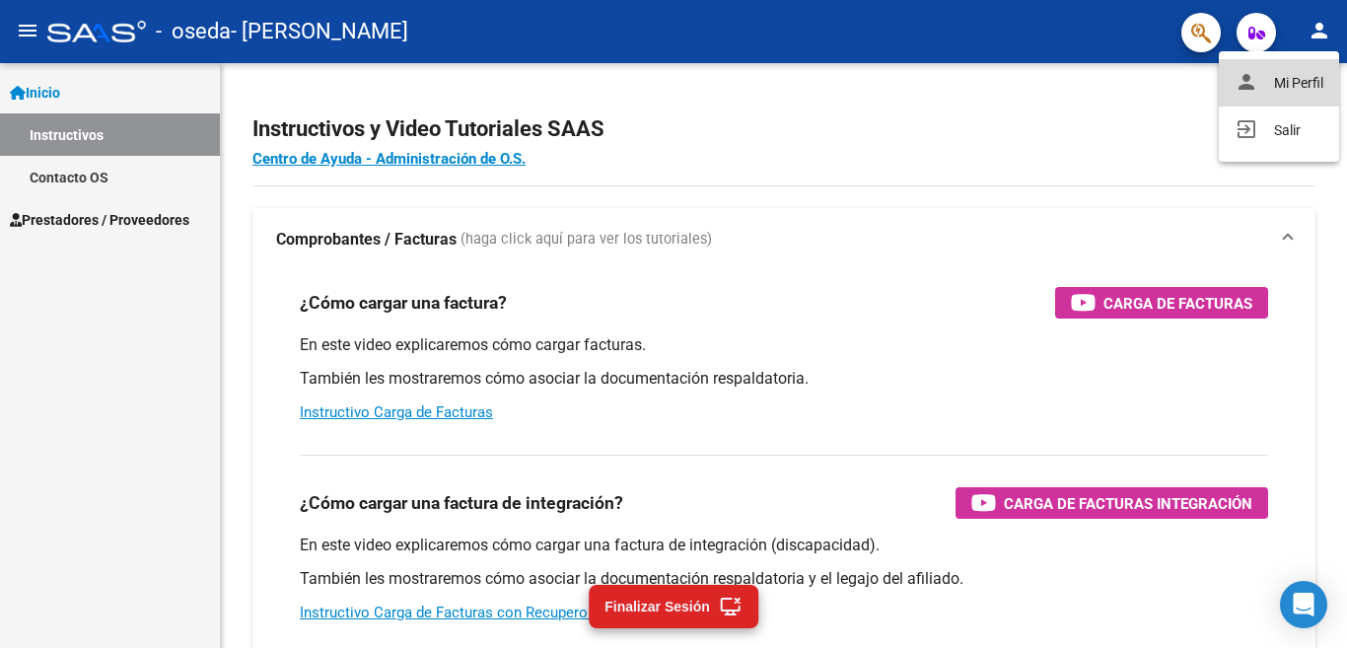
click at [1308, 81] on button "person Mi Perfil" at bounding box center [1279, 82] width 120 height 47
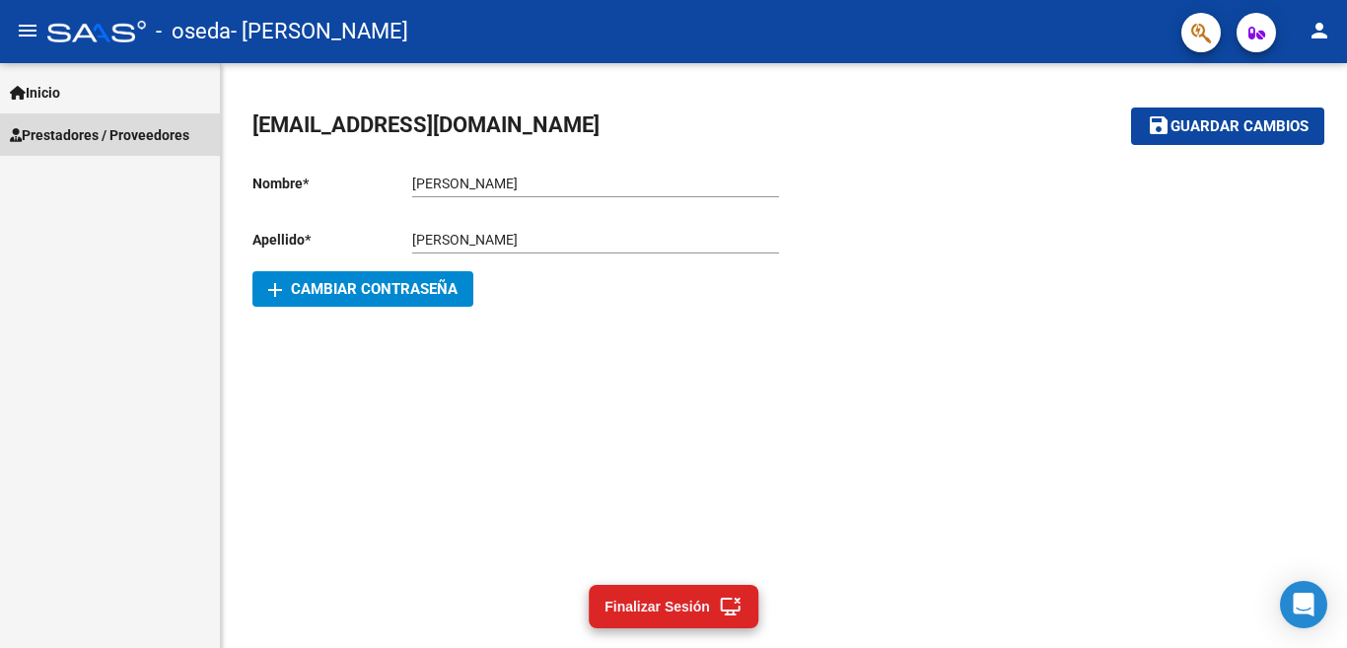
click at [149, 139] on span "Prestadores / Proveedores" at bounding box center [99, 135] width 179 height 22
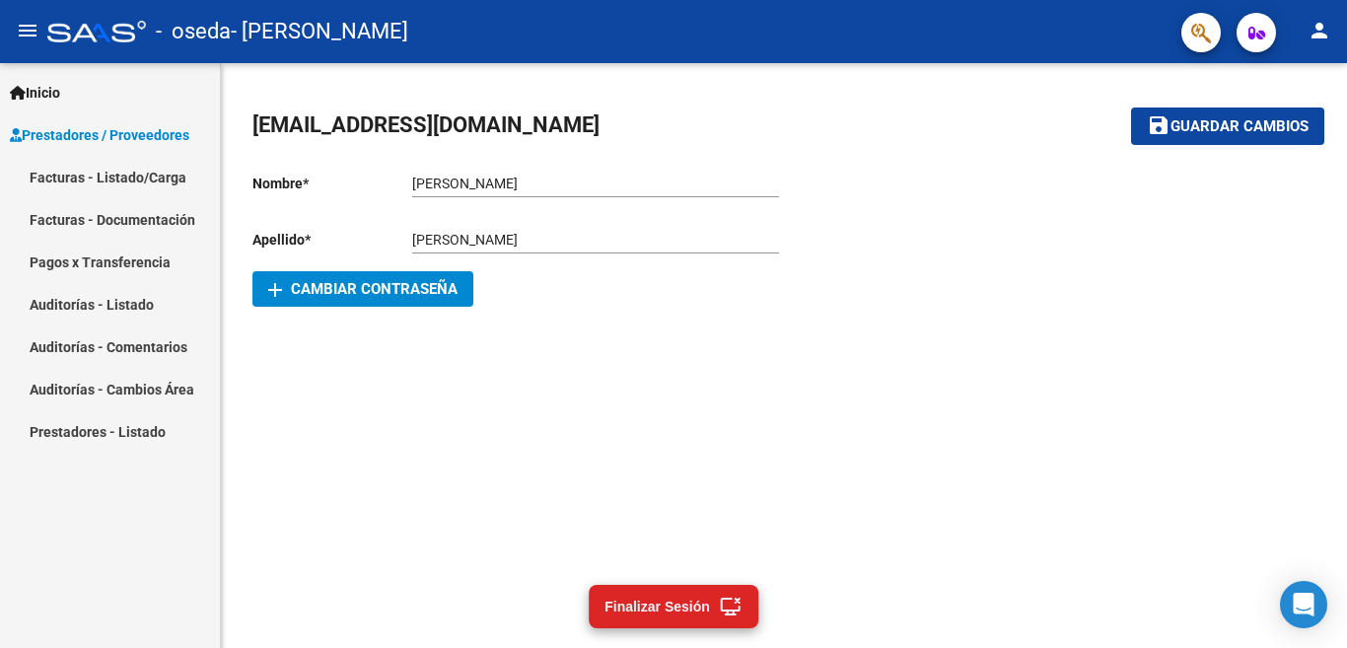
click at [148, 178] on link "Facturas - Listado/Carga" at bounding box center [110, 177] width 220 height 42
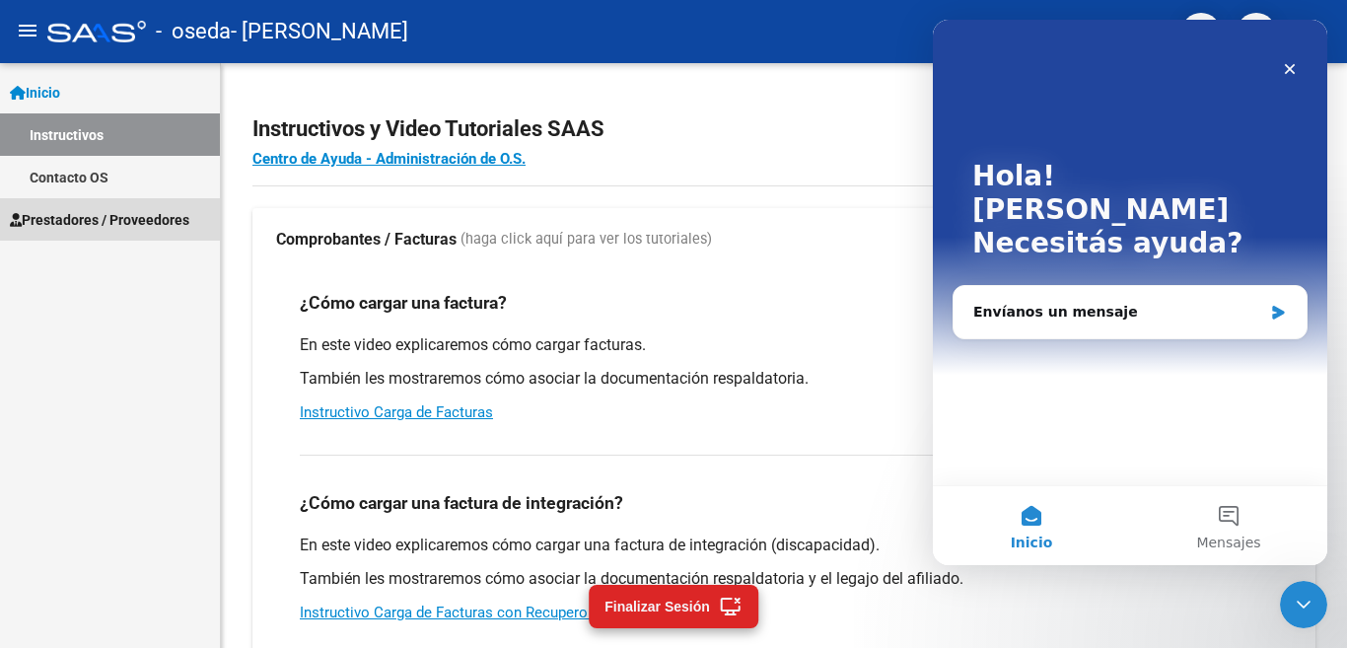
click at [119, 228] on span "Prestadores / Proveedores" at bounding box center [99, 220] width 179 height 22
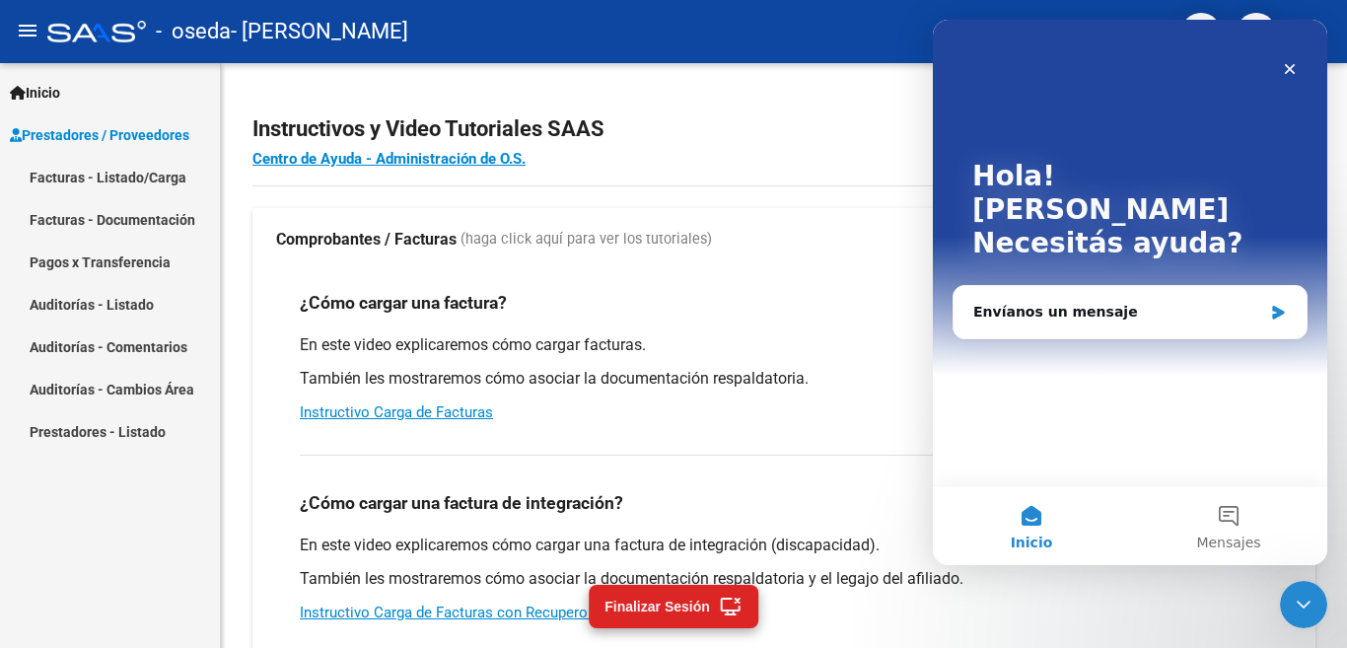
click at [146, 179] on link "Facturas - Listado/Carga" at bounding box center [110, 177] width 220 height 42
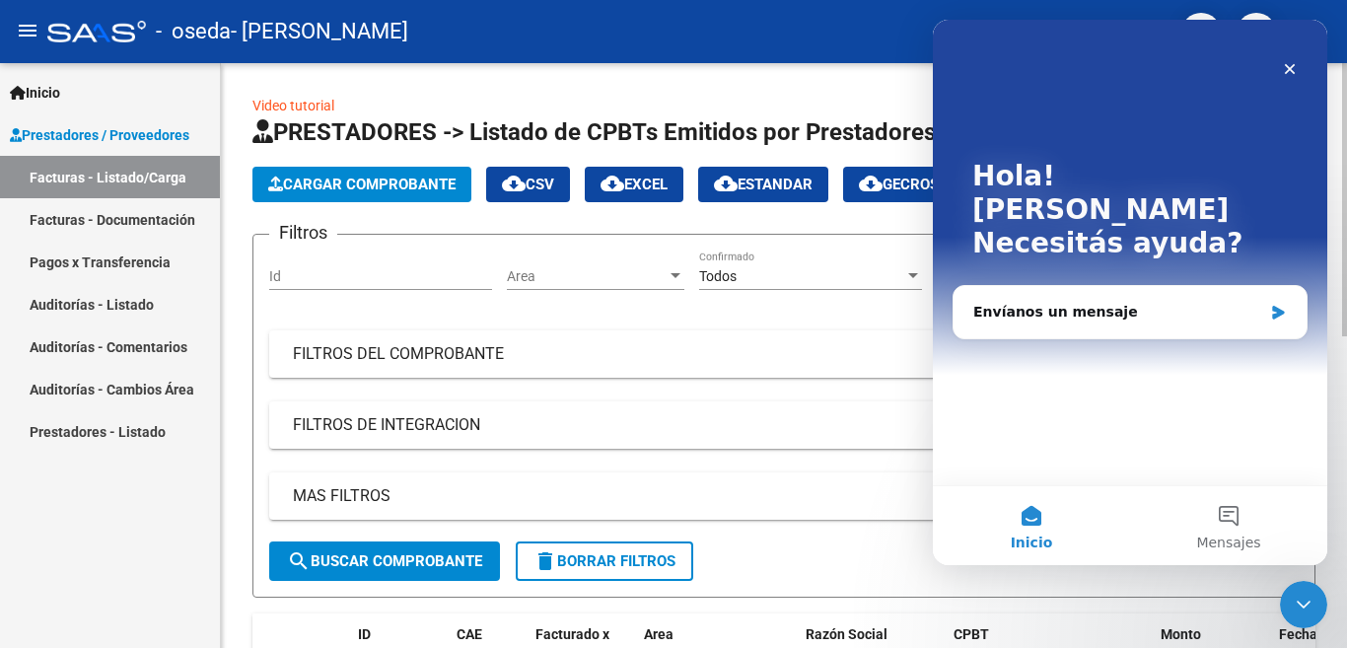
click at [401, 182] on span "Cargar Comprobante" at bounding box center [361, 184] width 187 height 18
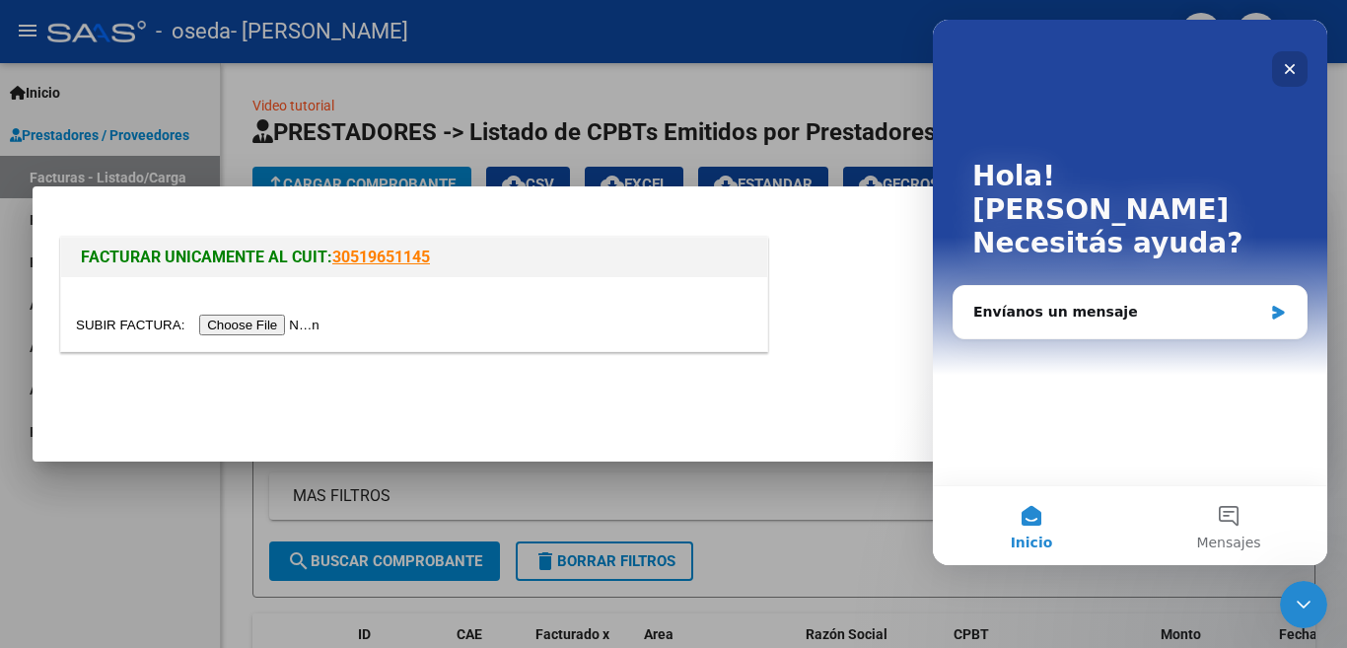
click at [1282, 73] on icon "Cerrar" at bounding box center [1290, 69] width 16 height 16
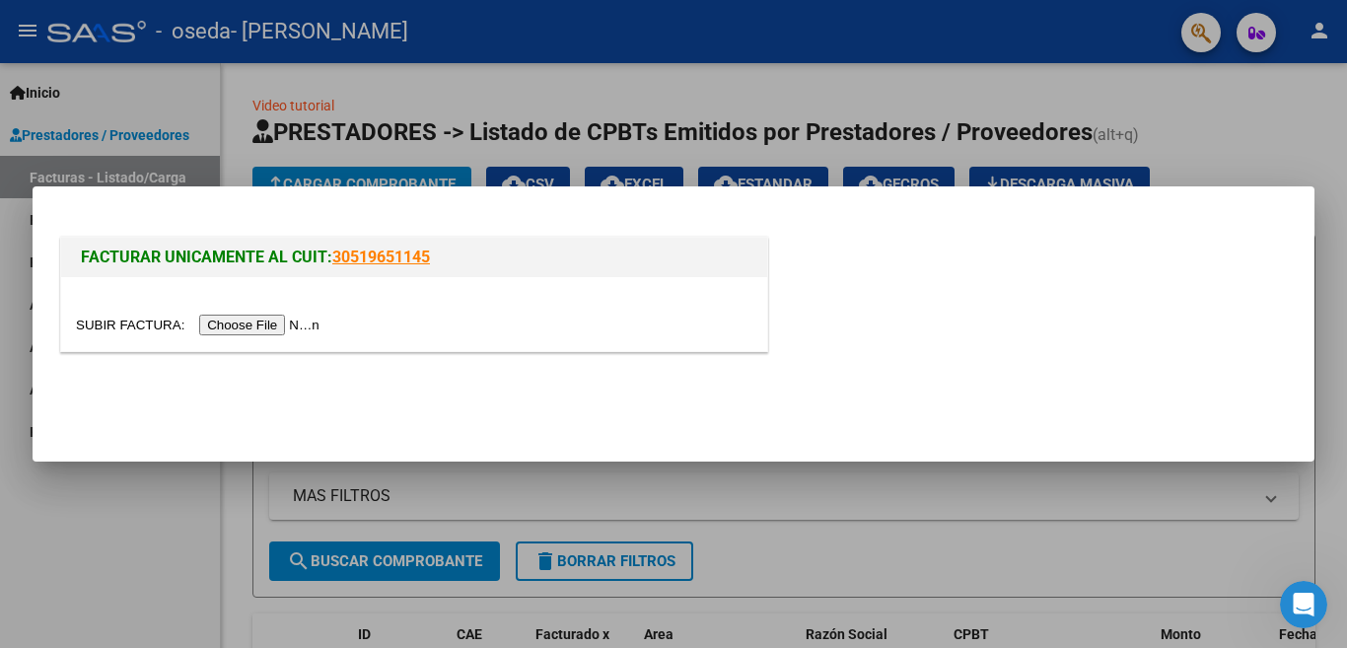
click at [301, 325] on input "file" at bounding box center [200, 325] width 249 height 21
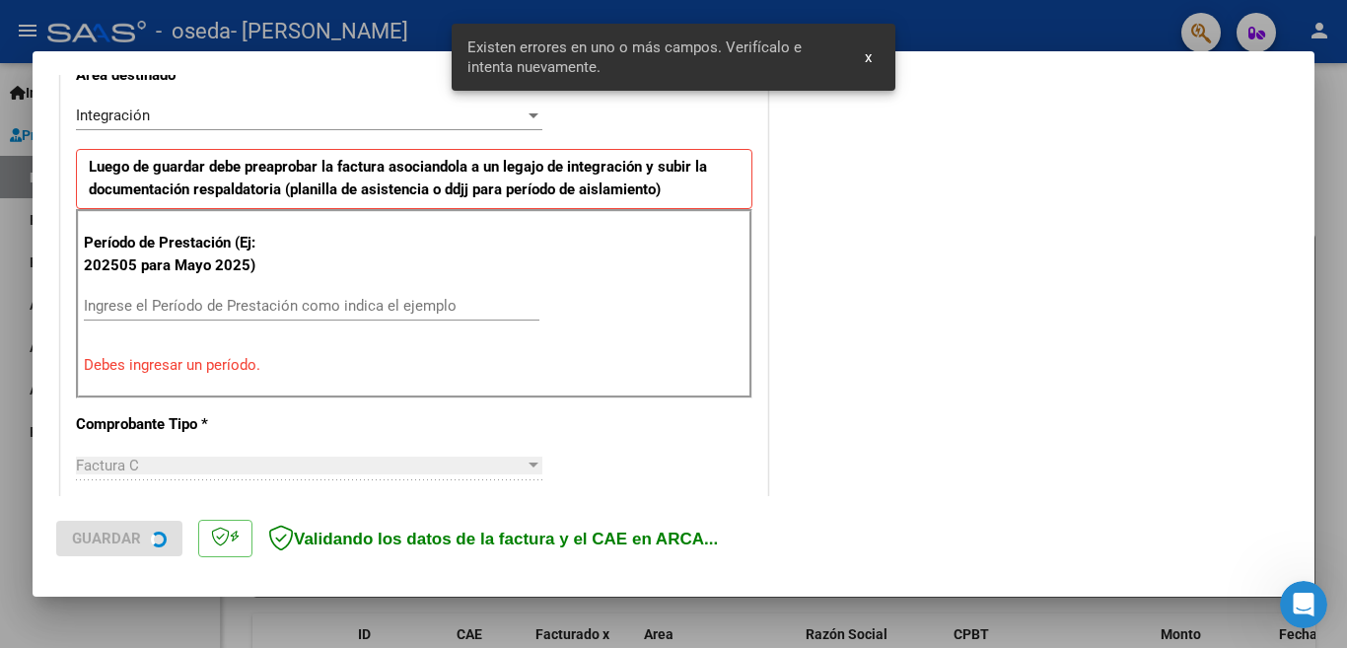
scroll to position [476, 0]
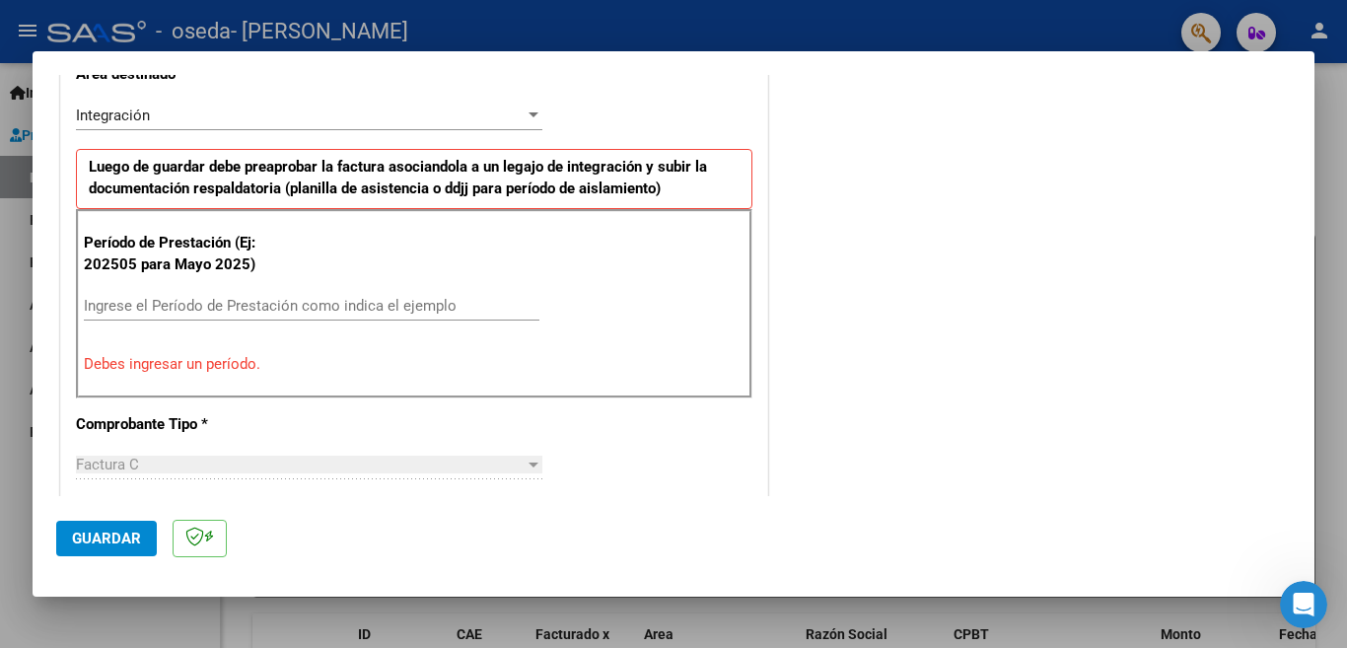
click at [528, 115] on div at bounding box center [533, 114] width 10 height 5
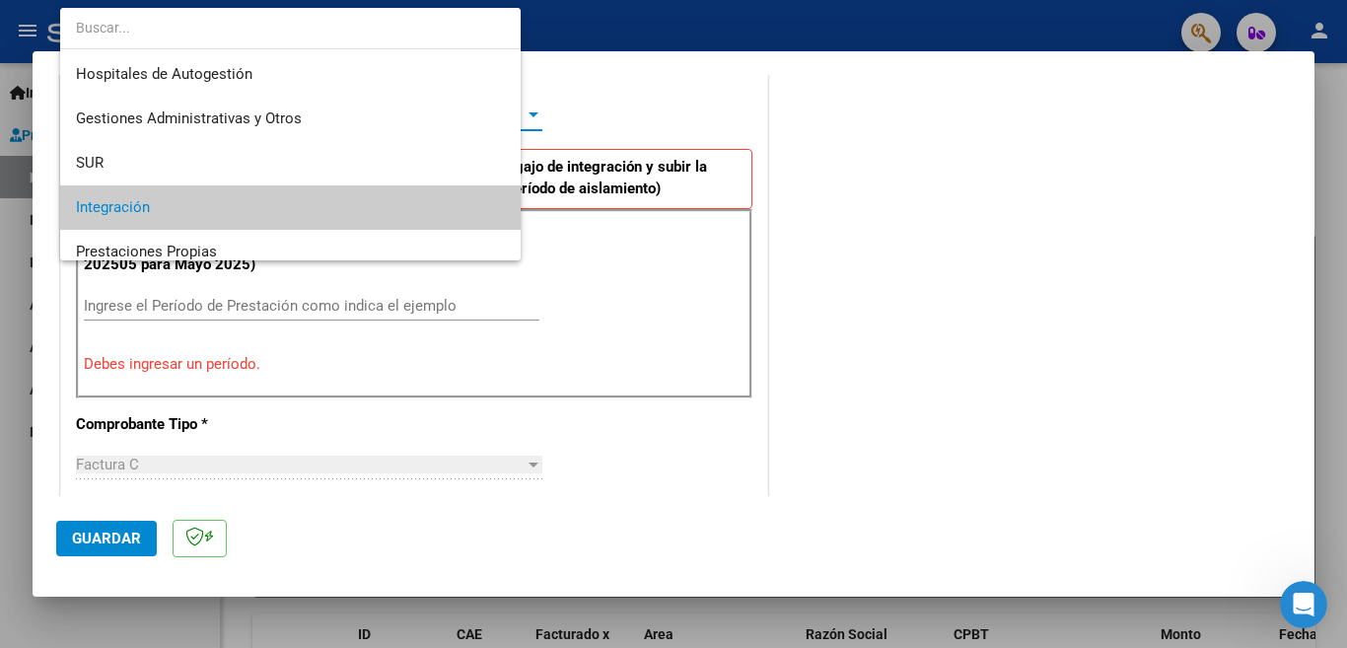
scroll to position [92, 0]
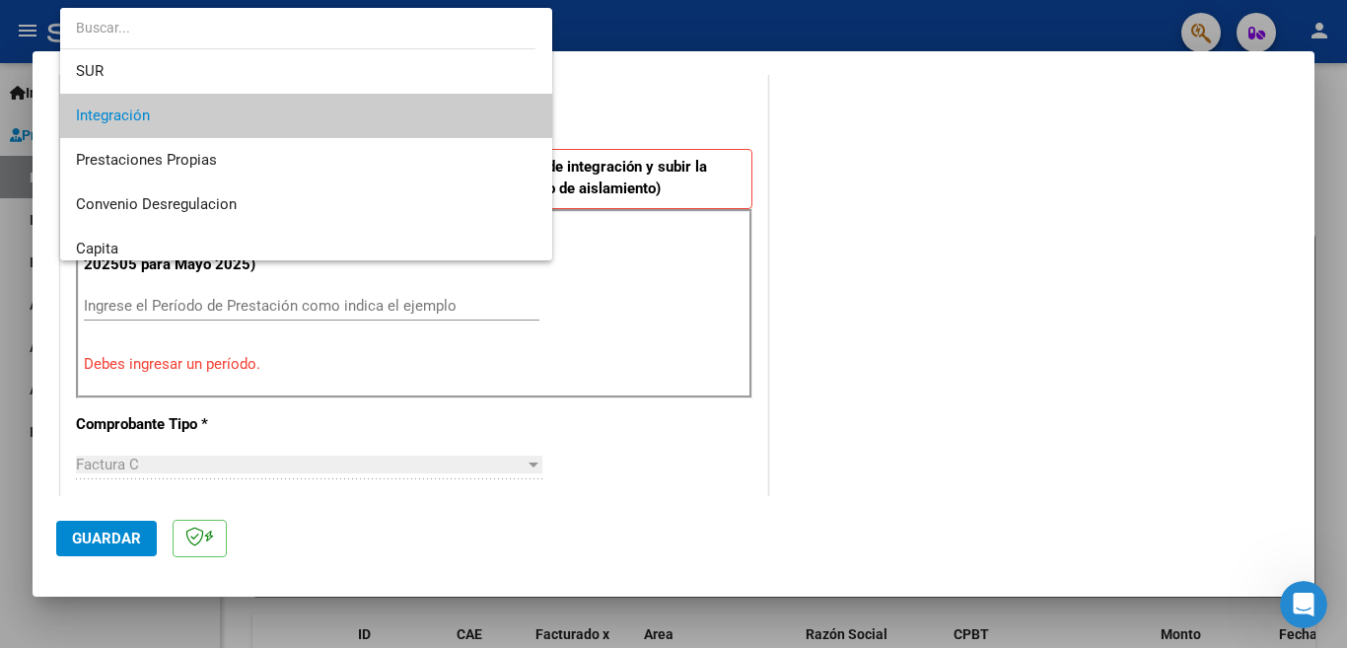
click at [842, 251] on div at bounding box center [673, 324] width 1347 height 648
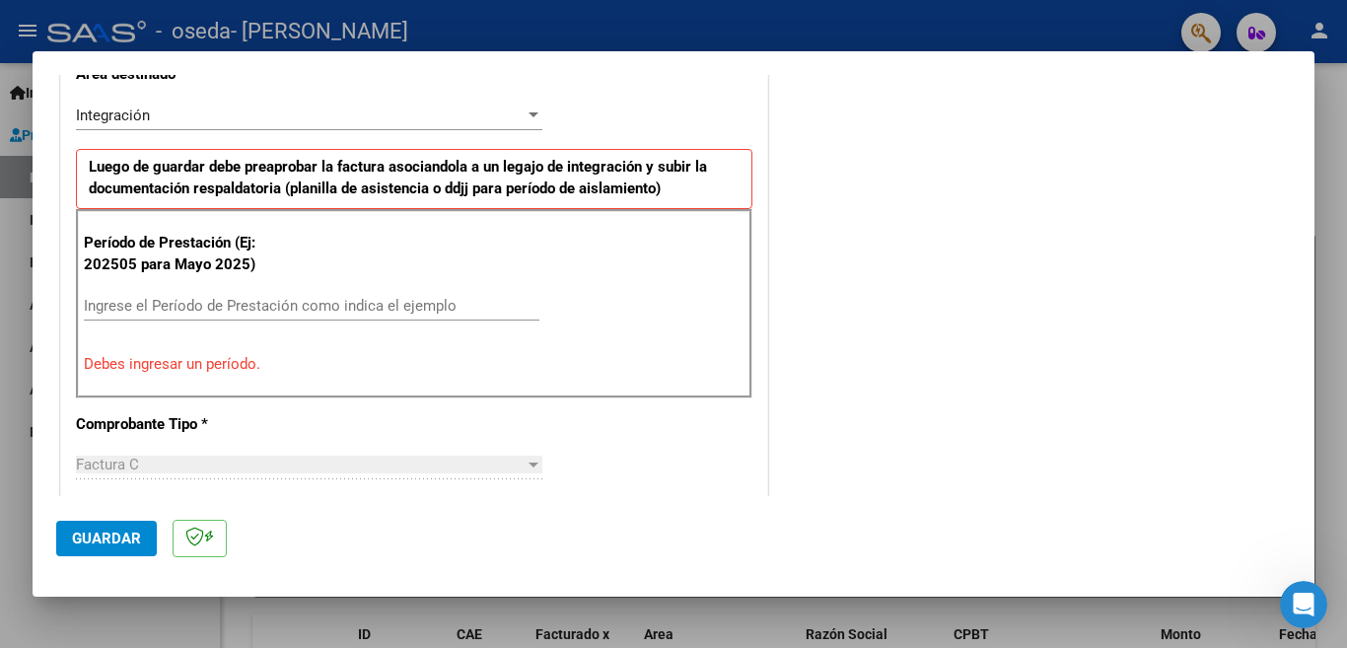
click at [170, 301] on input "Ingrese el Período de Prestación como indica el ejemplo" at bounding box center [311, 306] width 455 height 18
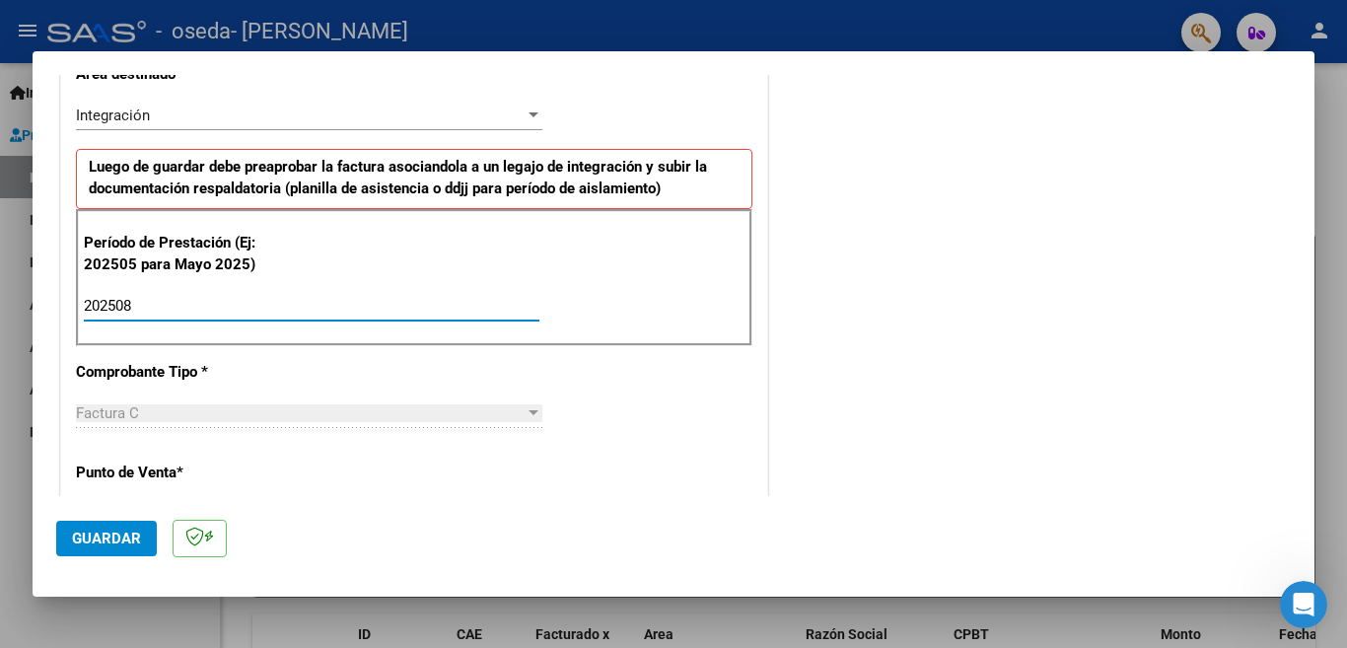
type input "202508"
click at [380, 350] on div "CUIT * 27-18327906-3 Ingresar CUIT ANALISIS PRESTADOR [PERSON_NAME] [PERSON_NAM…" at bounding box center [414, 587] width 706 height 1484
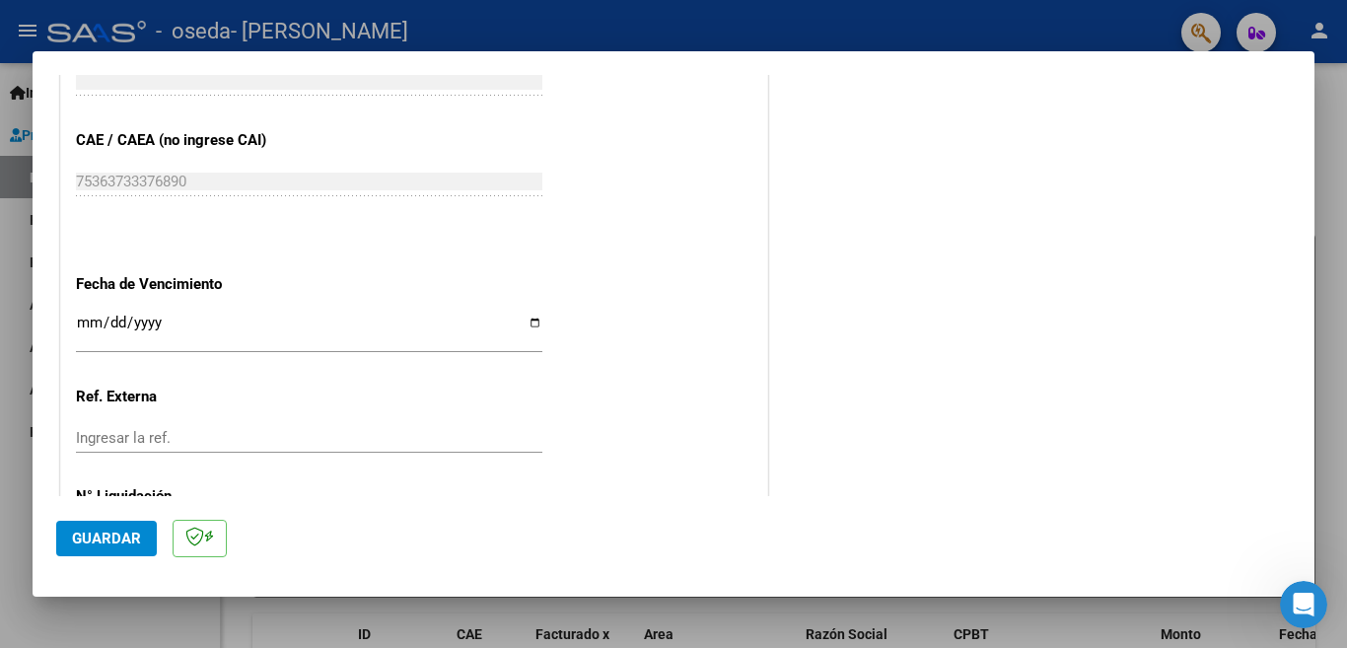
scroll to position [1290, 0]
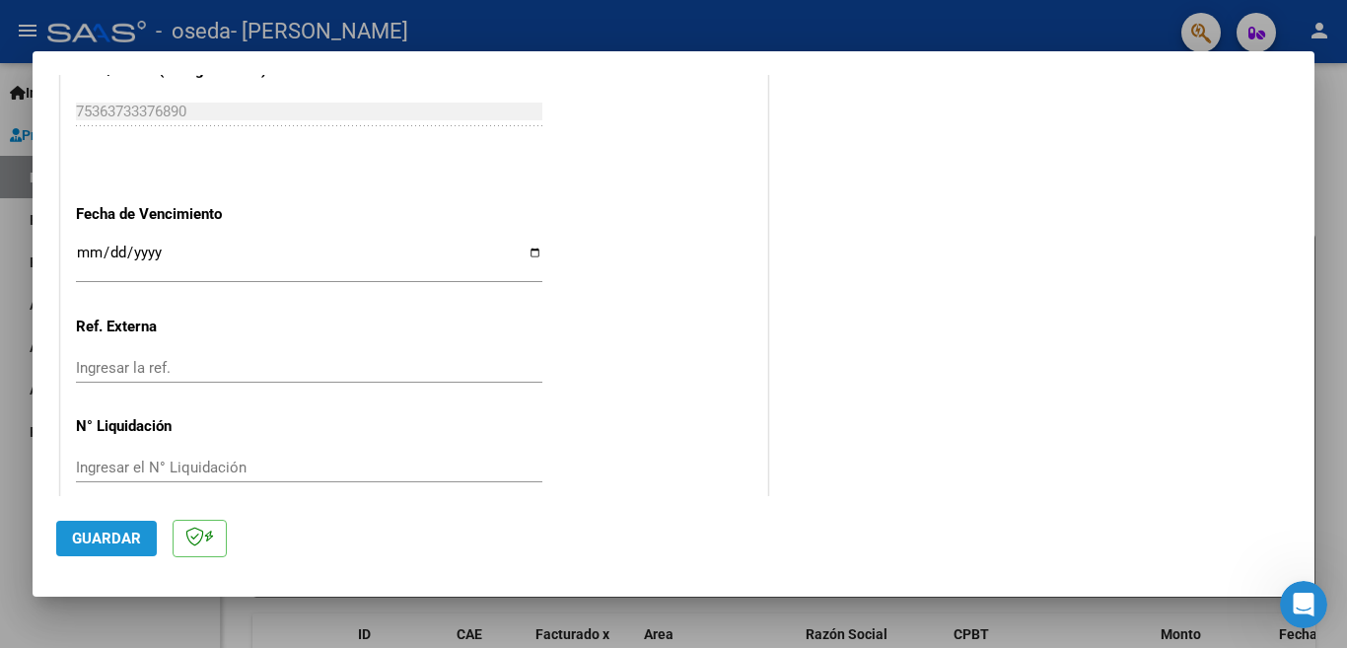
click at [100, 534] on span "Guardar" at bounding box center [106, 538] width 69 height 18
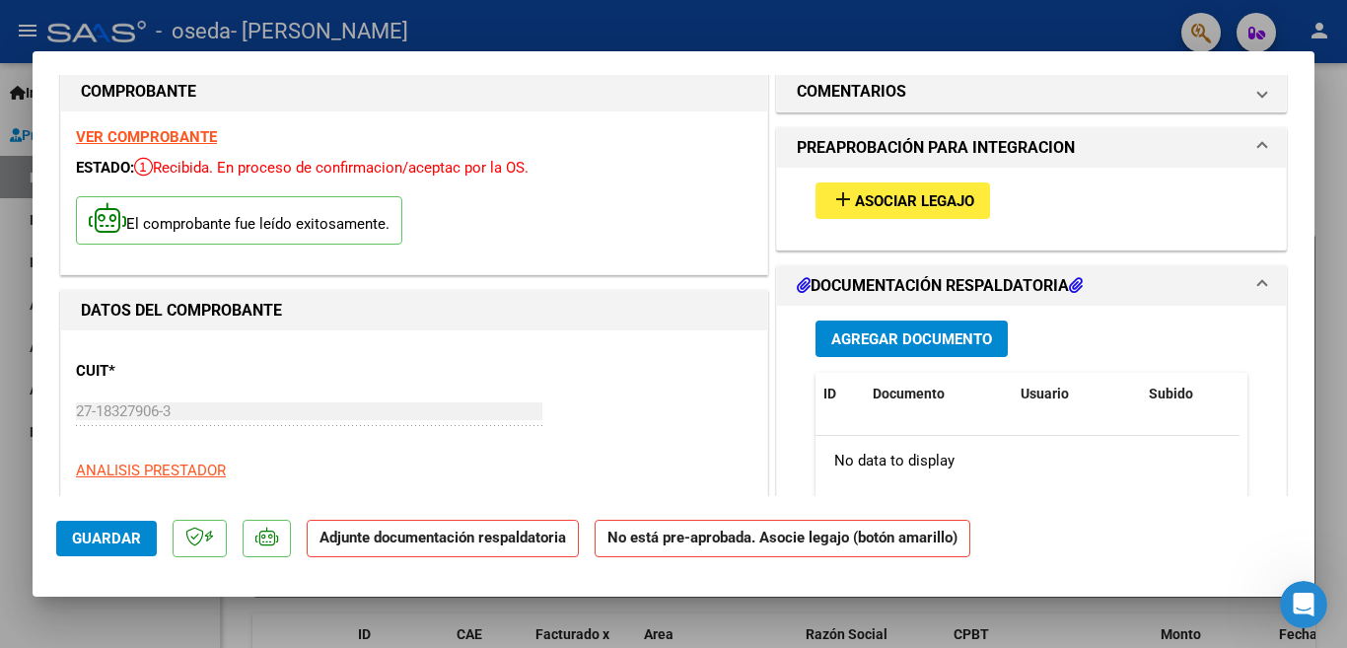
scroll to position [0, 0]
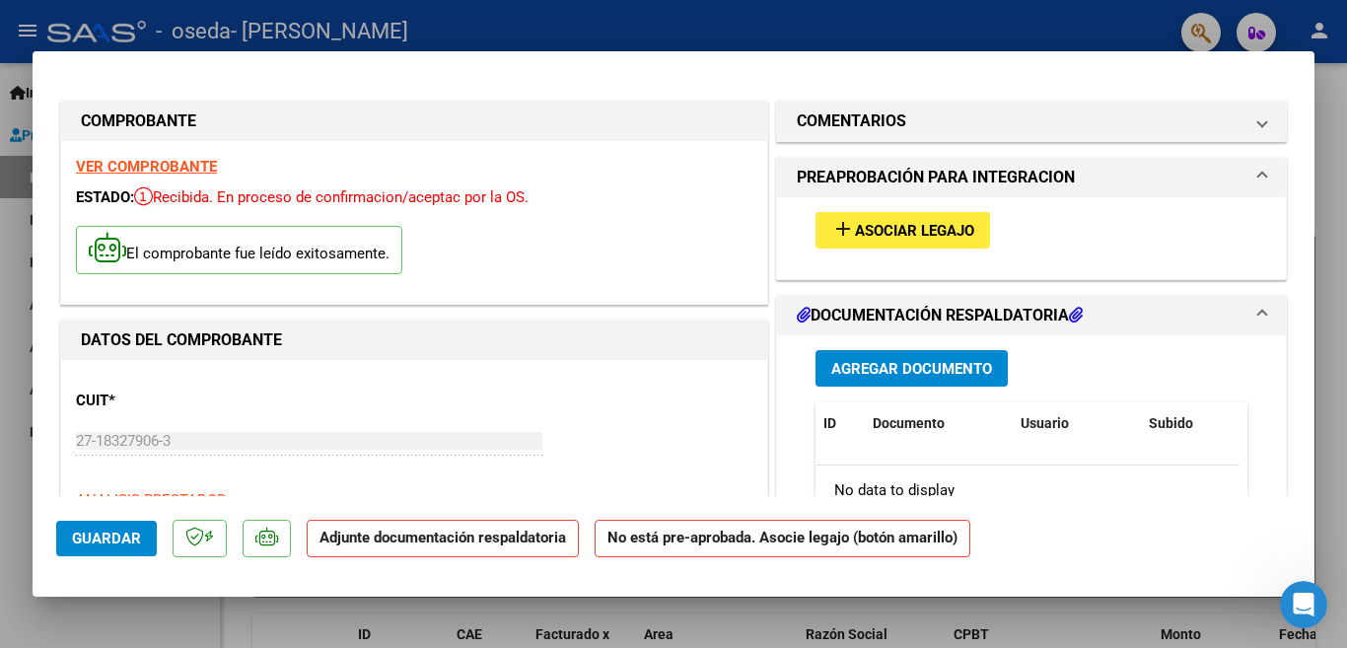
click at [929, 369] on span "Agregar Documento" at bounding box center [911, 369] width 161 height 18
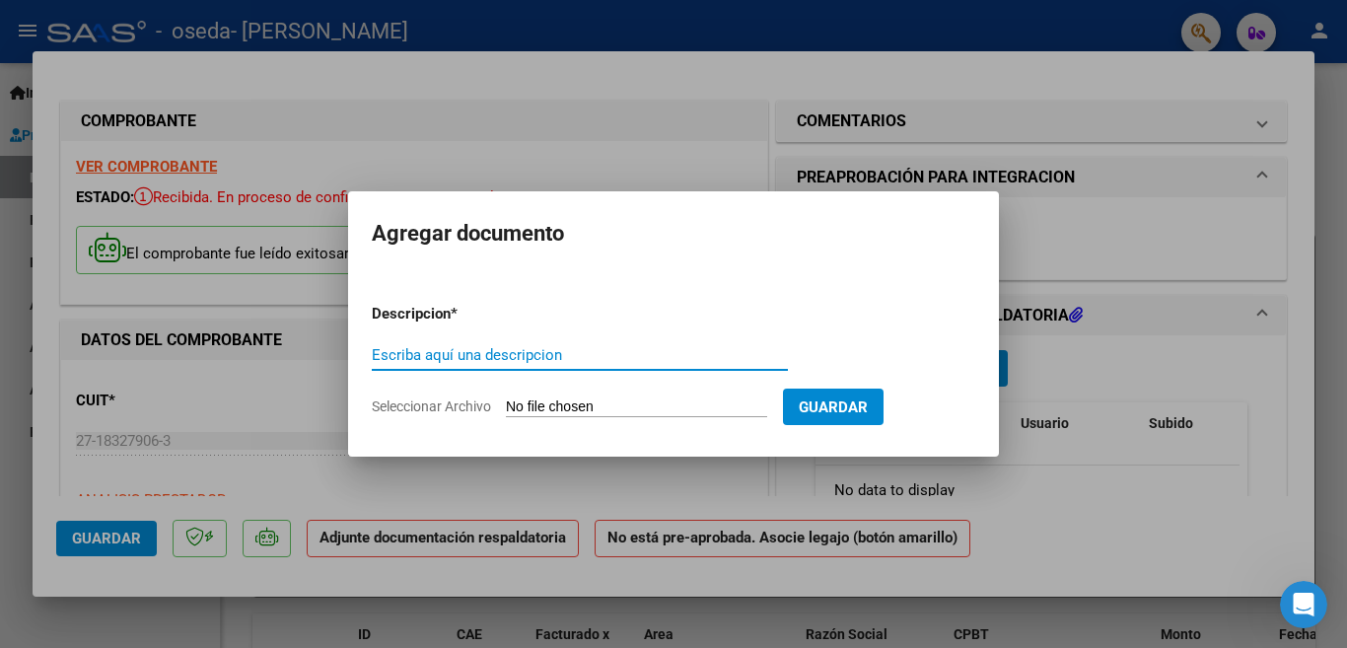
click at [466, 351] on input "Escriba aquí una descripcion" at bounding box center [580, 355] width 416 height 18
type input "planilla [DATE]"
click at [476, 401] on span "Seleccionar Archivo" at bounding box center [431, 406] width 119 height 16
click at [506, 401] on input "Seleccionar Archivo" at bounding box center [636, 407] width 261 height 19
type input "C:\fakepath\[PERSON_NAME] PSICOL AGOSTO firmada.pdf"
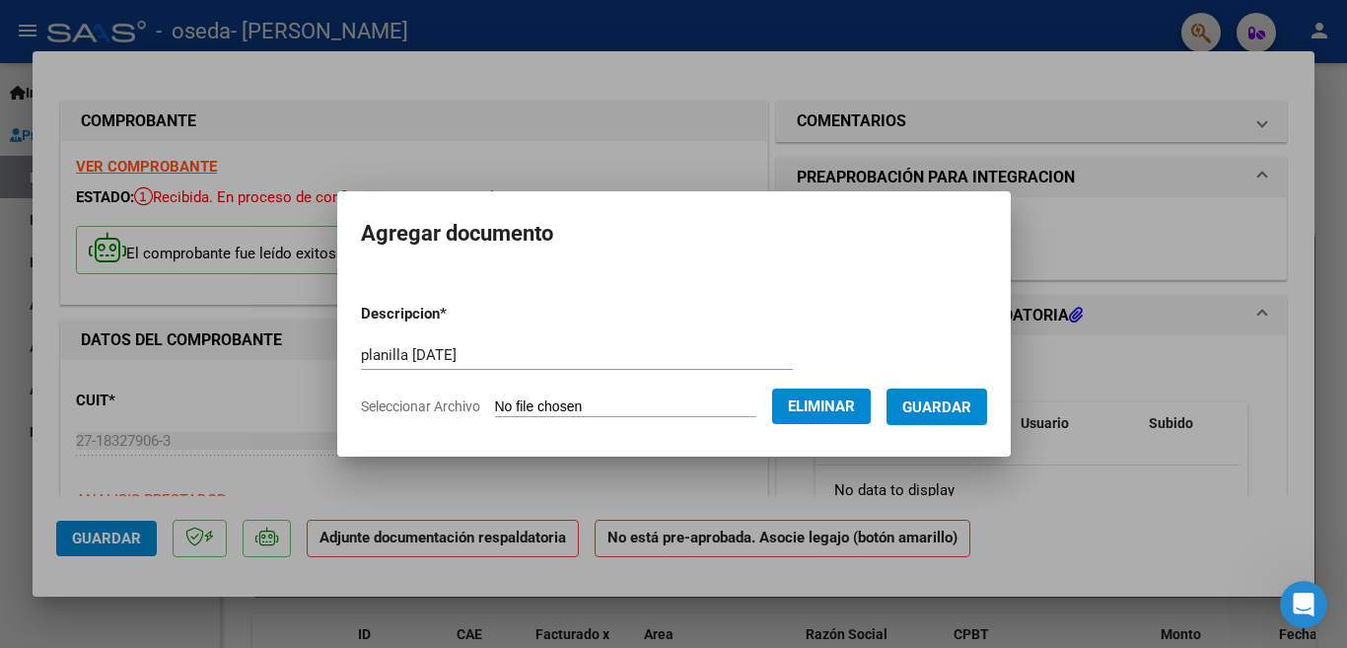
click at [931, 414] on span "Guardar" at bounding box center [936, 407] width 69 height 18
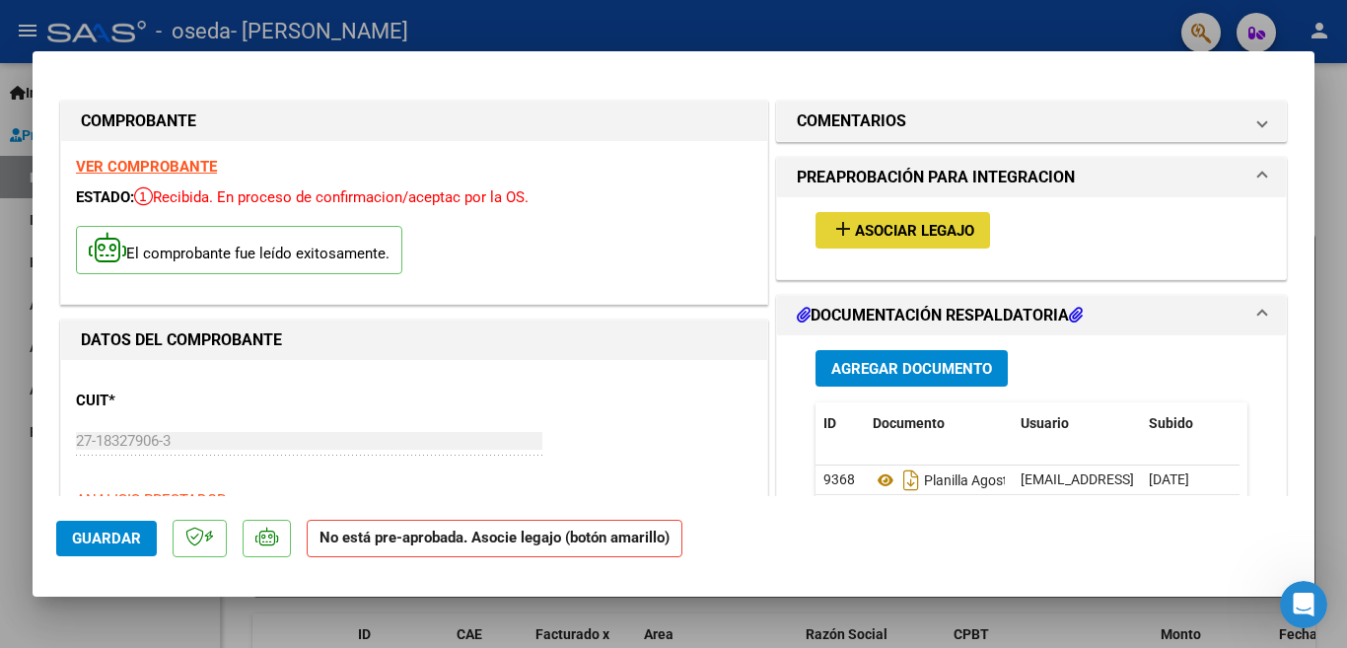
click at [944, 238] on span "Asociar Legajo" at bounding box center [914, 231] width 119 height 18
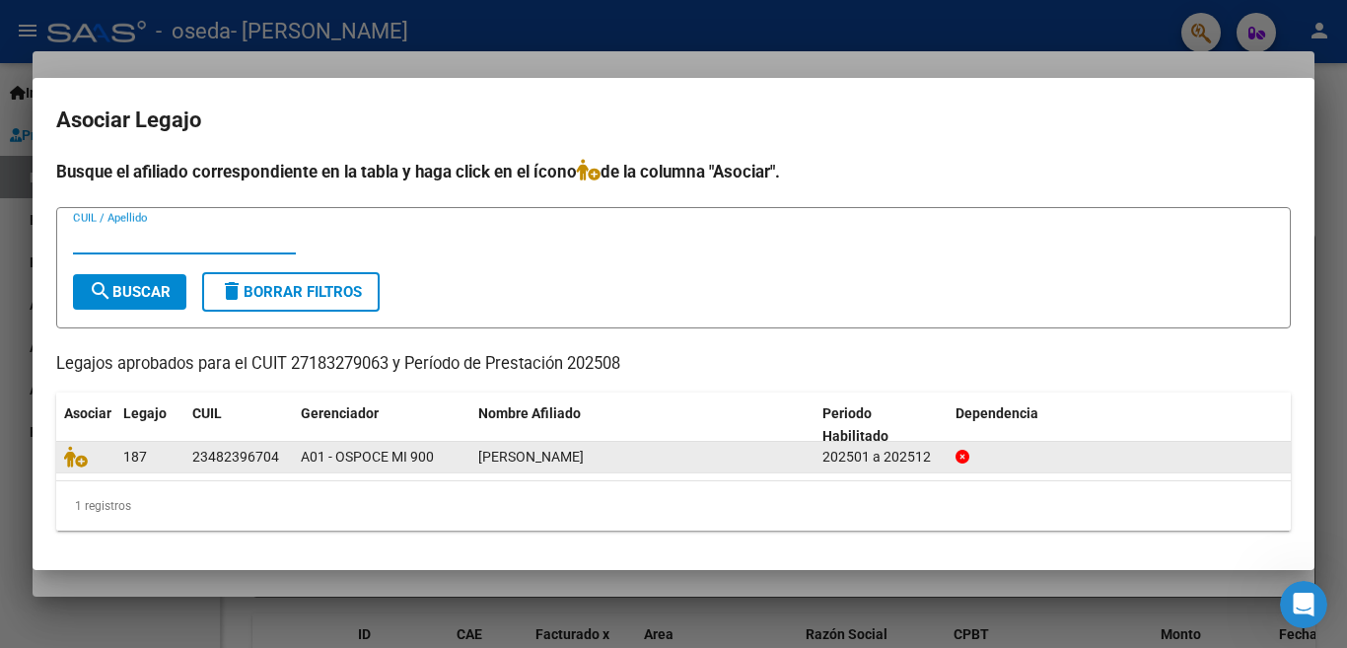
click at [731, 467] on div "[PERSON_NAME]" at bounding box center [642, 457] width 328 height 23
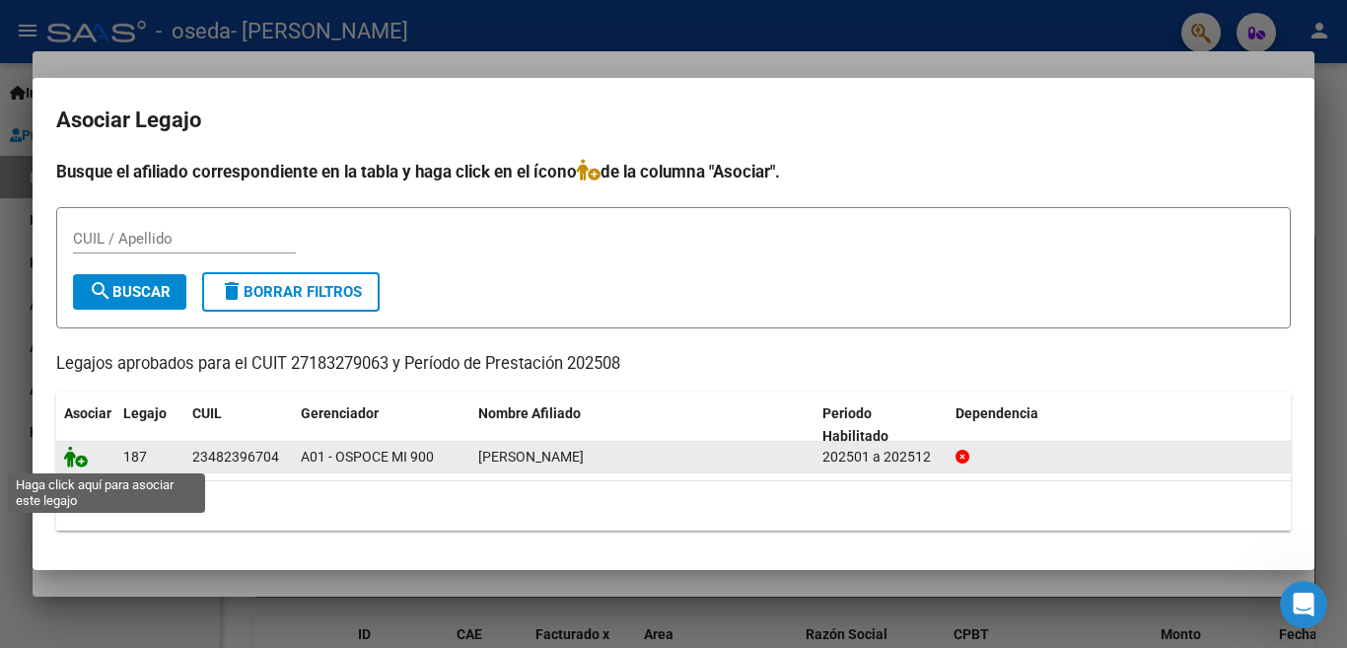
click at [83, 462] on icon at bounding box center [76, 457] width 24 height 22
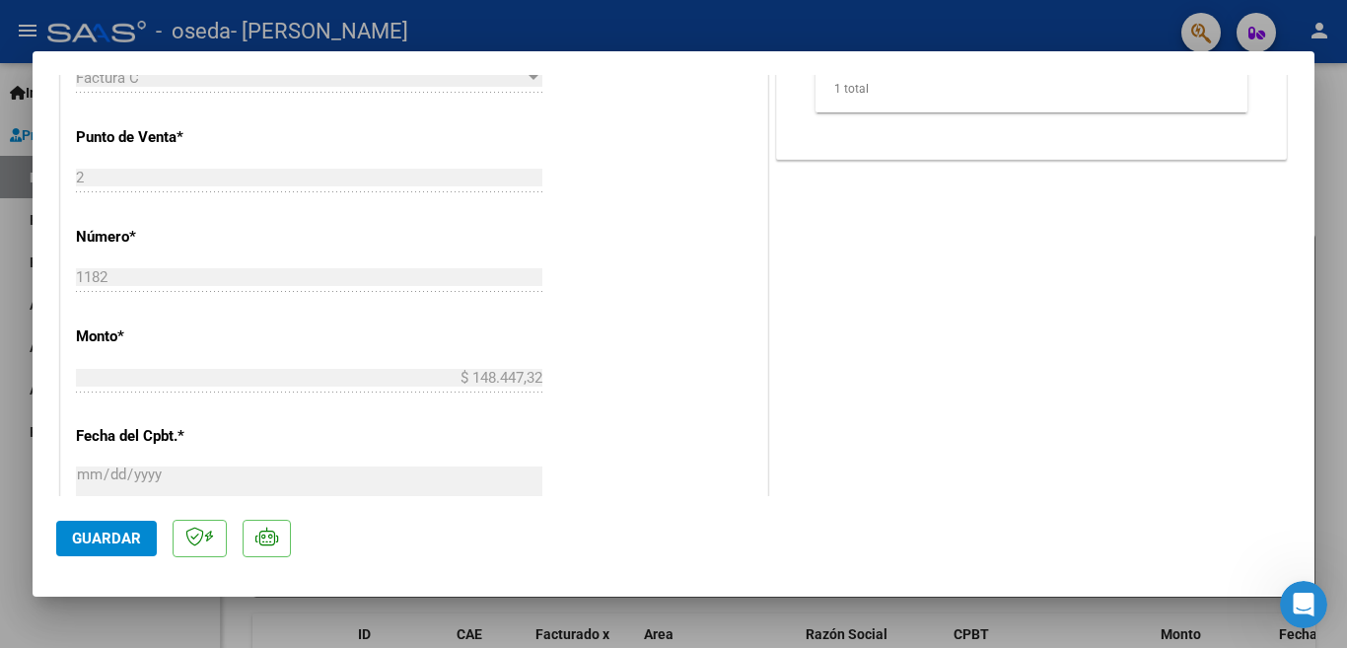
scroll to position [850, 0]
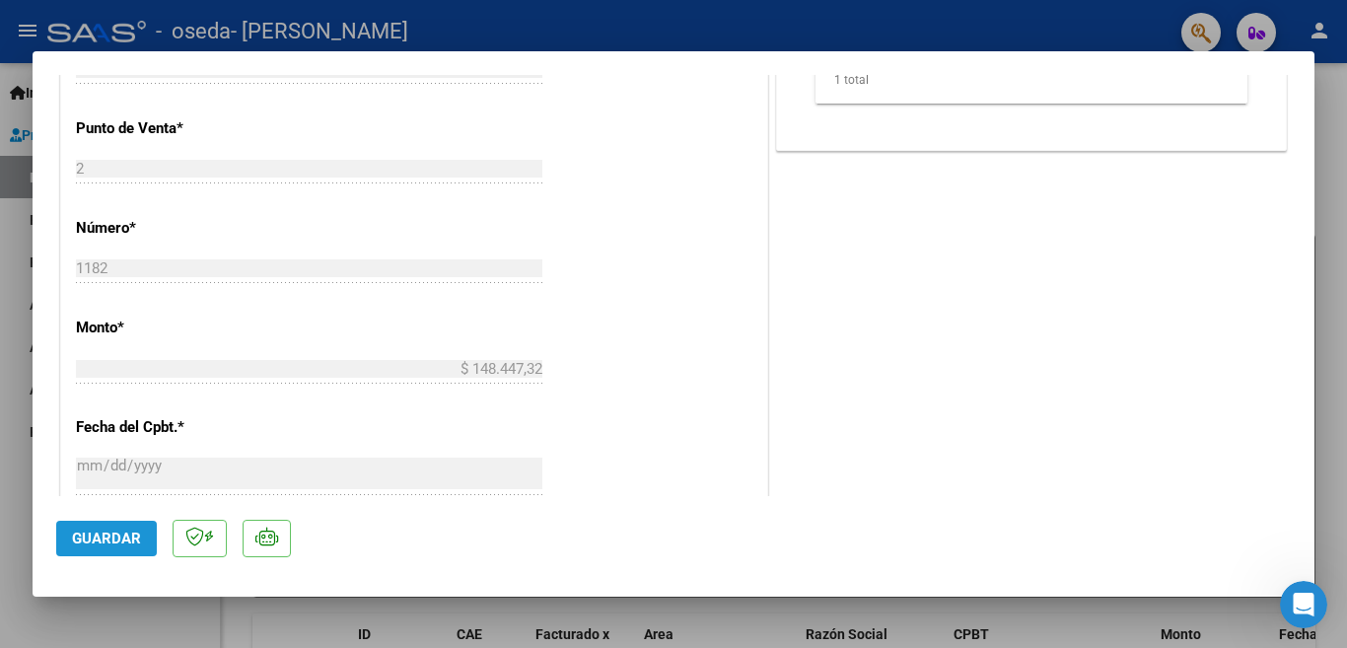
click at [118, 537] on span "Guardar" at bounding box center [106, 538] width 69 height 18
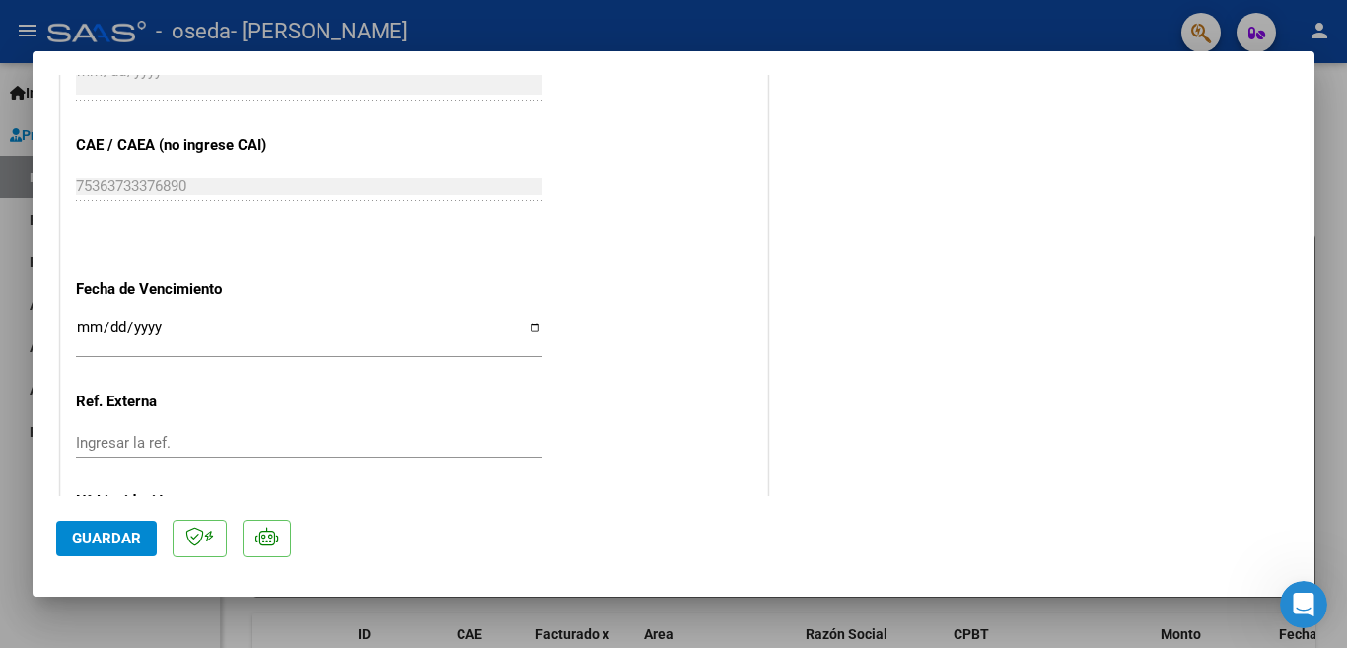
scroll to position [1319, 0]
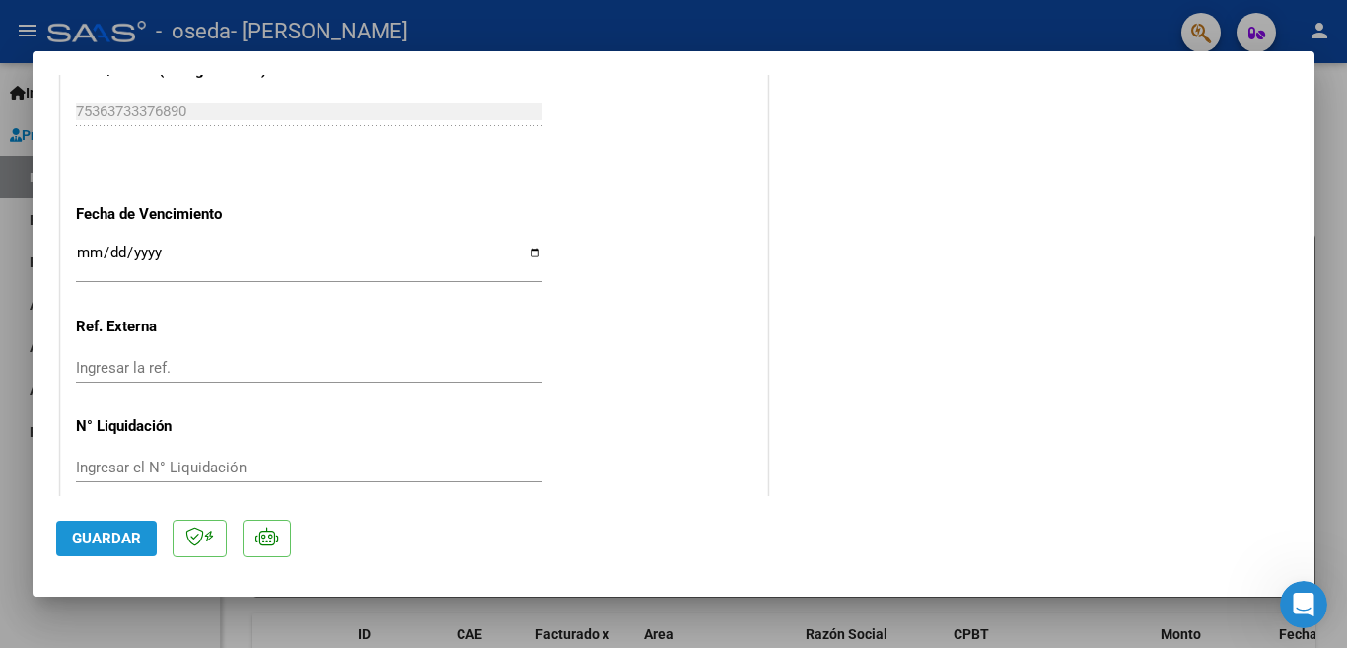
click at [112, 545] on span "Guardar" at bounding box center [106, 538] width 69 height 18
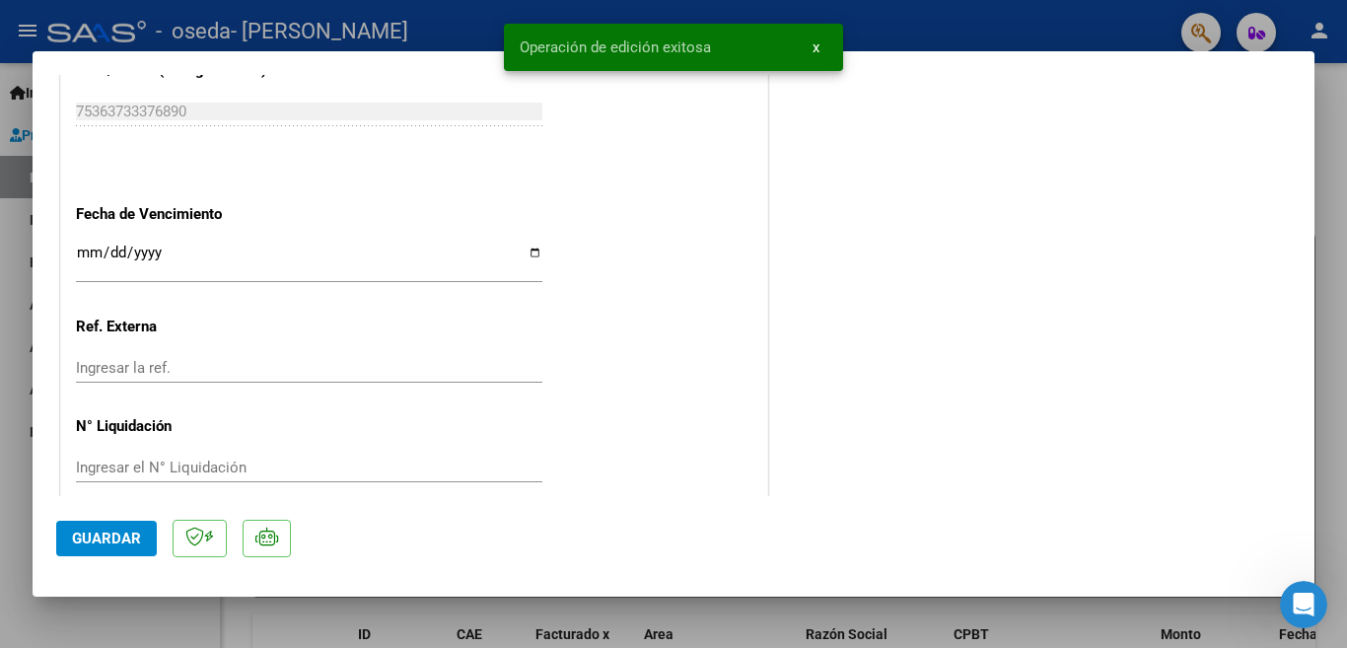
click at [807, 40] on button "x" at bounding box center [816, 47] width 38 height 35
